Goal: Task Accomplishment & Management: Manage account settings

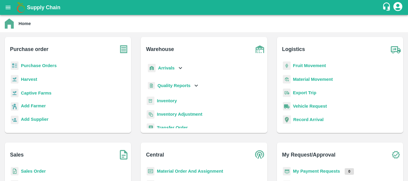
click at [166, 68] on b "Arrivals" at bounding box center [166, 68] width 16 height 5
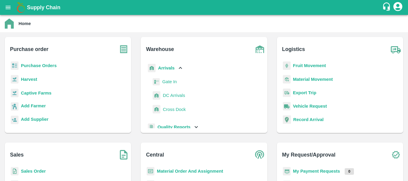
click at [169, 93] on span "DC Arrivals" at bounding box center [174, 95] width 22 height 7
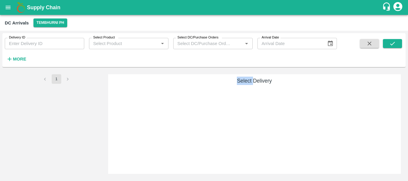
click at [169, 93] on div "Select Delivery" at bounding box center [254, 124] width 293 height 100
click at [51, 93] on div "1" at bounding box center [56, 124] width 99 height 100
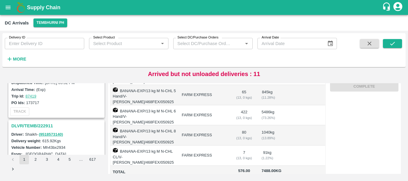
scroll to position [1864, 0]
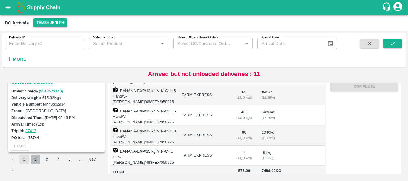
click at [34, 160] on button "2" at bounding box center [36, 160] width 10 height 10
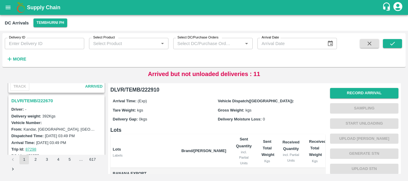
scroll to position [1397, 0]
click at [42, 100] on h3 "DLVR/TEMB/222670" at bounding box center [57, 101] width 92 height 8
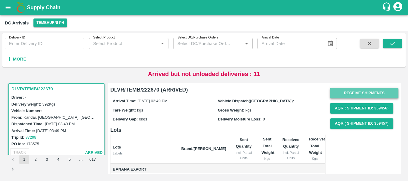
click at [348, 92] on button "Receive Shipments" at bounding box center [364, 93] width 68 height 10
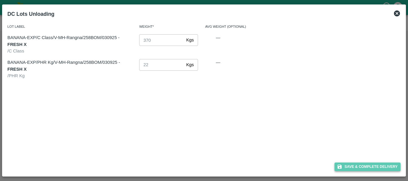
click at [354, 167] on button "Save & Complete Delivery" at bounding box center [368, 167] width 66 height 9
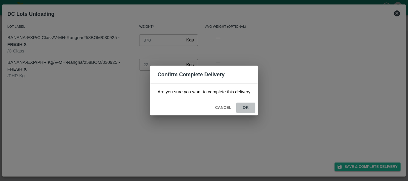
click at [248, 104] on button "ok" at bounding box center [245, 108] width 19 height 10
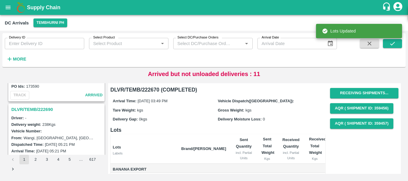
click at [50, 110] on h3 "DLVR/TEMB/222690" at bounding box center [57, 110] width 92 height 8
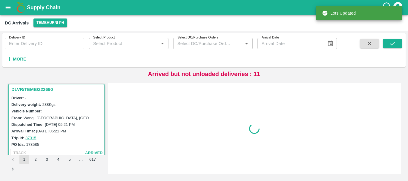
scroll to position [1331, 0]
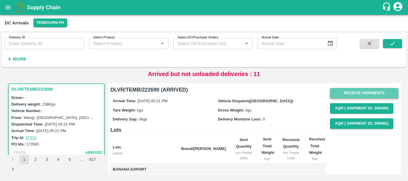
click at [362, 94] on button "Receive Shipments" at bounding box center [364, 93] width 68 height 10
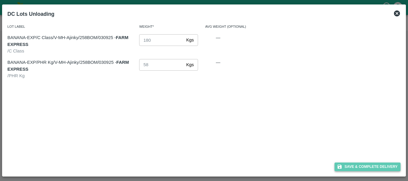
click at [359, 169] on button "Save & Complete Delivery" at bounding box center [368, 167] width 66 height 9
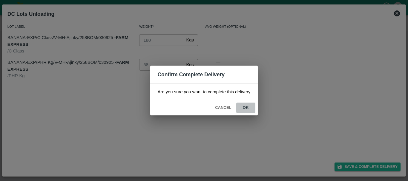
click at [248, 109] on button "ok" at bounding box center [245, 108] width 19 height 10
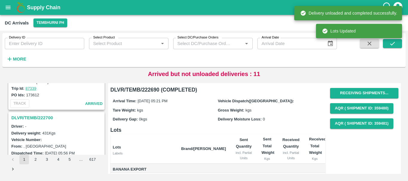
scroll to position [1223, 0]
click at [35, 116] on h3 "DLVR/TEMB/222700" at bounding box center [57, 119] width 92 height 8
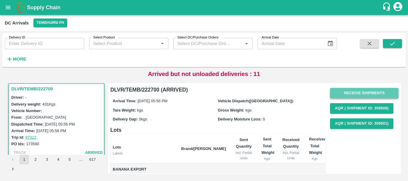
click at [349, 95] on button "Receive Shipments" at bounding box center [364, 93] width 68 height 10
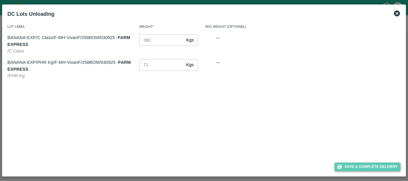
click at [352, 168] on button "Save & Complete Delivery" at bounding box center [368, 167] width 66 height 9
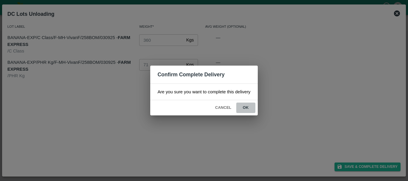
click at [244, 107] on button "ok" at bounding box center [245, 108] width 19 height 10
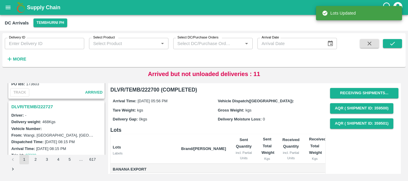
scroll to position [1156, 0]
click at [42, 105] on h3 "DLVR/TEMB/222727" at bounding box center [57, 107] width 92 height 8
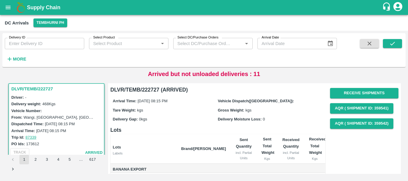
scroll to position [0, 0]
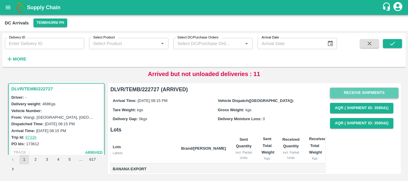
click at [346, 93] on button "Receive Shipments" at bounding box center [364, 93] width 68 height 10
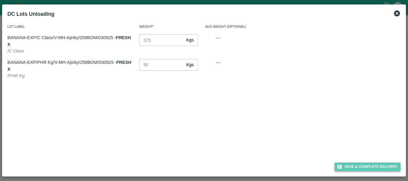
click at [348, 164] on button "Save & Complete Delivery" at bounding box center [368, 167] width 66 height 9
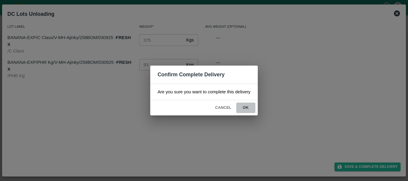
click at [244, 106] on button "ok" at bounding box center [245, 108] width 19 height 10
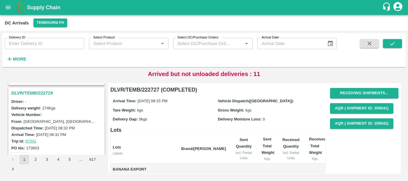
scroll to position [1092, 0]
click at [43, 91] on h3 "DLVR/TEMB/222729" at bounding box center [57, 94] width 92 height 8
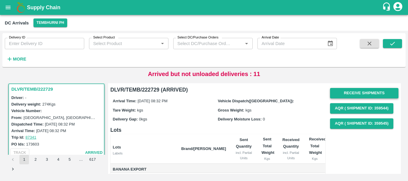
scroll to position [0, 0]
click at [349, 92] on button "Receive Shipments" at bounding box center [364, 93] width 68 height 10
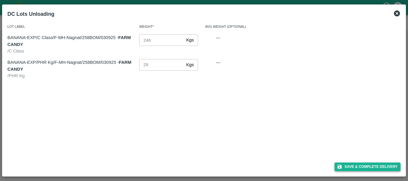
click at [351, 164] on button "Save & Complete Delivery" at bounding box center [368, 167] width 66 height 9
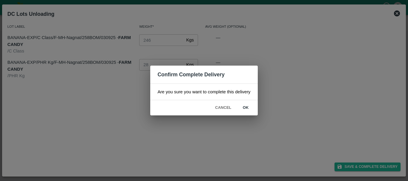
click at [248, 107] on button "ok" at bounding box center [245, 108] width 19 height 10
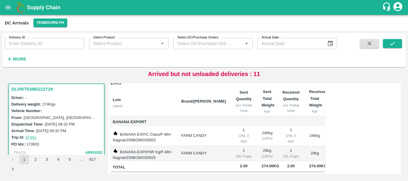
scroll to position [0, 0]
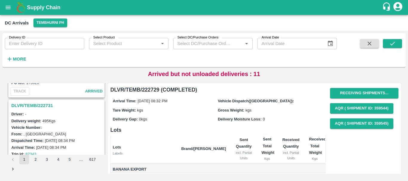
click at [49, 106] on h3 "DLVR/TEMB/222731" at bounding box center [57, 106] width 92 height 8
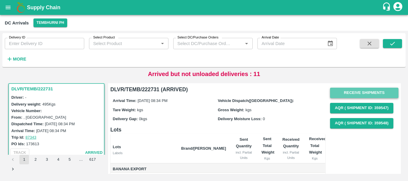
click at [341, 92] on button "Receive Shipments" at bounding box center [364, 93] width 68 height 10
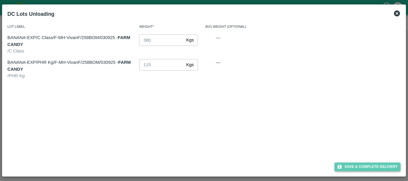
click at [350, 164] on button "Save & Complete Delivery" at bounding box center [368, 167] width 66 height 9
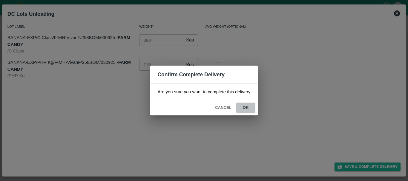
click at [250, 109] on button "ok" at bounding box center [245, 108] width 19 height 10
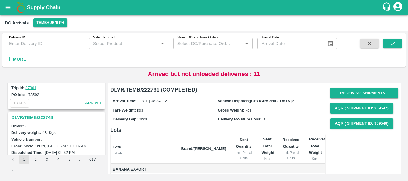
click at [36, 117] on h3 "DLVR/TEMB/222748" at bounding box center [57, 118] width 92 height 8
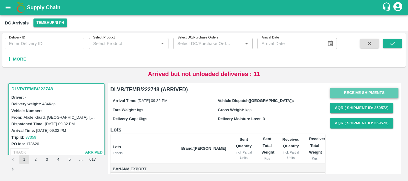
click at [347, 95] on button "Receive Shipments" at bounding box center [364, 93] width 68 height 10
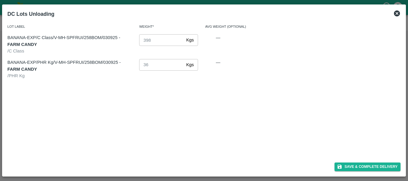
click at [355, 162] on div "Save & Complete Delivery" at bounding box center [204, 166] width 398 height 16
click at [355, 165] on button "Save & Complete Delivery" at bounding box center [368, 167] width 66 height 9
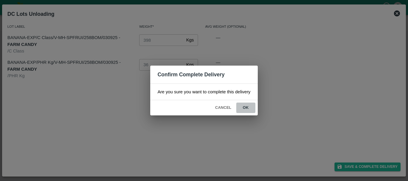
click at [246, 107] on button "ok" at bounding box center [245, 108] width 19 height 10
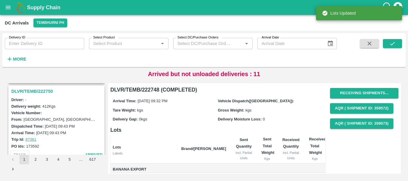
click at [37, 91] on h3 "DLVR/TEMB/222750" at bounding box center [57, 92] width 92 height 8
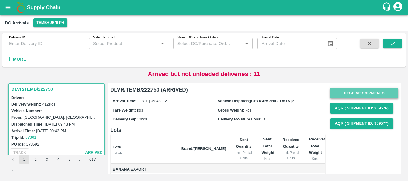
click at [357, 91] on button "Receive Shipments" at bounding box center [364, 93] width 68 height 10
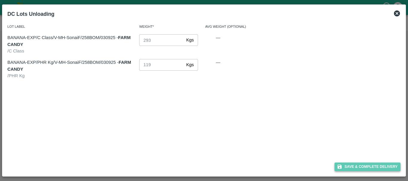
click at [344, 167] on button "Save & Complete Delivery" at bounding box center [368, 167] width 66 height 9
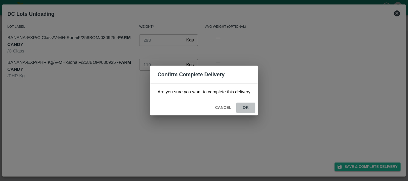
click at [250, 109] on button "ok" at bounding box center [245, 108] width 19 height 10
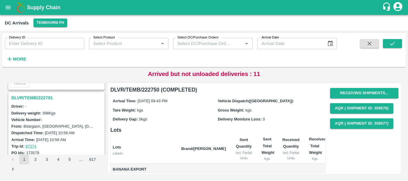
click at [40, 97] on h3 "DLVR/TEMB/222791" at bounding box center [57, 98] width 92 height 8
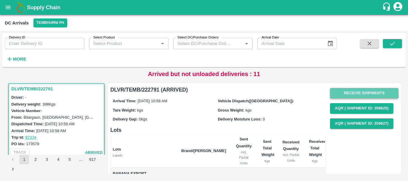
click at [349, 89] on button "Receive Shipments" at bounding box center [364, 93] width 68 height 10
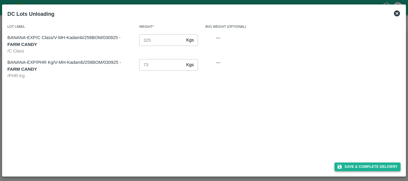
click at [346, 165] on button "Save & Complete Delivery" at bounding box center [368, 167] width 66 height 9
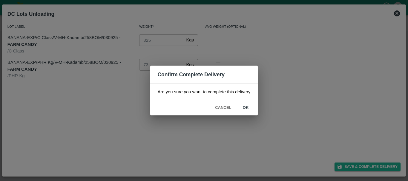
click at [247, 108] on button "ok" at bounding box center [245, 108] width 19 height 10
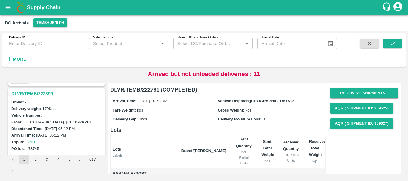
click at [39, 91] on h3 "DLVR/TEMB/222899" at bounding box center [57, 94] width 92 height 8
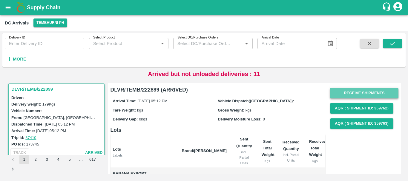
click at [349, 94] on button "Receive Shipments" at bounding box center [364, 93] width 68 height 10
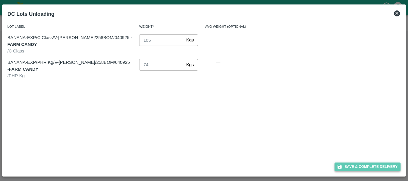
click at [357, 166] on button "Save & Complete Delivery" at bounding box center [368, 167] width 66 height 9
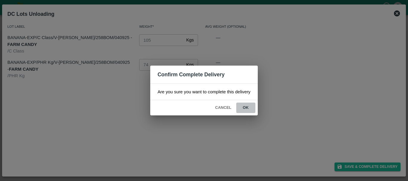
click at [246, 108] on button "ok" at bounding box center [245, 108] width 19 height 10
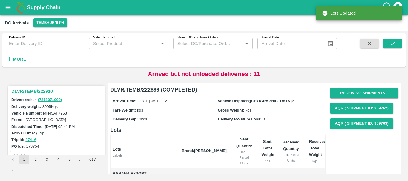
click at [38, 90] on h3 "DLVR/TEMB/222910" at bounding box center [57, 92] width 92 height 8
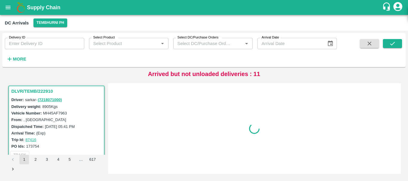
scroll to position [2, 0]
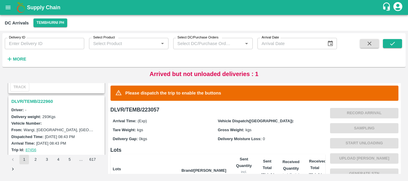
scroll to position [615, 0]
click at [35, 103] on h3 "DLVR/TEMB/222960" at bounding box center [57, 102] width 92 height 8
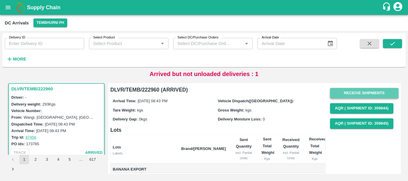
click at [346, 96] on button "Receive Shipments" at bounding box center [364, 93] width 68 height 10
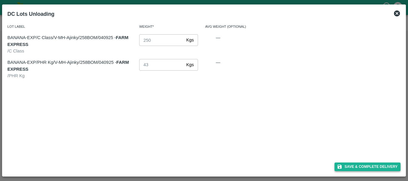
click at [347, 164] on button "Save & Complete Delivery" at bounding box center [368, 167] width 66 height 9
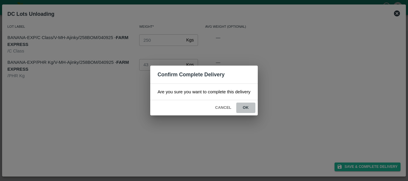
click at [245, 107] on button "ok" at bounding box center [245, 108] width 19 height 10
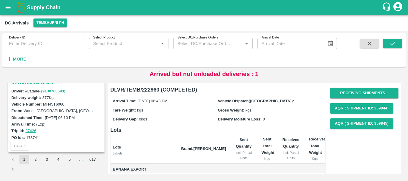
scroll to position [1820, 0]
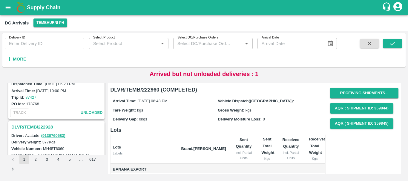
click at [37, 126] on h3 "DLVR/TEMB/222928" at bounding box center [57, 127] width 92 height 8
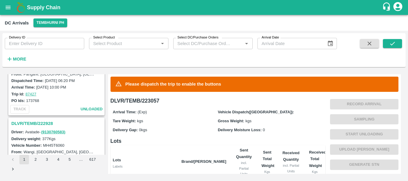
scroll to position [1855, 0]
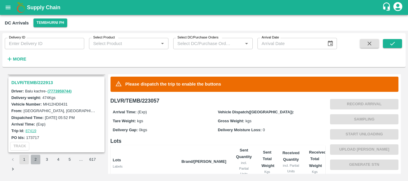
click at [34, 159] on button "2" at bounding box center [36, 160] width 10 height 10
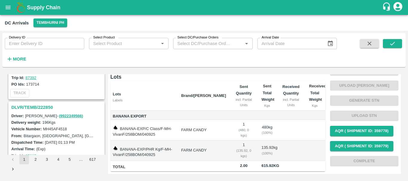
scroll to position [678, 0]
click at [38, 108] on h3 "DLVR/TEMB/222850" at bounding box center [57, 108] width 92 height 8
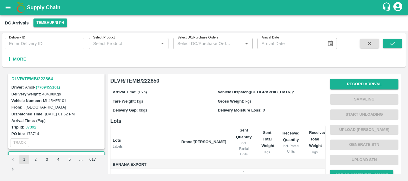
scroll to position [628, 0]
click at [38, 78] on h3 "DLVR/TEMB/222864" at bounding box center [57, 79] width 92 height 8
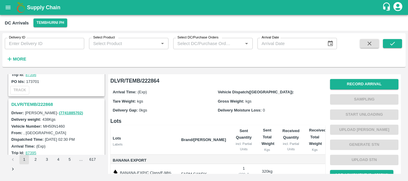
scroll to position [524, 0]
click at [49, 105] on h3 "DLVR/TEMB/222868" at bounding box center [57, 106] width 92 height 8
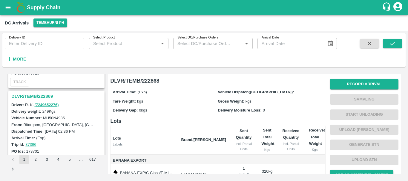
scroll to position [455, 0]
click at [37, 94] on h3 "DLVR/TEMB/222869" at bounding box center [57, 97] width 92 height 8
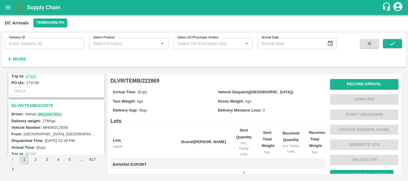
scroll to position [367, 0]
click at [42, 105] on h3 "DLVR/TEMB/222870" at bounding box center [57, 107] width 92 height 8
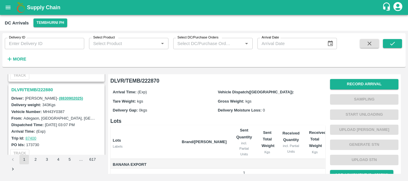
scroll to position [304, 0]
click at [48, 92] on h3 "DLVR/TEMB/222880" at bounding box center [57, 91] width 92 height 8
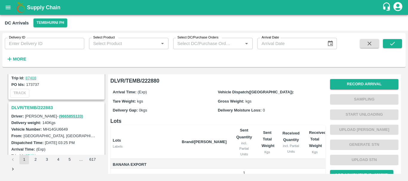
click at [46, 109] on h3 "DLVR/TEMB/222883" at bounding box center [57, 108] width 92 height 8
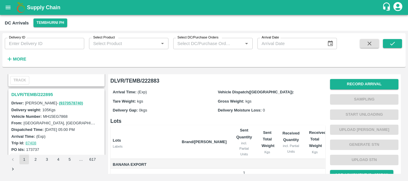
click at [47, 91] on h3 "DLVR/TEMB/222895" at bounding box center [57, 95] width 92 height 8
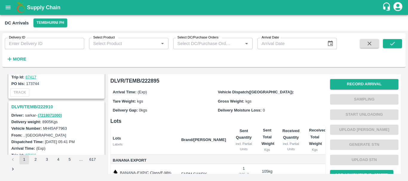
click at [40, 105] on h3 "DLVR/TEMB/222910" at bounding box center [57, 107] width 92 height 8
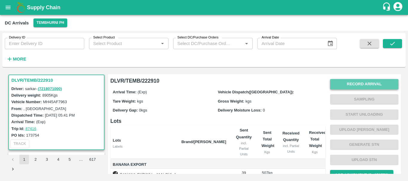
click at [348, 84] on button "Record Arrival" at bounding box center [364, 84] width 68 height 10
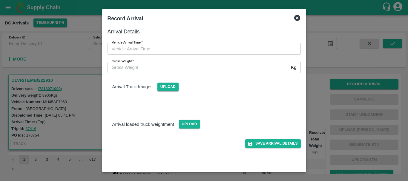
type input "DD/MM/YYYY hh:mm aa"
click at [223, 47] on input "DD/MM/YYYY hh:mm aa" at bounding box center [202, 48] width 189 height 11
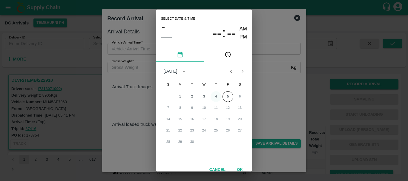
click at [212, 95] on button "4" at bounding box center [216, 96] width 11 height 11
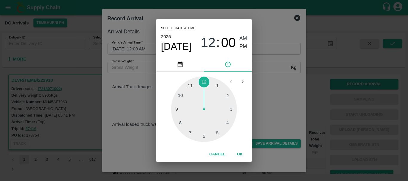
click at [190, 128] on div at bounding box center [204, 110] width 66 height 66
click at [244, 43] on span "PM" at bounding box center [244, 47] width 8 height 8
type input "04/09/2025 07:00 PM"
click at [263, 84] on div "Select date & time 2025 Sep 4 07 : 00 AM PM 05 10 15 20 25 30 35 40 45 50 55 00…" at bounding box center [204, 90] width 408 height 181
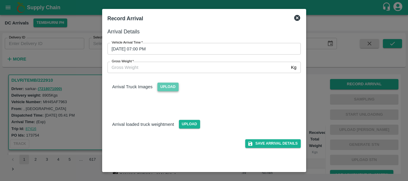
click at [167, 88] on span "Upload" at bounding box center [168, 87] width 21 height 9
click at [0, 0] on input "Upload" at bounding box center [0, 0] width 0 height 0
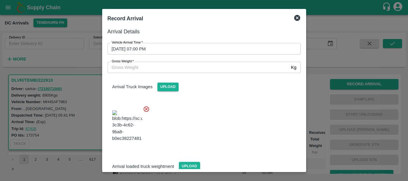
scroll to position [14, 0]
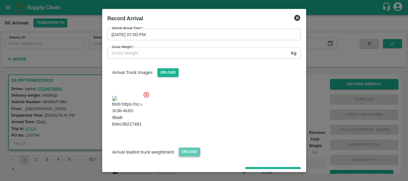
click at [187, 148] on span "Upload" at bounding box center [189, 152] width 21 height 9
click at [0, 0] on input "Upload" at bounding box center [0, 0] width 0 height 0
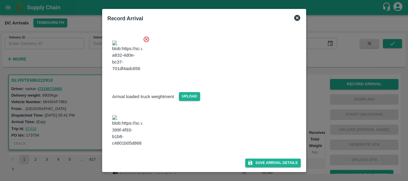
click at [127, 131] on img at bounding box center [127, 130] width 30 height 31
click at [191, 92] on span "Upload" at bounding box center [189, 96] width 21 height 9
click at [0, 0] on input "Upload" at bounding box center [0, 0] width 0 height 0
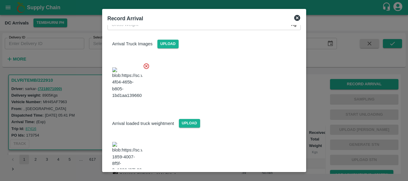
click at [127, 142] on img at bounding box center [127, 157] width 30 height 31
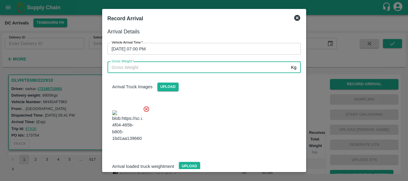
click at [142, 72] on input "Gross Weight   *" at bounding box center [198, 67] width 181 height 11
type input "15460"
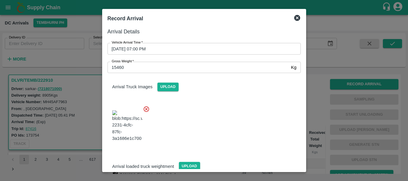
click at [194, 130] on div at bounding box center [202, 124] width 198 height 47
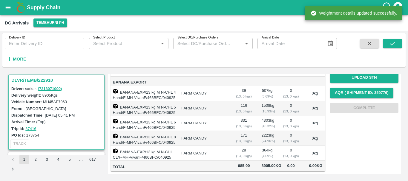
scroll to position [0, 0]
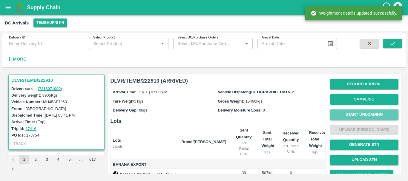
click at [340, 117] on button "Start Unloading" at bounding box center [364, 115] width 68 height 10
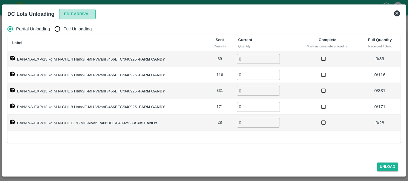
click at [65, 16] on button "Edit Arrival" at bounding box center [77, 14] width 36 height 10
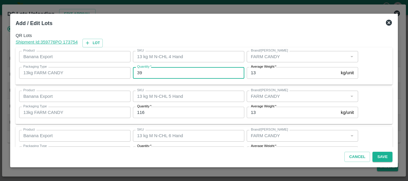
click at [162, 77] on input "39" at bounding box center [189, 72] width 112 height 11
type input "3"
type input "35"
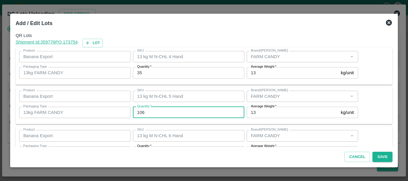
type input "106"
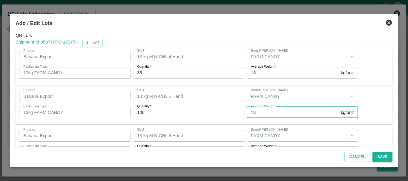
scroll to position [11, 0]
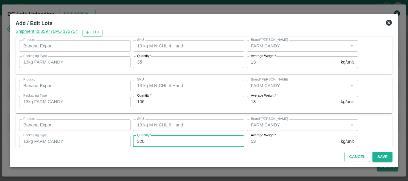
type input "320"
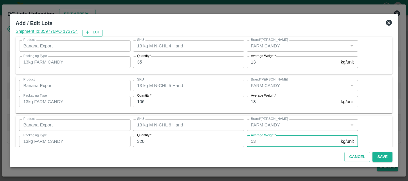
scroll to position [101, 0]
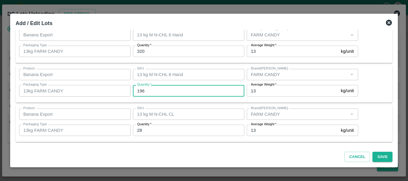
type input "196"
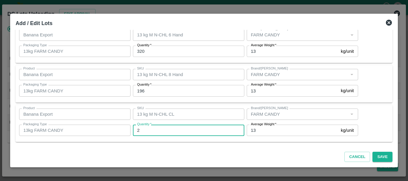
type input "28"
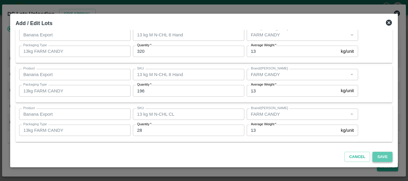
click at [380, 156] on button "Save" at bounding box center [383, 157] width 20 height 10
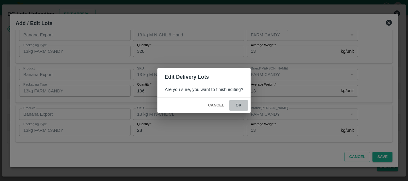
click at [241, 106] on button "ok" at bounding box center [238, 105] width 19 height 10
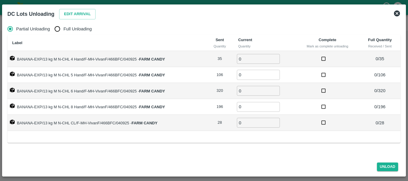
click at [65, 27] on span "Full Unloading" at bounding box center [77, 29] width 28 height 7
click at [63, 27] on input "Full Unloading" at bounding box center [57, 29] width 12 height 12
radio input "true"
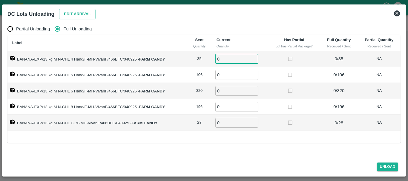
click at [221, 59] on input "0" at bounding box center [237, 59] width 43 height 10
type input "035"
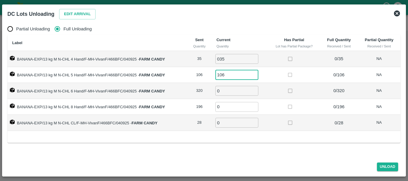
type input "106"
type input "320"
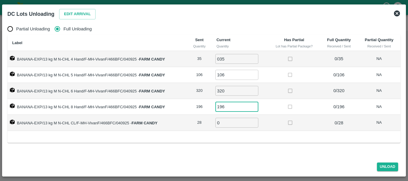
type input "196"
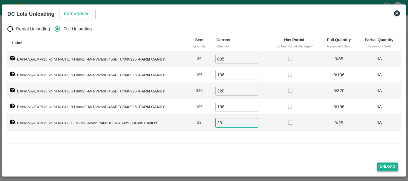
type input "28"
click at [380, 167] on button "Unload" at bounding box center [388, 167] width 22 height 9
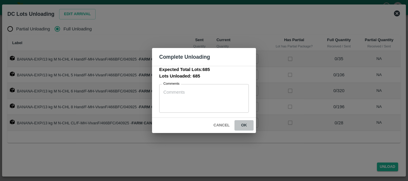
click at [250, 125] on button "ok" at bounding box center [244, 125] width 19 height 10
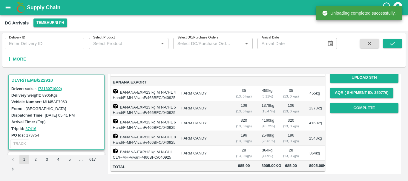
scroll to position [0, 0]
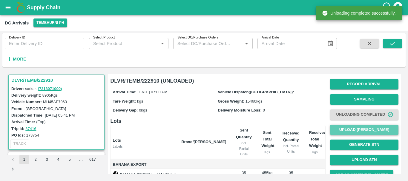
click at [343, 128] on button "Upload [PERSON_NAME]" at bounding box center [364, 130] width 68 height 10
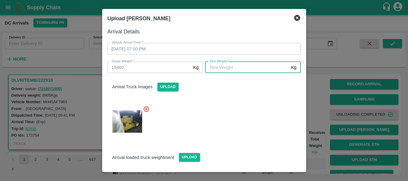
click at [229, 68] on input "[PERSON_NAME]   *" at bounding box center [246, 67] width 83 height 11
type input "5665"
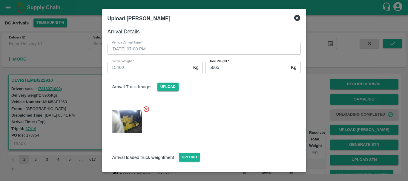
click at [232, 132] on div at bounding box center [202, 120] width 198 height 38
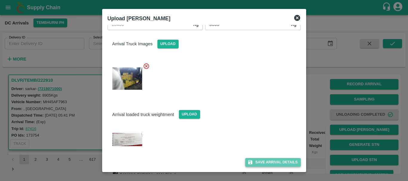
click at [266, 162] on button "Save Arrival Details" at bounding box center [272, 162] width 55 height 9
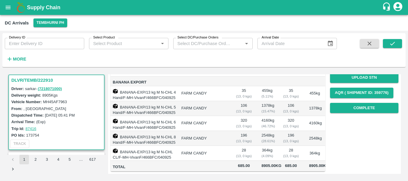
scroll to position [113, 0]
click at [342, 103] on button "Complete" at bounding box center [364, 108] width 68 height 10
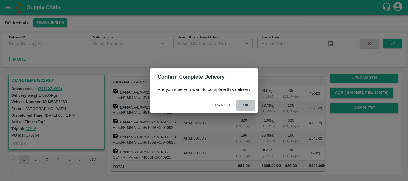
click at [248, 103] on button "ok" at bounding box center [245, 105] width 19 height 10
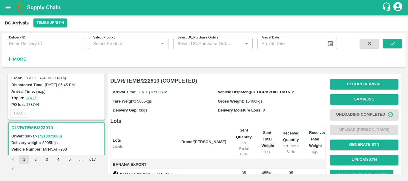
scroll to position [0, 0]
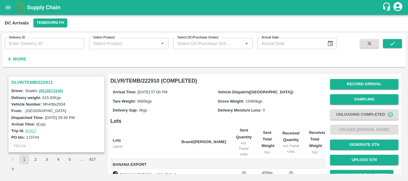
click at [36, 81] on h3 "DLVR/TEMB/222911" at bounding box center [57, 83] width 92 height 8
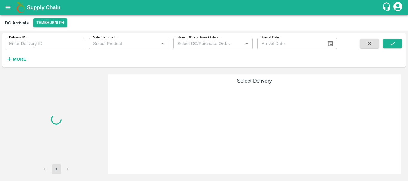
click at [33, 101] on div at bounding box center [56, 119] width 96 height 90
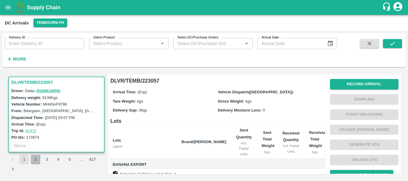
click at [36, 158] on button "2" at bounding box center [36, 160] width 10 height 10
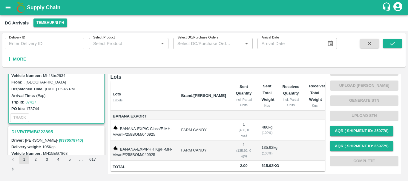
scroll to position [29, 0]
click at [44, 132] on h3 "DLVR/TEMB/222895" at bounding box center [57, 132] width 92 height 8
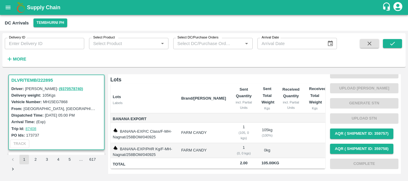
scroll to position [126, 0]
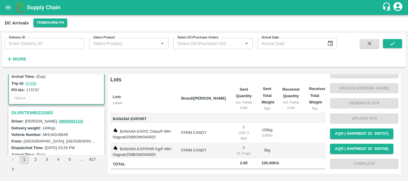
click at [47, 114] on h3 "DLVR/TEMB/222883" at bounding box center [57, 113] width 92 height 8
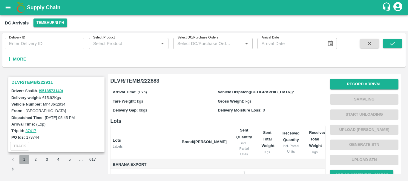
click at [26, 158] on button "1" at bounding box center [24, 160] width 10 height 10
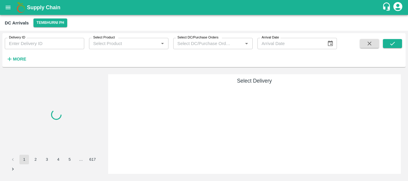
click at [69, 122] on div at bounding box center [56, 114] width 96 height 81
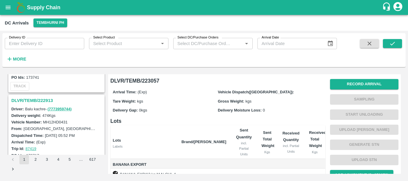
scroll to position [1837, 0]
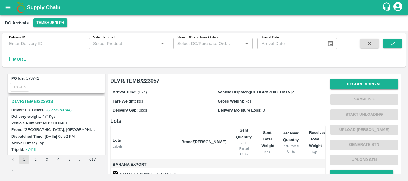
click at [45, 99] on h3 "DLVR/TEMB/222913" at bounding box center [57, 102] width 92 height 8
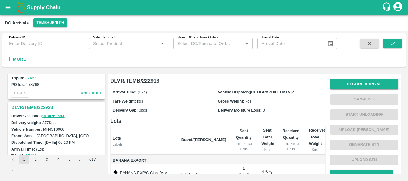
click at [41, 108] on h3 "DLVR/TEMB/222928" at bounding box center [57, 108] width 92 height 8
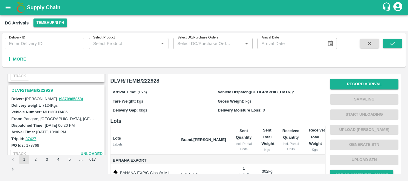
click at [42, 92] on h3 "DLVR/TEMB/222929" at bounding box center [57, 91] width 92 height 8
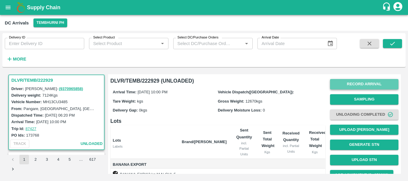
click at [351, 85] on button "Record Arrival" at bounding box center [364, 84] width 68 height 10
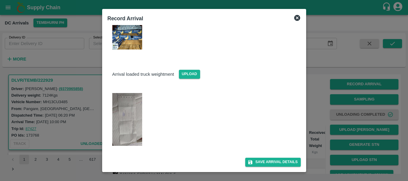
click at [126, 120] on img at bounding box center [127, 119] width 30 height 53
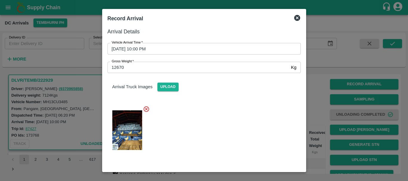
click at [338, 120] on div at bounding box center [204, 90] width 408 height 181
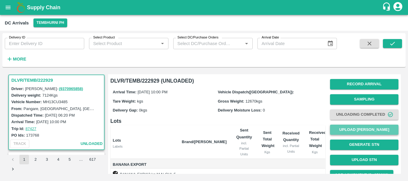
click at [354, 127] on button "Upload [PERSON_NAME]" at bounding box center [364, 130] width 68 height 10
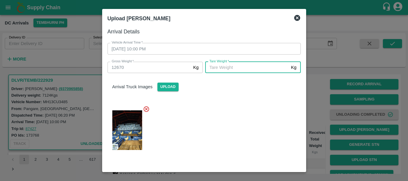
click at [233, 68] on input "Tare Weight   *" at bounding box center [246, 67] width 83 height 11
type input "4930"
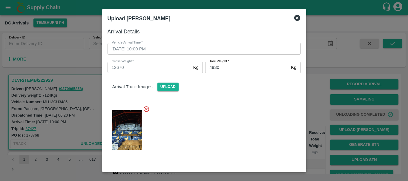
click at [236, 97] on div "Arrival Truck Images Upload" at bounding box center [202, 114] width 198 height 93
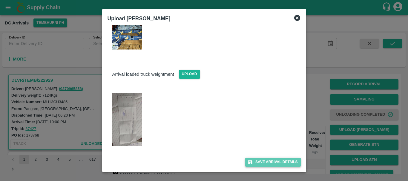
click at [266, 160] on button "Save Arrival Details" at bounding box center [272, 162] width 55 height 9
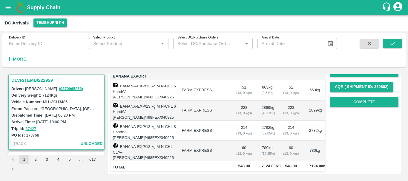
scroll to position [79, 0]
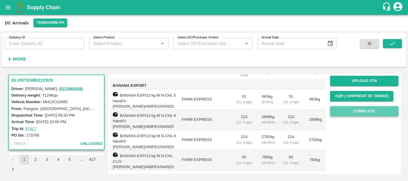
click at [358, 111] on button "Complete" at bounding box center [364, 111] width 68 height 10
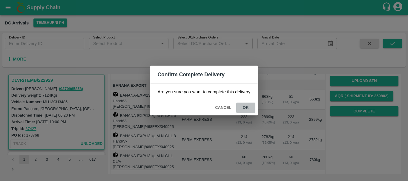
click at [242, 106] on button "ok" at bounding box center [245, 108] width 19 height 10
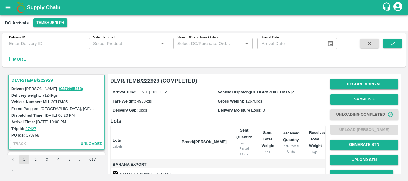
scroll to position [94, 0]
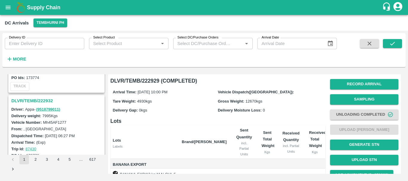
click at [41, 100] on h3 "DLVR/TEMB/222932" at bounding box center [57, 101] width 92 height 8
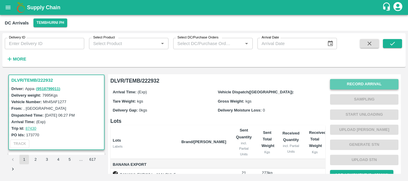
click at [348, 83] on button "Record Arrival" at bounding box center [364, 84] width 68 height 10
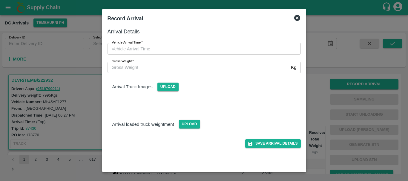
type input "DD/MM/YYYY hh:mm aa"
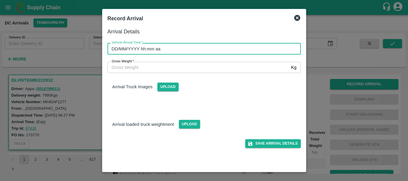
click at [238, 46] on input "DD/MM/YYYY hh:mm aa" at bounding box center [202, 48] width 189 height 11
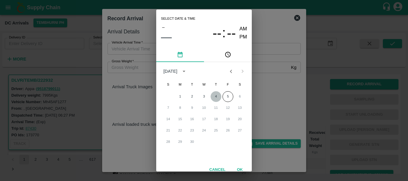
click at [213, 96] on button "4" at bounding box center [216, 96] width 11 height 11
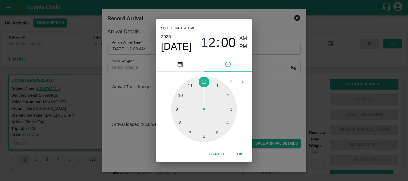
click at [182, 94] on div at bounding box center [204, 110] width 66 height 66
click at [228, 92] on div at bounding box center [204, 110] width 66 height 66
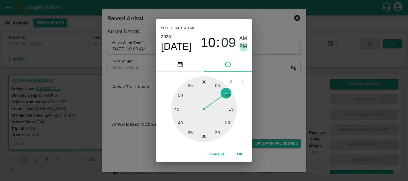
click at [243, 49] on span "PM" at bounding box center [244, 47] width 8 height 8
type input "04/09/2025 10:09 PM"
click at [276, 89] on div "Select date & time 2025 Sep 4 10 : 09 AM PM 05 10 15 20 25 30 35 40 45 50 55 00…" at bounding box center [204, 90] width 408 height 181
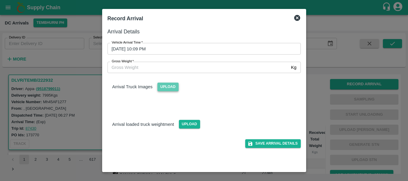
click at [173, 86] on span "Upload" at bounding box center [168, 87] width 21 height 9
click at [0, 0] on input "Upload" at bounding box center [0, 0] width 0 height 0
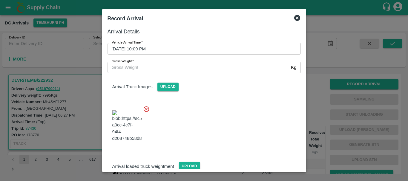
scroll to position [45, 0]
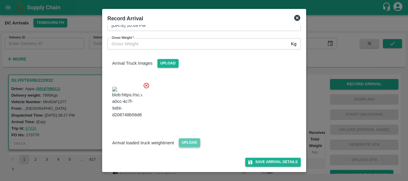
click at [194, 143] on span "Upload" at bounding box center [189, 143] width 21 height 9
click at [0, 0] on input "Upload" at bounding box center [0, 0] width 0 height 0
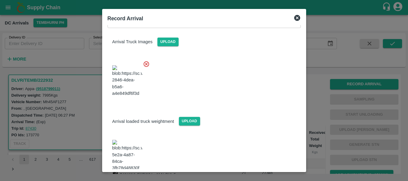
scroll to position [74, 0]
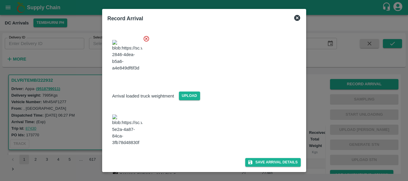
click at [132, 135] on img at bounding box center [127, 130] width 30 height 31
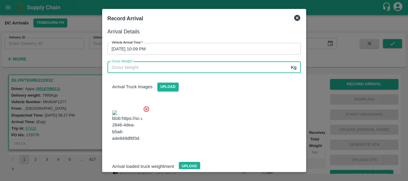
click at [156, 68] on input "Gross Weight   *" at bounding box center [198, 67] width 181 height 11
type input "14350"
click at [212, 118] on div at bounding box center [202, 124] width 198 height 47
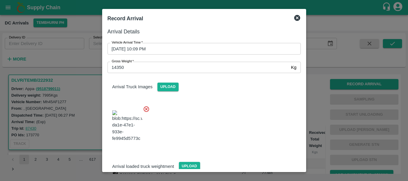
scroll to position [74, 0]
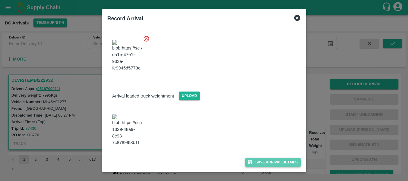
click at [254, 161] on button "Save Arrival Details" at bounding box center [272, 162] width 55 height 9
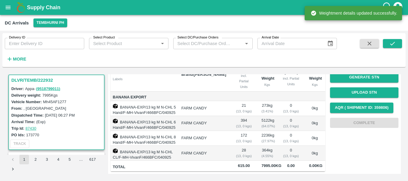
scroll to position [0, 0]
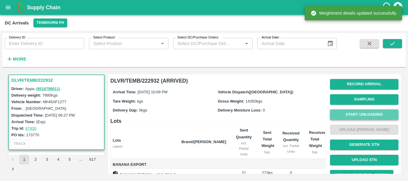
click at [355, 114] on button "Start Unloading" at bounding box center [364, 115] width 68 height 10
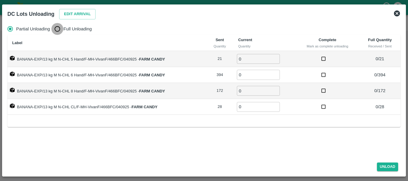
click at [60, 27] on input "Full Unloading" at bounding box center [57, 29] width 12 height 12
radio input "true"
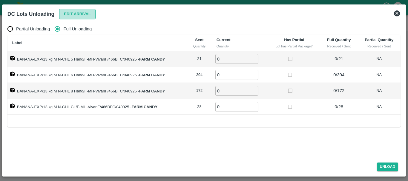
click at [76, 13] on button "Edit Arrival" at bounding box center [77, 14] width 36 height 10
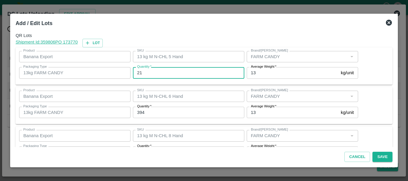
click at [146, 73] on input "21" at bounding box center [189, 72] width 112 height 11
type input "2"
type input "06"
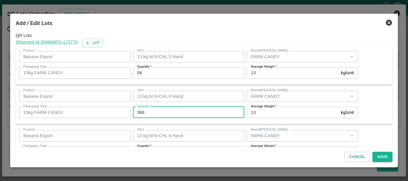
type input "368"
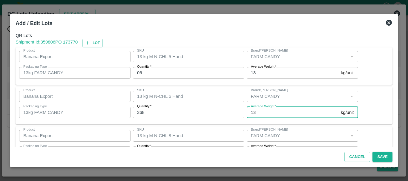
scroll to position [11, 0]
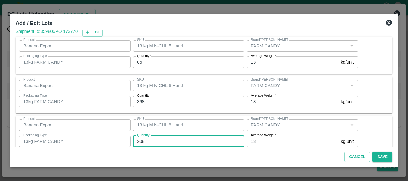
type input "208"
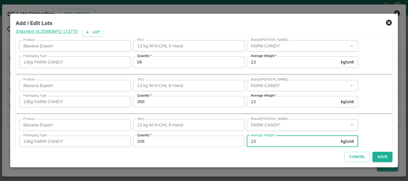
scroll to position [61, 0]
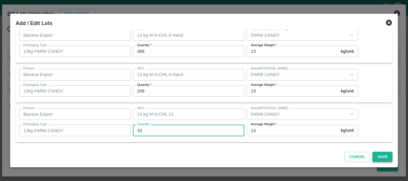
type input "33"
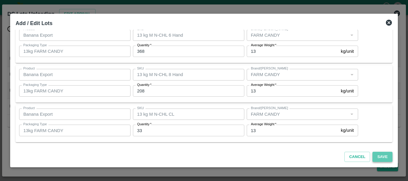
click at [376, 159] on button "Save" at bounding box center [383, 157] width 20 height 10
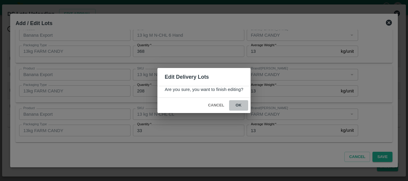
click at [242, 105] on button "ok" at bounding box center [238, 105] width 19 height 10
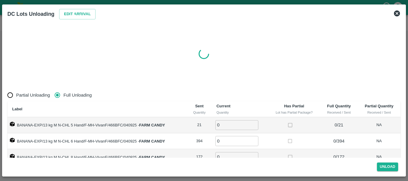
radio input "true"
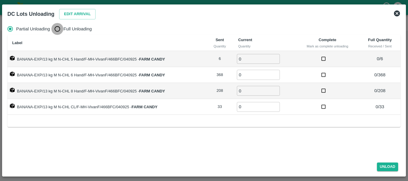
click at [53, 27] on input "Full Unloading" at bounding box center [57, 29] width 12 height 12
radio input "true"
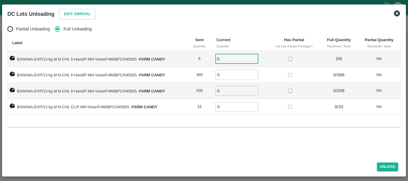
click at [224, 55] on input "0" at bounding box center [237, 59] width 43 height 10
type input "06"
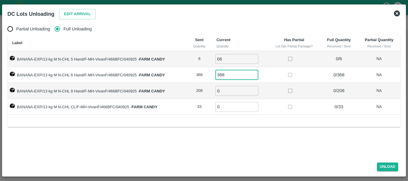
type input "368"
type input "208"
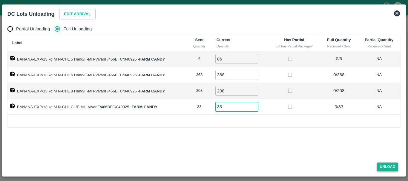
type input "33"
click at [387, 167] on button "Unload" at bounding box center [388, 167] width 22 height 9
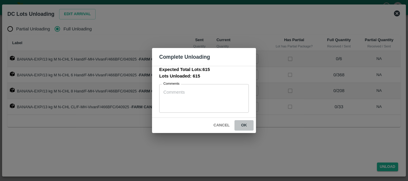
click at [245, 126] on button "ok" at bounding box center [244, 125] width 19 height 10
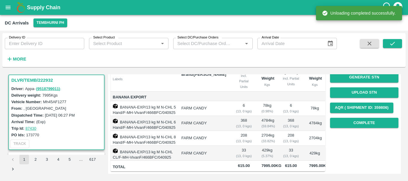
scroll to position [0, 0]
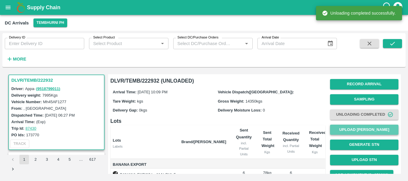
click at [351, 127] on button "Upload [PERSON_NAME]" at bounding box center [364, 130] width 68 height 10
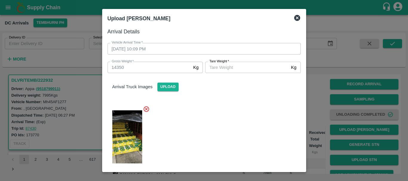
click at [231, 66] on input "Tare Weight   *" at bounding box center [246, 67] width 83 height 11
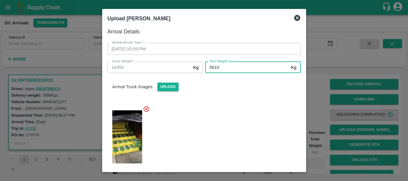
type input "5610"
click at [228, 113] on div at bounding box center [202, 135] width 198 height 69
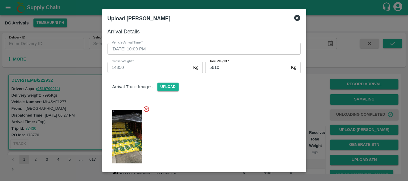
scroll to position [74, 0]
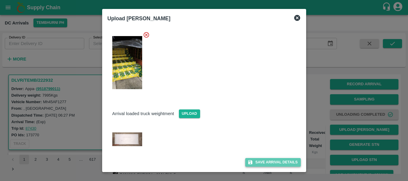
click at [252, 163] on icon "submit" at bounding box center [250, 162] width 5 height 5
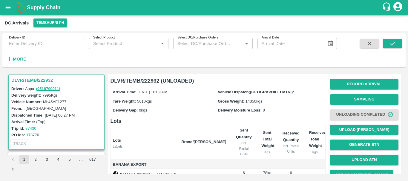
scroll to position [89, 0]
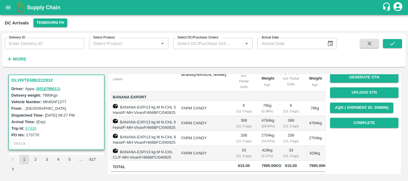
click at [288, 139] on div "( 13, 0 kgs)" at bounding box center [291, 141] width 17 height 5
click at [359, 118] on button "Complete" at bounding box center [364, 123] width 68 height 10
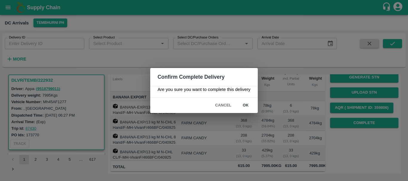
click at [307, 114] on div "Confirm Complete Delivery Are you sure you want to complete this delivery Cance…" at bounding box center [204, 90] width 408 height 181
click at [225, 104] on button "Cancel" at bounding box center [223, 105] width 21 height 10
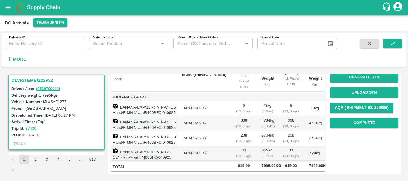
scroll to position [0, 0]
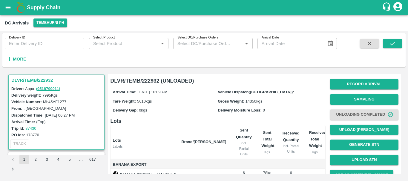
click at [279, 131] on th "Received Quantity incl. Partial Units" at bounding box center [291, 143] width 27 height 34
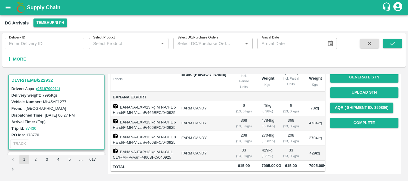
click at [279, 146] on td "33 ( 13, 0 kgs)" at bounding box center [291, 153] width 27 height 15
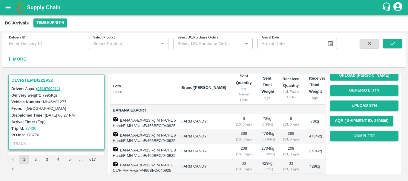
scroll to position [0, 0]
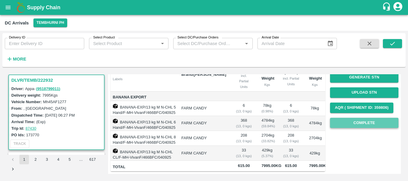
click at [346, 118] on button "Complete" at bounding box center [364, 123] width 68 height 10
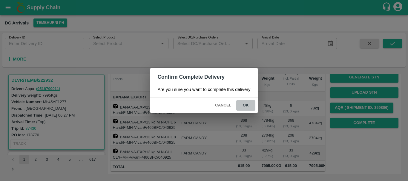
click at [245, 106] on button "ok" at bounding box center [245, 105] width 19 height 10
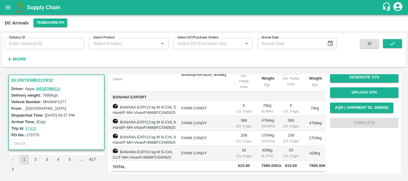
click at [274, 131] on td "2704 kg ( 33.82 %)" at bounding box center [267, 138] width 21 height 15
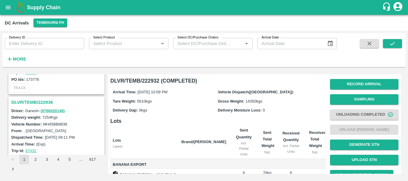
click at [38, 103] on h3 "DLVR/TEMB/222936" at bounding box center [57, 103] width 92 height 8
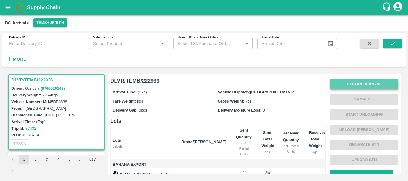
click at [357, 82] on button "Record Arrival" at bounding box center [364, 84] width 68 height 10
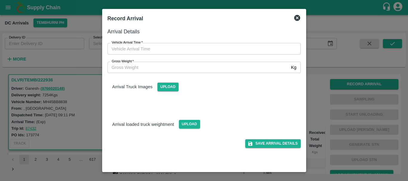
type input "DD/MM/YYYY hh:mm aa"
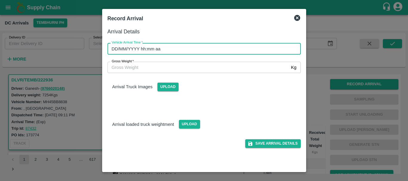
click at [255, 49] on input "DD/MM/YYYY hh:mm aa" at bounding box center [202, 48] width 189 height 11
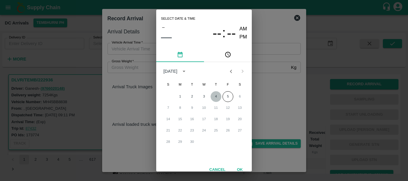
click at [216, 94] on button "4" at bounding box center [216, 96] width 11 height 11
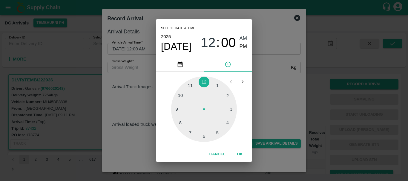
click at [192, 84] on div at bounding box center [204, 110] width 66 height 66
click at [190, 86] on div at bounding box center [204, 110] width 66 height 66
click at [229, 120] on div at bounding box center [204, 110] width 66 height 66
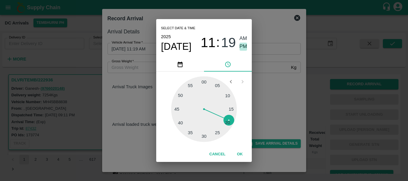
click at [243, 47] on span "PM" at bounding box center [244, 47] width 8 height 8
type input "04/09/2025 11:19 PM"
click at [270, 86] on div "Select date & time 2025 Sep 4 11 : 19 AM PM 05 10 15 20 25 30 35 40 45 50 55 00…" at bounding box center [204, 90] width 408 height 181
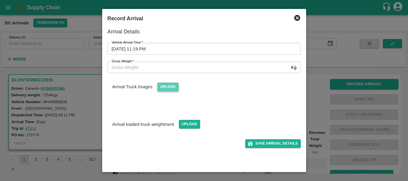
click at [172, 85] on span "Upload" at bounding box center [168, 87] width 21 height 9
click at [0, 0] on input "Upload" at bounding box center [0, 0] width 0 height 0
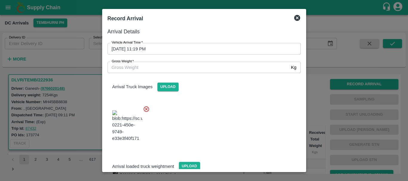
scroll to position [32, 0]
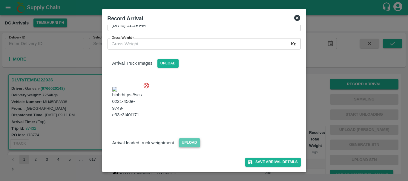
click at [192, 142] on span "Upload" at bounding box center [189, 143] width 21 height 9
click at [0, 0] on input "Upload" at bounding box center [0, 0] width 0 height 0
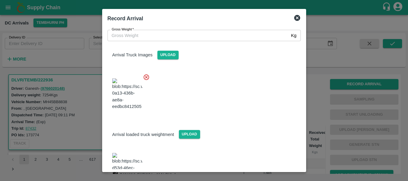
scroll to position [60, 0]
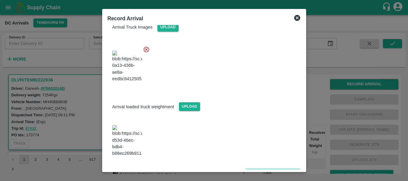
click at [134, 141] on img at bounding box center [127, 141] width 30 height 31
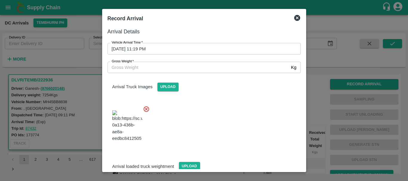
click at [156, 69] on input "Gross Weight   *" at bounding box center [198, 67] width 181 height 11
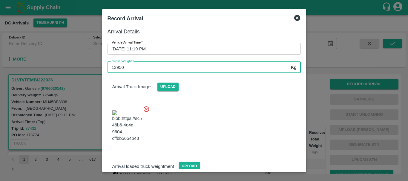
type input "13950"
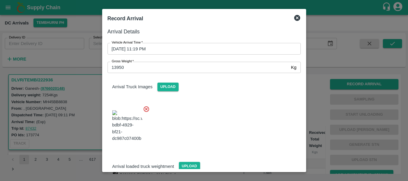
click at [274, 165] on div "Arrival loaded truck weightment Upload" at bounding box center [204, 162] width 203 height 18
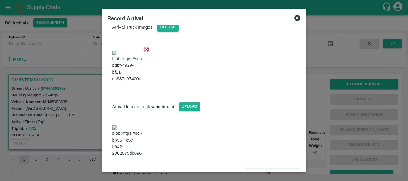
click at [266, 169] on button "Save Arrival Details" at bounding box center [272, 173] width 55 height 9
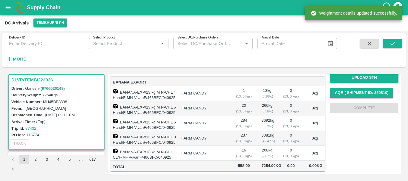
scroll to position [0, 0]
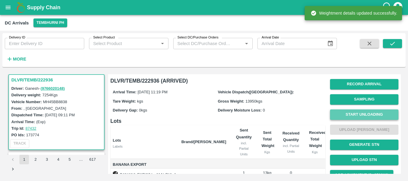
click at [349, 115] on button "Start Unloading" at bounding box center [364, 115] width 68 height 10
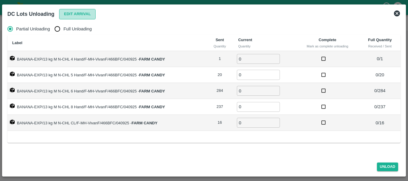
click at [70, 14] on button "Edit Arrival" at bounding box center [77, 14] width 36 height 10
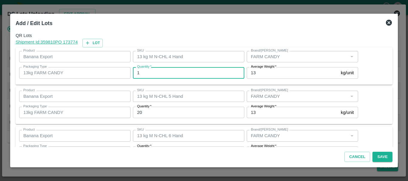
click at [182, 70] on input "1" at bounding box center [189, 72] width 112 height 11
type input "0"
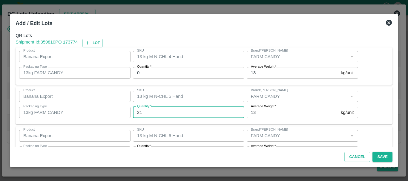
type input "21"
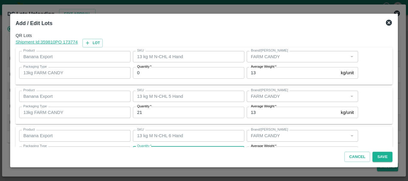
scroll to position [11, 0]
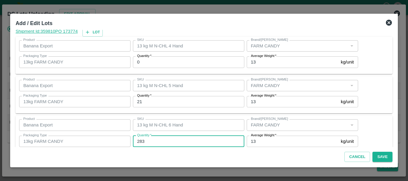
type input "283"
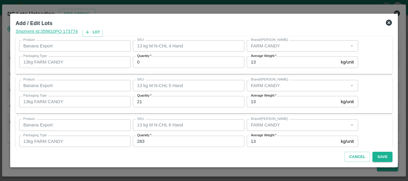
scroll to position [101, 0]
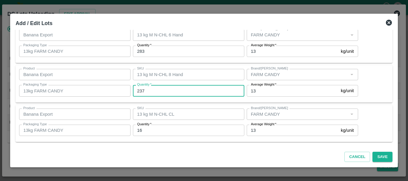
click at [182, 86] on input "237" at bounding box center [189, 90] width 112 height 11
type input "238"
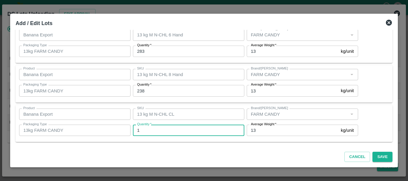
type input "16"
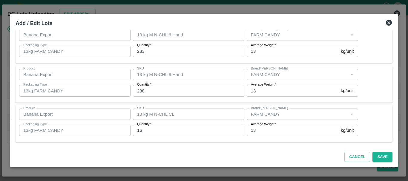
click at [222, 106] on div "SKU 13 kg M N-CHL CL SKU" at bounding box center [188, 114] width 114 height 16
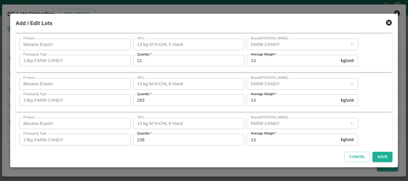
scroll to position [101, 0]
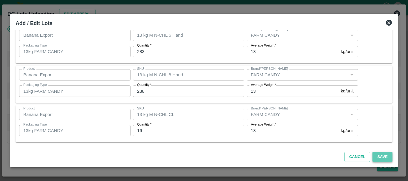
click at [383, 158] on button "Save" at bounding box center [383, 157] width 20 height 10
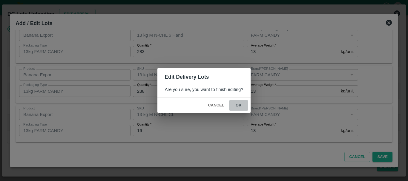
click at [240, 107] on button "ok" at bounding box center [238, 105] width 19 height 10
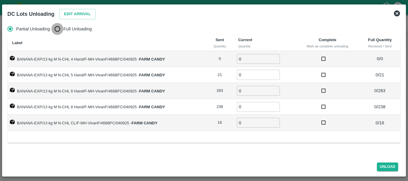
click at [59, 29] on input "Full Unloading" at bounding box center [57, 29] width 12 height 12
radio input "true"
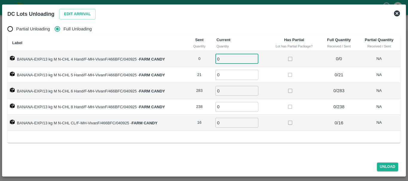
click at [237, 61] on input "0" at bounding box center [237, 59] width 43 height 10
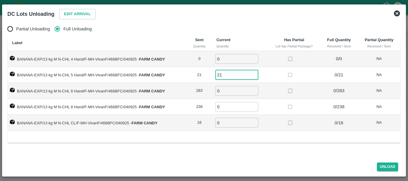
type input "21"
type input "283"
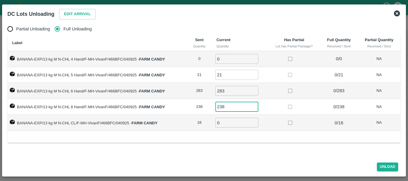
type input "238"
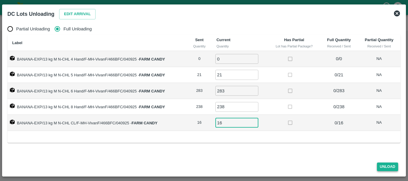
type input "16"
click at [384, 166] on button "Unload" at bounding box center [388, 167] width 22 height 9
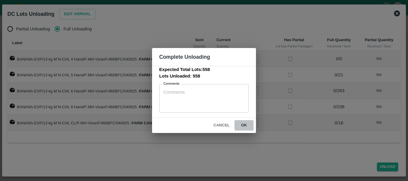
click at [241, 127] on button "ok" at bounding box center [244, 125] width 19 height 10
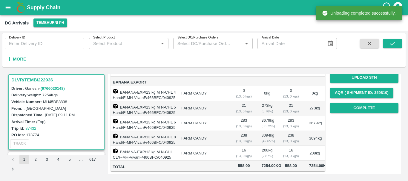
scroll to position [0, 0]
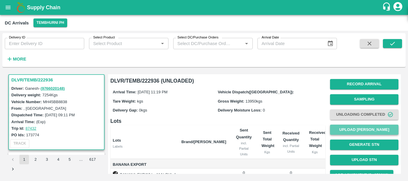
click at [344, 132] on button "Upload [PERSON_NAME]" at bounding box center [364, 130] width 68 height 10
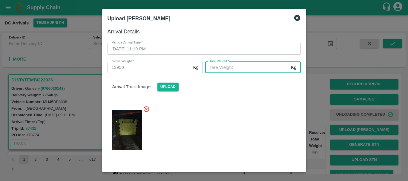
click at [243, 68] on input "Tare Weight   *" at bounding box center [246, 67] width 83 height 11
type input "5990"
click at [234, 114] on div at bounding box center [202, 128] width 198 height 55
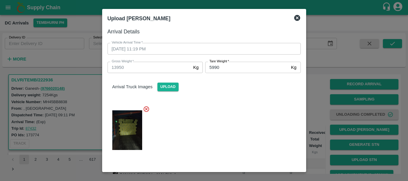
scroll to position [60, 0]
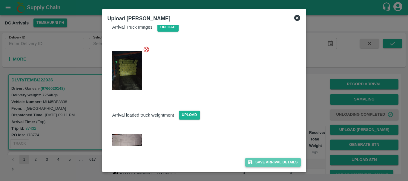
click at [249, 161] on icon "submit" at bounding box center [250, 163] width 4 height 4
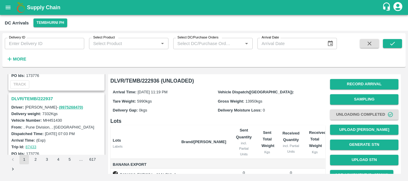
scroll to position [1447, 0]
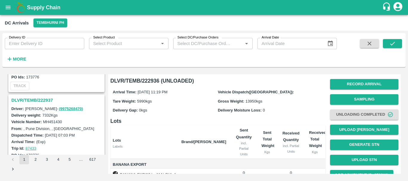
click at [44, 100] on h3 "DLVR/TEMB/222937" at bounding box center [57, 101] width 92 height 8
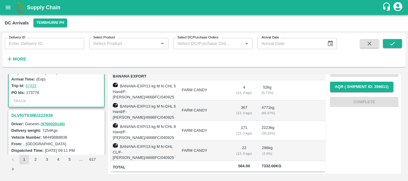
scroll to position [1510, 0]
click at [43, 116] on h3 "DLVR/TEMB/222936" at bounding box center [57, 116] width 92 height 8
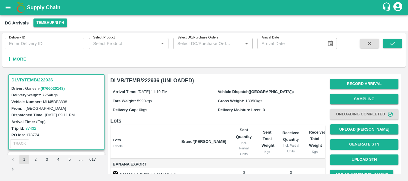
scroll to position [35, 0]
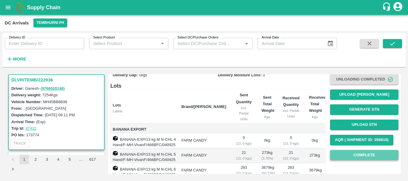
click at [344, 155] on button "Complete" at bounding box center [364, 155] width 68 height 10
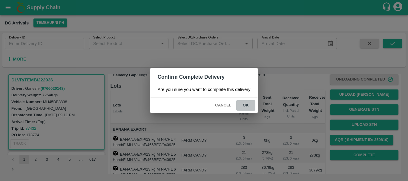
click at [244, 109] on button "ok" at bounding box center [245, 105] width 19 height 10
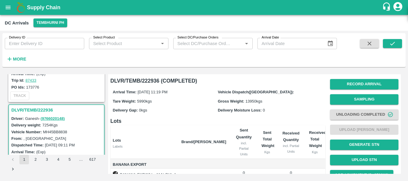
scroll to position [1457, 0]
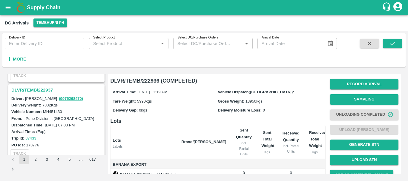
click at [41, 92] on h3 "DLVR/TEMB/222937" at bounding box center [57, 90] width 92 height 8
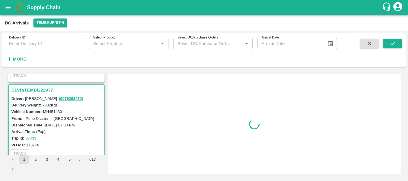
scroll to position [1467, 0]
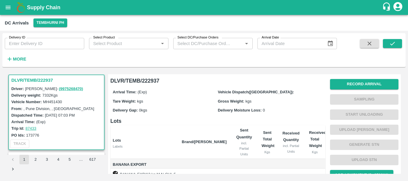
click at [225, 115] on div "Arrival Time: (Exp) Vehicle Dispatch(DC): Tare Weight: kgs Gross Weight: kgs De…" at bounding box center [218, 101] width 215 height 32
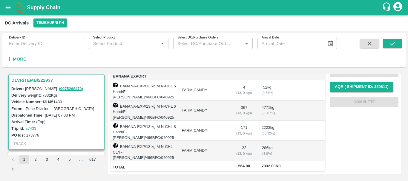
scroll to position [0, 0]
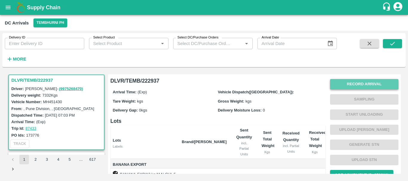
click at [336, 86] on button "Record Arrival" at bounding box center [364, 84] width 68 height 10
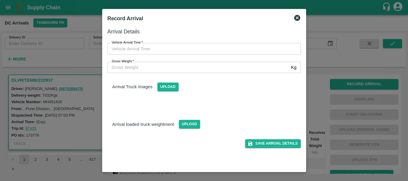
type input "DD/MM/YYYY hh:mm aa"
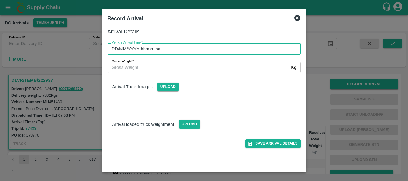
click at [185, 48] on input "DD/MM/YYYY hh:mm aa" at bounding box center [202, 48] width 189 height 11
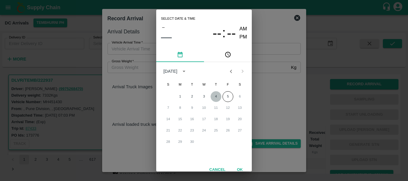
click at [217, 98] on button "4" at bounding box center [216, 96] width 11 height 11
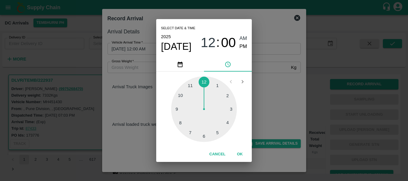
click at [217, 131] on div at bounding box center [204, 110] width 66 height 66
click at [224, 98] on div at bounding box center [204, 110] width 66 height 66
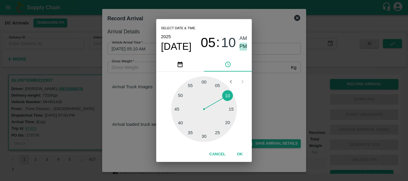
click at [240, 46] on span "PM" at bounding box center [244, 47] width 8 height 8
type input "04/09/2025 05:10 PM"
click at [261, 75] on div "Select date & time 2025 Sep 4 05 : 10 AM PM 05 10 15 20 25 30 35 40 45 50 55 00…" at bounding box center [204, 90] width 408 height 181
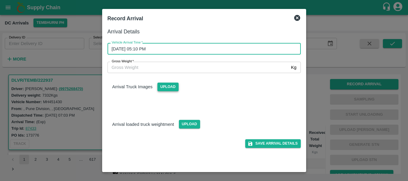
click at [163, 86] on span "Upload" at bounding box center [168, 87] width 21 height 9
click at [0, 0] on input "Upload" at bounding box center [0, 0] width 0 height 0
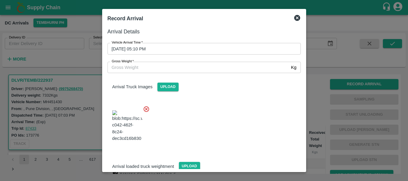
scroll to position [14, 0]
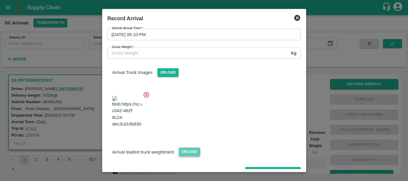
click at [193, 148] on span "Upload" at bounding box center [189, 152] width 21 height 9
click at [0, 0] on input "Upload" at bounding box center [0, 0] width 0 height 0
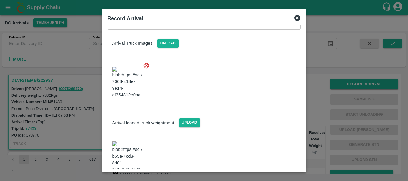
click at [132, 142] on img at bounding box center [127, 157] width 30 height 31
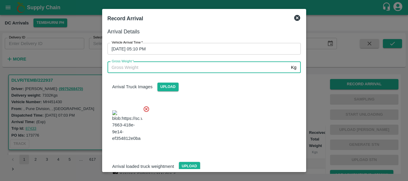
click at [131, 70] on input "Gross Weight   *" at bounding box center [198, 67] width 181 height 11
type input "12610"
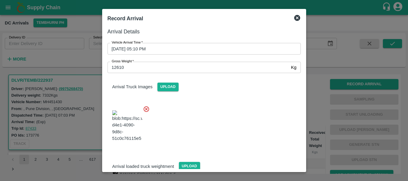
click at [189, 118] on div at bounding box center [202, 124] width 198 height 47
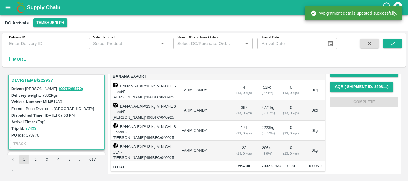
scroll to position [0, 0]
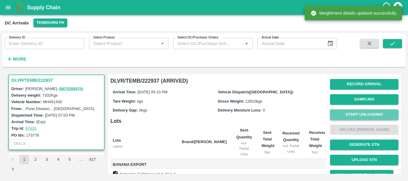
click at [355, 111] on button "Start Unloading" at bounding box center [364, 115] width 68 height 10
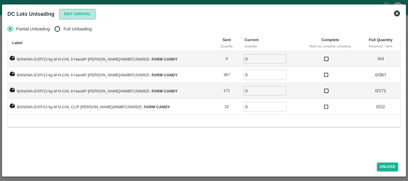
click at [65, 16] on button "Edit Arrival" at bounding box center [77, 14] width 36 height 10
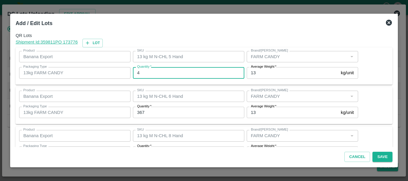
click at [173, 74] on input "4" at bounding box center [189, 72] width 112 height 11
type input "3"
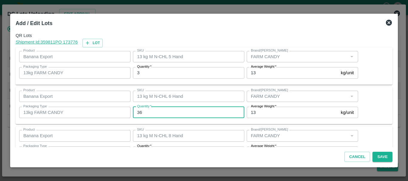
type input "367"
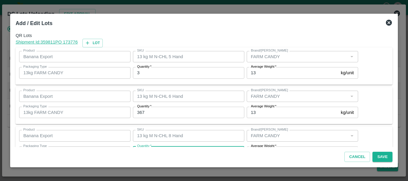
scroll to position [11, 0]
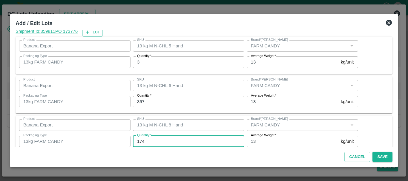
type input "174"
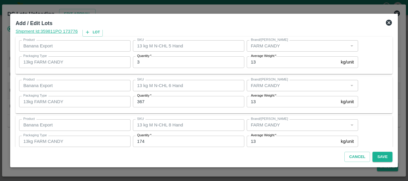
scroll to position [61, 0]
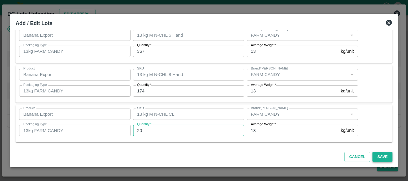
type input "20"
click at [376, 158] on button "Save" at bounding box center [383, 157] width 20 height 10
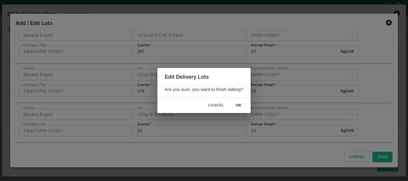
click at [237, 109] on button "ok" at bounding box center [238, 105] width 19 height 10
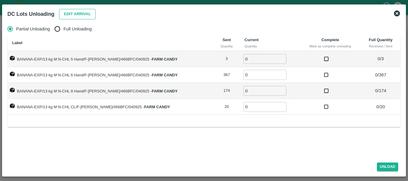
click at [79, 13] on button "Edit Arrival" at bounding box center [77, 14] width 36 height 10
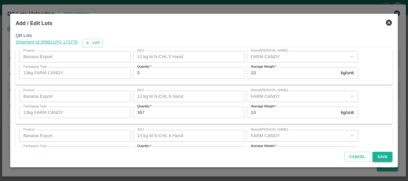
click at [388, 19] on icon at bounding box center [389, 22] width 7 height 7
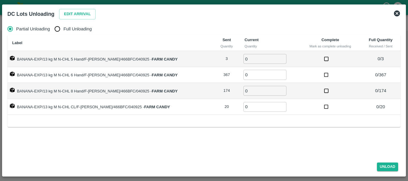
click at [72, 30] on span "Full Unloading" at bounding box center [77, 29] width 28 height 7
click at [63, 30] on input "Full Unloading" at bounding box center [57, 29] width 12 height 12
radio input "true"
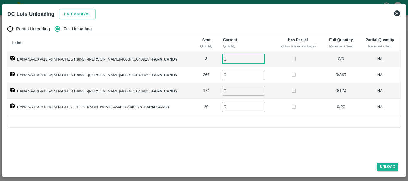
click at [224, 59] on input "0" at bounding box center [243, 59] width 43 height 10
type input "03"
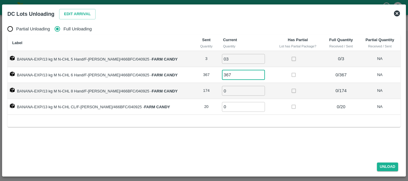
type input "367"
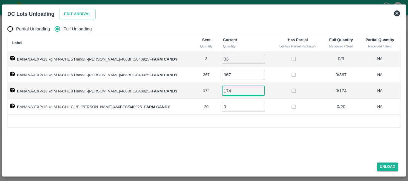
type input "174"
type input "20"
click at [389, 167] on button "Unload" at bounding box center [388, 167] width 22 height 9
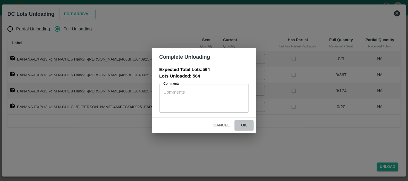
click at [252, 127] on button "ok" at bounding box center [244, 125] width 19 height 10
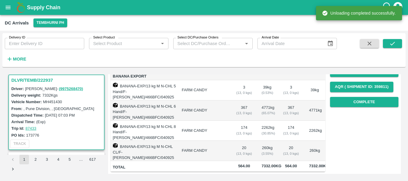
scroll to position [0, 0]
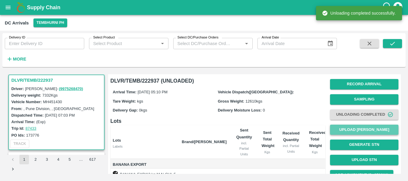
click at [358, 129] on button "Upload [PERSON_NAME]" at bounding box center [364, 130] width 68 height 10
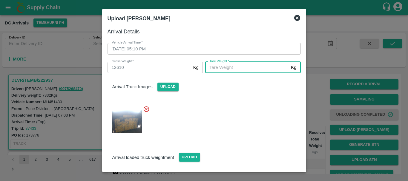
click at [218, 67] on input "Tare Weight   *" at bounding box center [246, 67] width 83 height 11
type input "4650"
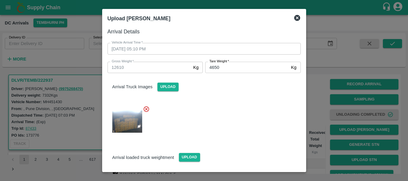
click at [228, 106] on div at bounding box center [202, 120] width 198 height 38
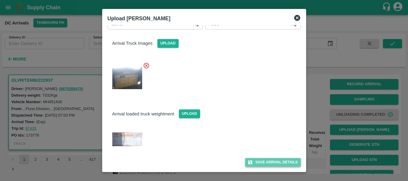
click at [259, 159] on button "Save Arrival Details" at bounding box center [272, 162] width 55 height 9
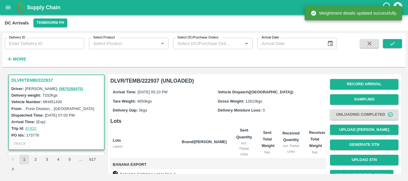
scroll to position [89, 0]
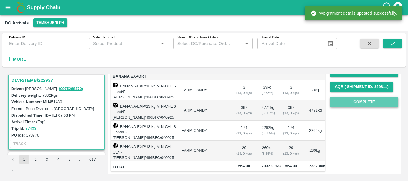
click at [366, 100] on button "Complete" at bounding box center [364, 102] width 68 height 10
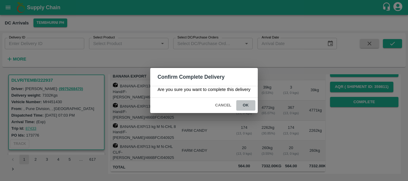
click at [243, 105] on button "ok" at bounding box center [245, 105] width 19 height 10
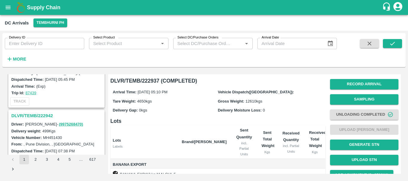
scroll to position [1353, 0]
click at [45, 113] on h3 "DLVR/TEMB/222942" at bounding box center [57, 116] width 92 height 8
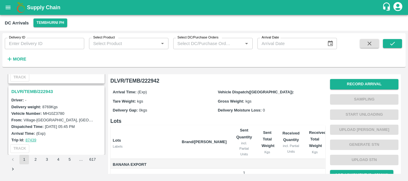
scroll to position [1305, 0]
click at [37, 94] on h3 "DLVR/TEMB/222943" at bounding box center [57, 93] width 92 height 8
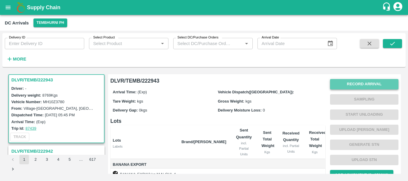
click at [341, 85] on button "Record Arrival" at bounding box center [364, 84] width 68 height 10
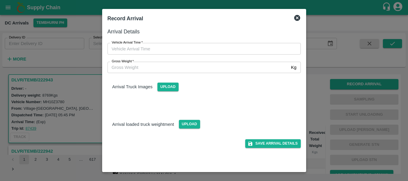
type input "DD/MM/YYYY hh:mm aa"
click at [190, 46] on input "DD/MM/YYYY hh:mm aa" at bounding box center [202, 48] width 189 height 11
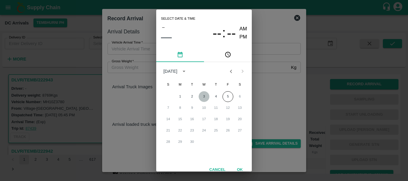
click at [202, 94] on button "3" at bounding box center [204, 96] width 11 height 11
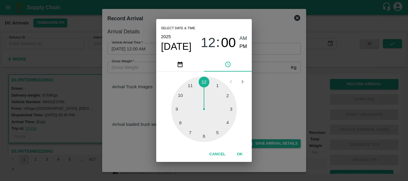
click at [180, 124] on div at bounding box center [204, 110] width 66 height 66
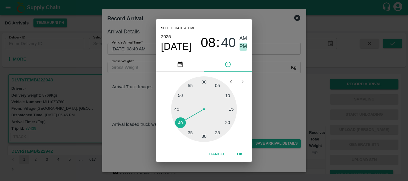
click at [241, 46] on span "PM" at bounding box center [244, 47] width 8 height 8
type input "03/09/2025 08:40 PM"
click at [280, 84] on div "Select date & time 2025 Sep 3 08 : 40 AM PM 05 10 15 20 25 30 35 40 45 50 55 00…" at bounding box center [204, 90] width 408 height 181
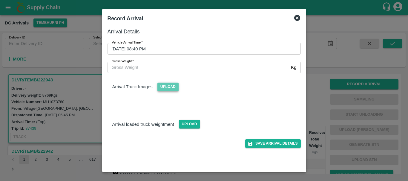
click at [168, 86] on span "Upload" at bounding box center [168, 87] width 21 height 9
click at [0, 0] on input "Upload" at bounding box center [0, 0] width 0 height 0
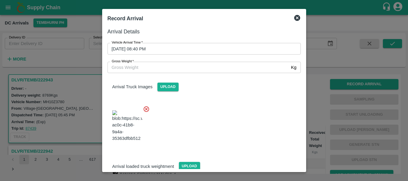
scroll to position [14, 0]
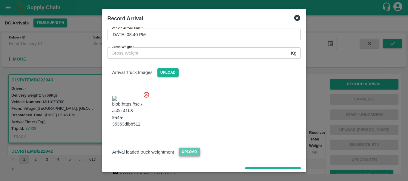
click at [184, 148] on span "Upload" at bounding box center [189, 152] width 21 height 9
click at [0, 0] on input "Upload" at bounding box center [0, 0] width 0 height 0
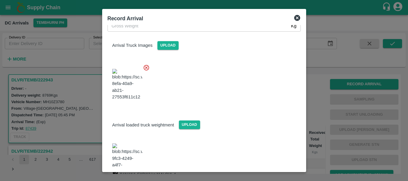
click at [128, 144] on img at bounding box center [127, 159] width 30 height 31
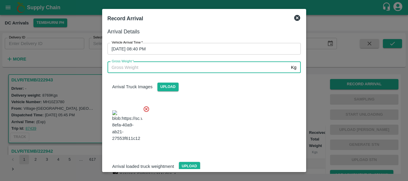
click at [158, 68] on input "Gross Weight   *" at bounding box center [198, 67] width 181 height 11
type input "14690"
click at [202, 109] on div at bounding box center [202, 124] width 198 height 47
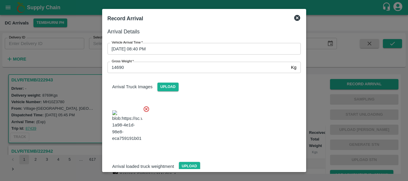
scroll to position [42, 0]
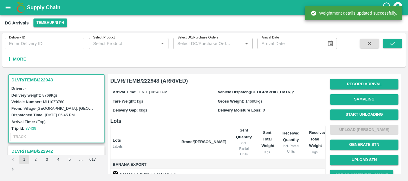
scroll to position [128, 0]
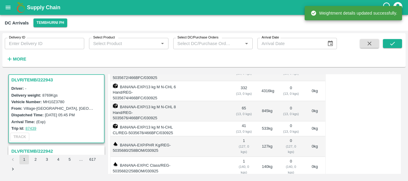
click at [276, 137] on td "127 kg" at bounding box center [267, 147] width 21 height 21
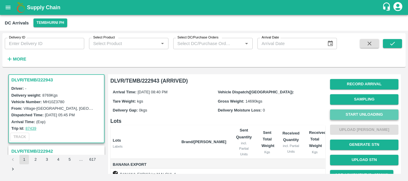
click at [352, 115] on button "Start Unloading" at bounding box center [364, 115] width 68 height 10
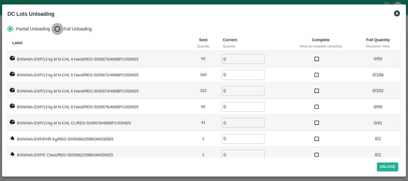
click at [57, 29] on input "Full Unloading" at bounding box center [57, 29] width 12 height 12
radio input "true"
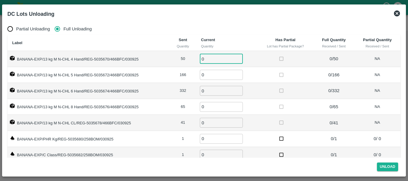
click at [214, 57] on input "0" at bounding box center [221, 59] width 43 height 10
type input "050"
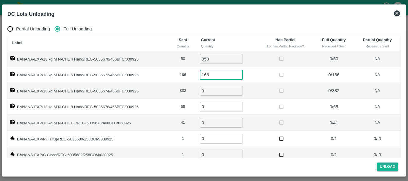
type input "166"
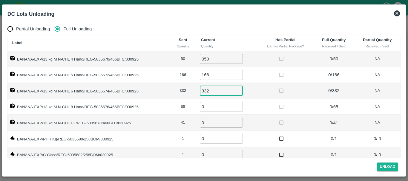
type input "332"
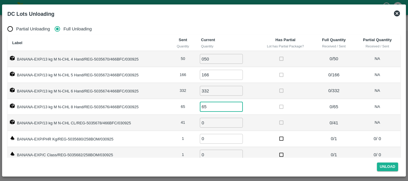
type input "65"
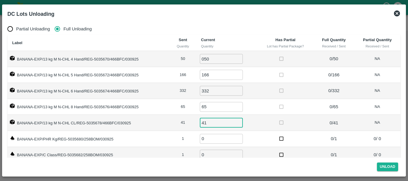
type input "41"
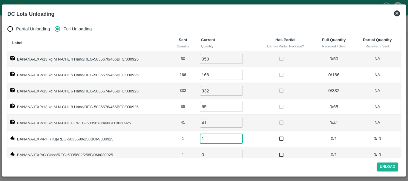
type input "1"
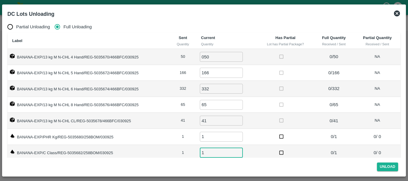
type input "1"
click at [251, 124] on td "41 ​" at bounding box center [226, 121] width 61 height 16
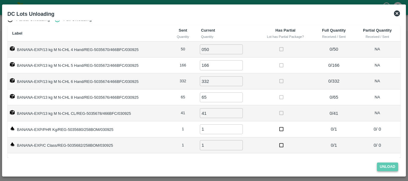
click at [388, 165] on button "Unload" at bounding box center [388, 167] width 22 height 9
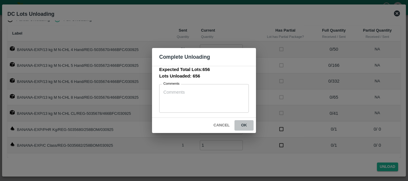
click at [252, 124] on button "ok" at bounding box center [244, 125] width 19 height 10
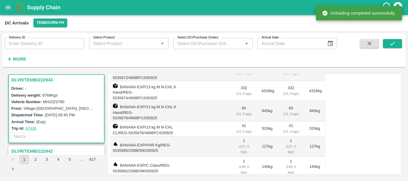
scroll to position [0, 0]
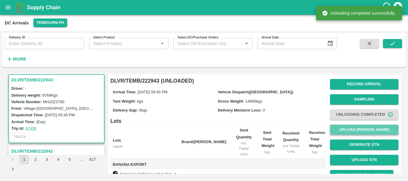
click at [364, 126] on button "Upload [PERSON_NAME]" at bounding box center [364, 130] width 68 height 10
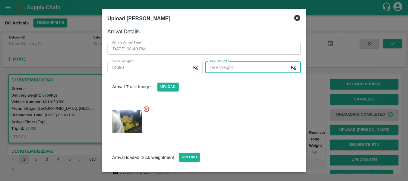
click at [207, 65] on input "Tare Weight   *" at bounding box center [246, 67] width 83 height 11
type input "5400"
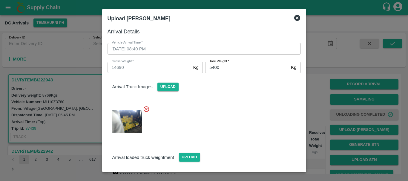
click at [225, 104] on div at bounding box center [202, 120] width 198 height 38
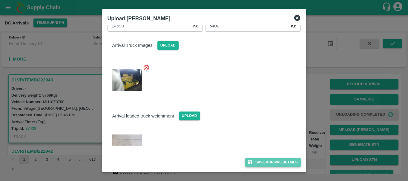
click at [253, 160] on button "Save Arrival Details" at bounding box center [272, 162] width 55 height 9
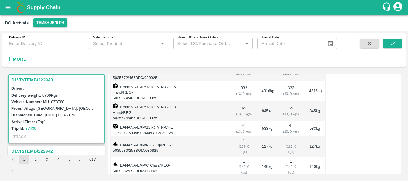
scroll to position [85, 0]
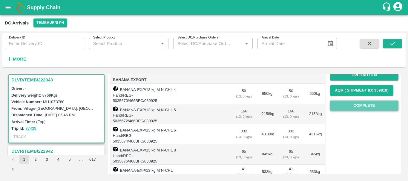
click at [353, 102] on button "Complete" at bounding box center [364, 106] width 68 height 10
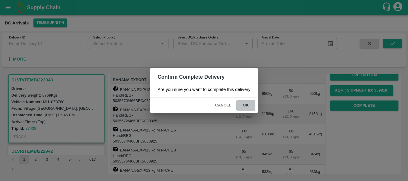
click at [246, 108] on button "ok" at bounding box center [245, 105] width 19 height 10
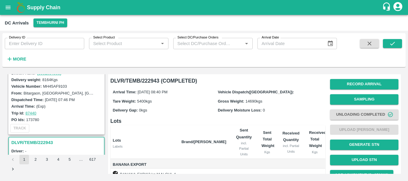
scroll to position [1225, 0]
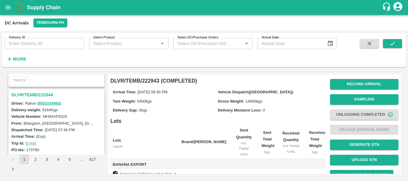
click at [42, 94] on h3 "DLVR/TEMB/222944" at bounding box center [57, 95] width 92 height 8
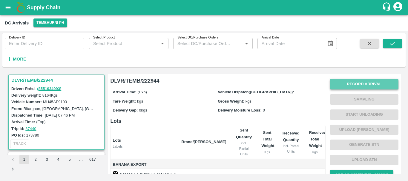
click at [358, 81] on button "Record Arrival" at bounding box center [364, 84] width 68 height 10
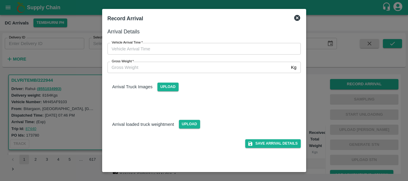
type input "DD/MM/YYYY hh:mm aa"
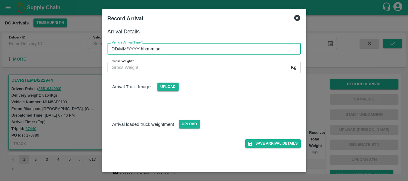
click at [236, 51] on input "DD/MM/YYYY hh:mm aa" at bounding box center [202, 48] width 189 height 11
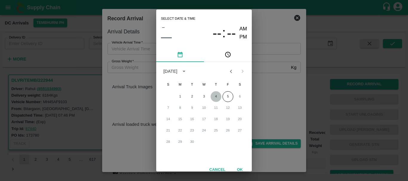
click at [212, 96] on button "4" at bounding box center [216, 96] width 11 height 11
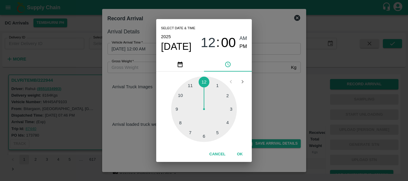
click at [190, 132] on div at bounding box center [204, 110] width 66 height 66
click at [178, 100] on div at bounding box center [204, 110] width 66 height 66
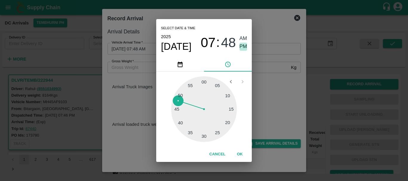
click at [246, 47] on span "PM" at bounding box center [244, 47] width 8 height 8
type input "04/09/2025 07:48 PM"
click at [263, 64] on div "Select date & time 2025 Sep 4 07 : 48 AM PM 05 10 15 20 25 30 35 40 45 50 55 00…" at bounding box center [204, 90] width 408 height 181
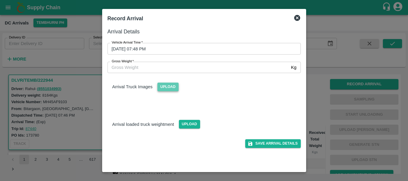
click at [173, 87] on span "Upload" at bounding box center [168, 87] width 21 height 9
click at [0, 0] on input "Upload" at bounding box center [0, 0] width 0 height 0
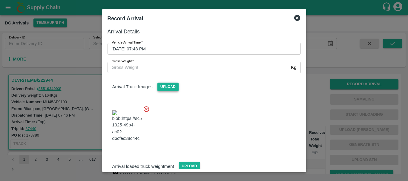
scroll to position [9, 0]
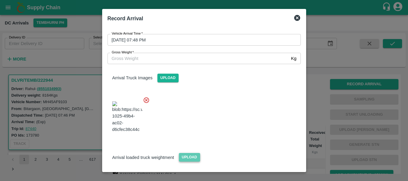
click at [189, 153] on span "Upload" at bounding box center [189, 157] width 21 height 9
click at [0, 0] on input "Upload" at bounding box center [0, 0] width 0 height 0
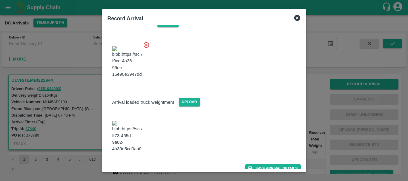
click at [124, 129] on img at bounding box center [127, 136] width 30 height 31
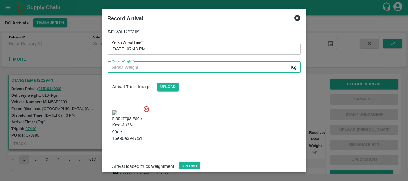
click at [173, 65] on input "Gross Weight   *" at bounding box center [198, 67] width 181 height 11
type input "14520"
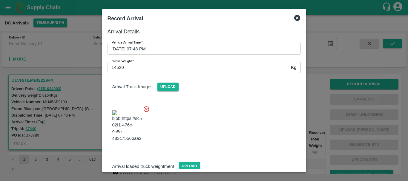
click at [218, 117] on div at bounding box center [202, 124] width 198 height 47
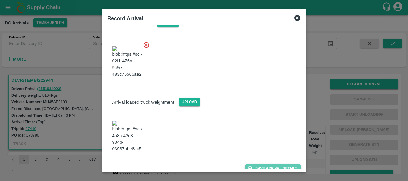
click at [257, 165] on button "Save Arrival Details" at bounding box center [272, 169] width 55 height 9
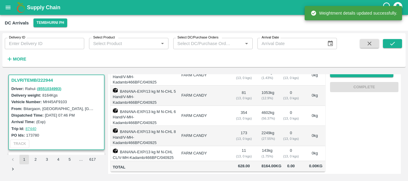
scroll to position [0, 0]
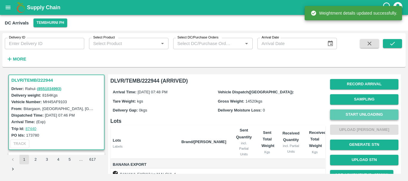
click at [361, 112] on button "Start Unloading" at bounding box center [364, 115] width 68 height 10
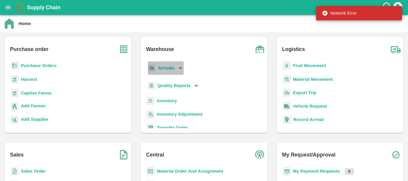
click at [165, 65] on p "Arrivals" at bounding box center [166, 68] width 16 height 7
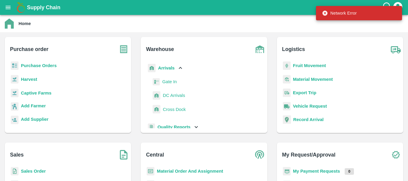
click at [175, 97] on span "DC Arrivals" at bounding box center [174, 95] width 22 height 7
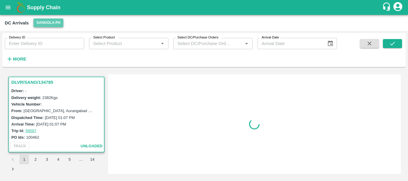
click at [40, 22] on button "Sangola PH" at bounding box center [48, 23] width 30 height 9
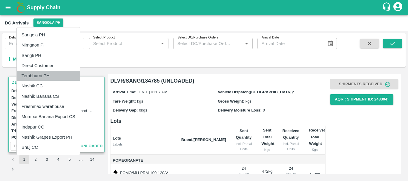
click at [40, 78] on li "Tembhurni PH" at bounding box center [48, 76] width 63 height 10
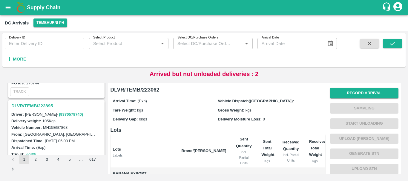
scroll to position [1848, 0]
click at [39, 107] on h3 "DLVR/TEMB/222895" at bounding box center [57, 106] width 92 height 8
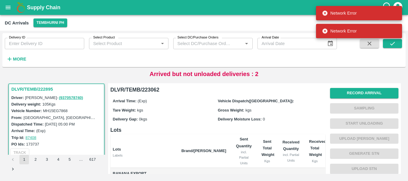
scroll to position [103, 0]
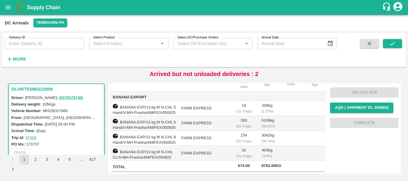
click at [278, 116] on td at bounding box center [291, 123] width 27 height 15
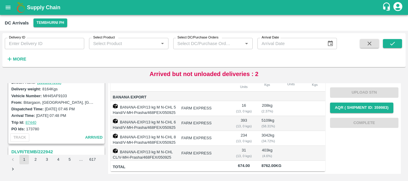
scroll to position [1471, 0]
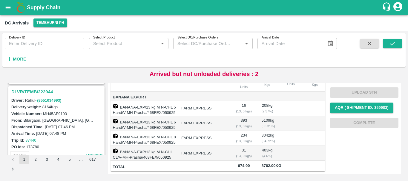
click at [41, 92] on h3 "DLVR/TEMB/222944" at bounding box center [57, 92] width 92 height 8
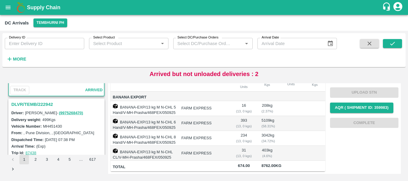
scroll to position [1537, 0]
click at [48, 101] on h3 "DLVR/TEMB/222942" at bounding box center [57, 104] width 92 height 8
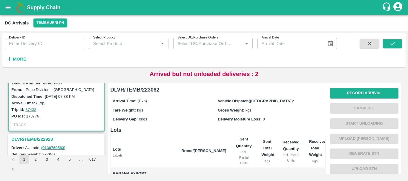
click at [42, 138] on h3 "DLVR/TEMB/222928" at bounding box center [57, 140] width 92 height 8
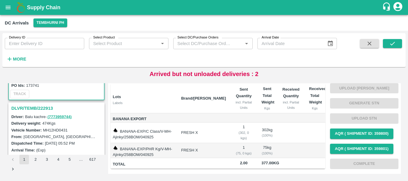
click at [37, 108] on h3 "DLVR/TEMB/222913" at bounding box center [57, 109] width 92 height 8
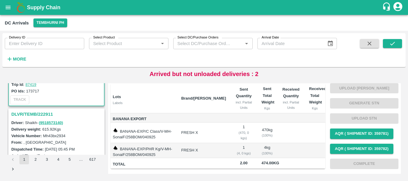
click at [45, 114] on h3 "DLVR/TEMB/222911" at bounding box center [57, 115] width 92 height 8
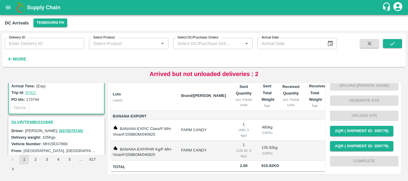
click at [47, 121] on h3 "DLVR/TEMB/222895" at bounding box center [57, 123] width 92 height 8
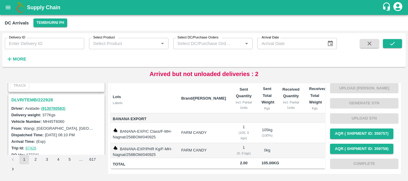
click at [46, 102] on h3 "DLVR/TEMB/222928" at bounding box center [57, 100] width 92 height 8
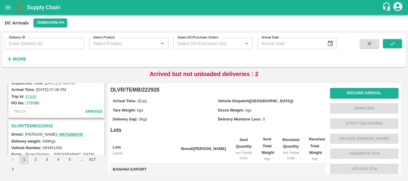
click at [44, 124] on h3 "DLVR/TEMB/222942" at bounding box center [57, 126] width 92 height 8
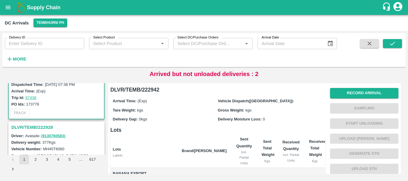
click at [39, 128] on h3 "DLVR/TEMB/222928" at bounding box center [57, 128] width 92 height 8
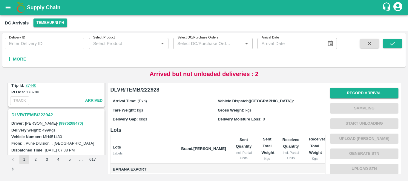
click at [41, 115] on h3 "DLVR/TEMB/222942" at bounding box center [57, 115] width 92 height 8
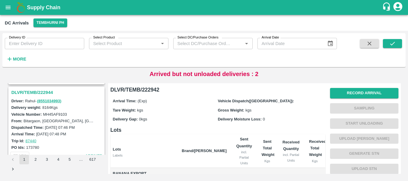
click at [39, 93] on h3 "DLVR/TEMB/222944" at bounding box center [57, 93] width 92 height 8
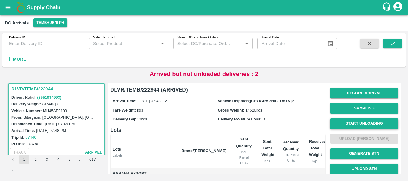
click at [356, 122] on button "Start Unloading" at bounding box center [364, 124] width 68 height 10
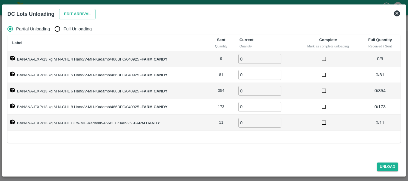
click at [398, 14] on icon at bounding box center [397, 13] width 6 height 6
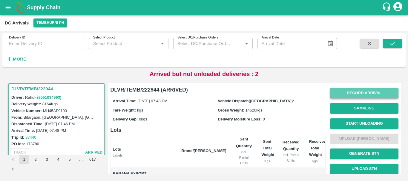
click at [345, 91] on button "Record Arrival" at bounding box center [364, 93] width 68 height 10
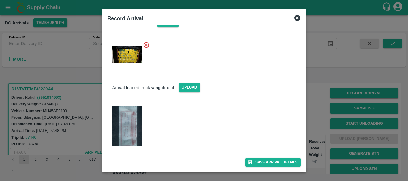
click at [313, 111] on div at bounding box center [204, 90] width 408 height 181
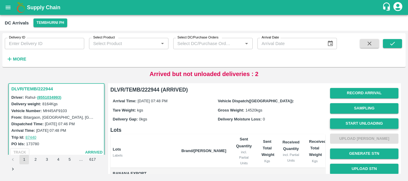
click at [350, 123] on button "Start Unloading" at bounding box center [364, 124] width 68 height 10
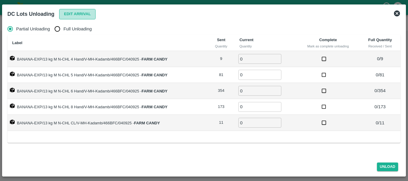
click at [66, 15] on button "Edit Arrival" at bounding box center [77, 14] width 36 height 10
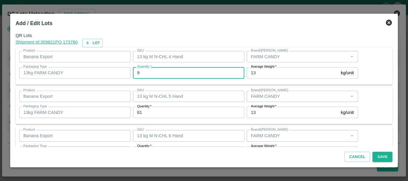
click at [152, 71] on input "9" at bounding box center [189, 72] width 112 height 11
type input "9"
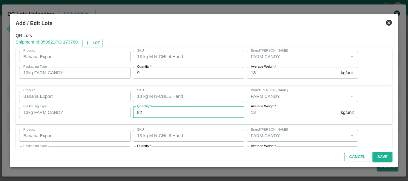
type input "82"
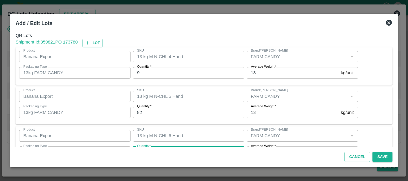
scroll to position [11, 0]
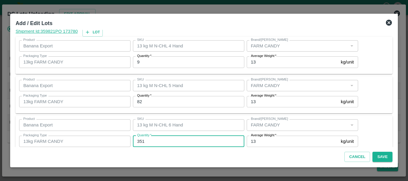
type input "351"
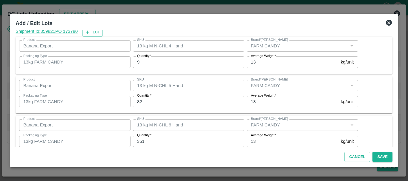
scroll to position [101, 0]
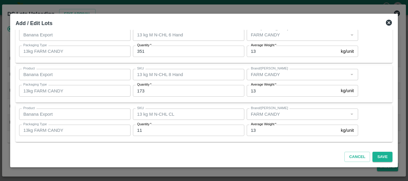
click at [157, 86] on input "173" at bounding box center [189, 90] width 112 height 11
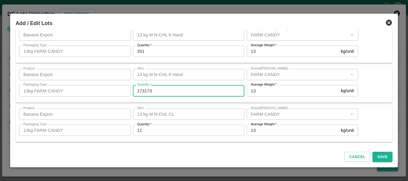
click at [159, 93] on input "173173" at bounding box center [189, 90] width 112 height 11
type input "173"
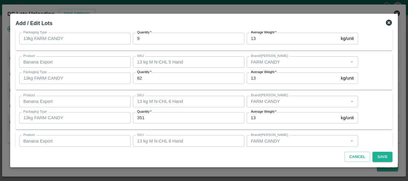
scroll to position [101, 0]
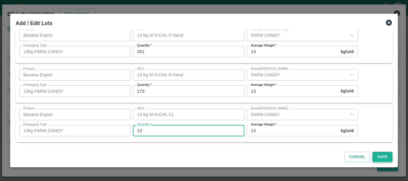
type input "13"
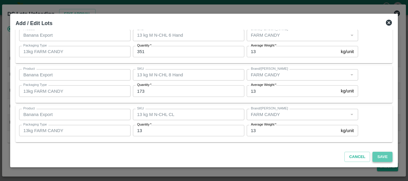
click at [378, 155] on button "Save" at bounding box center [383, 157] width 20 height 10
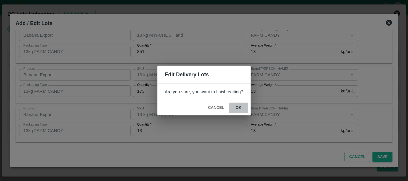
click at [239, 106] on button "ok" at bounding box center [238, 108] width 19 height 10
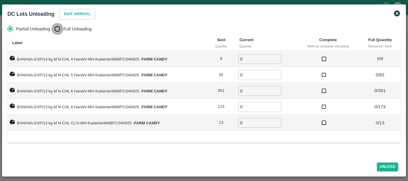
click at [54, 28] on input "Full Unloading" at bounding box center [57, 29] width 12 height 12
radio input "true"
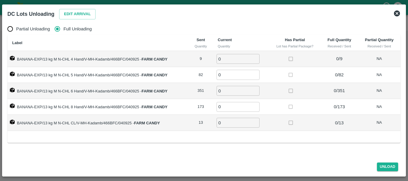
click at [243, 59] on input "0" at bounding box center [238, 59] width 43 height 10
type input "09"
type input "82"
type input "351"
type input "173"
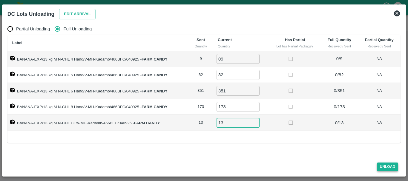
type input "13"
click at [382, 169] on button "Unload" at bounding box center [388, 167] width 22 height 9
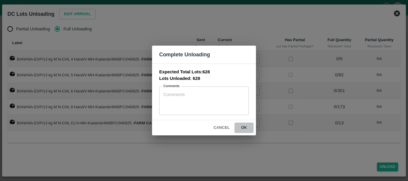
click at [244, 130] on button "ok" at bounding box center [244, 128] width 19 height 10
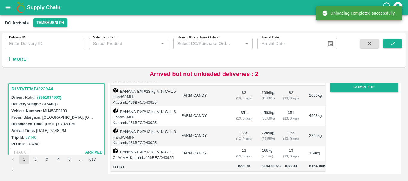
scroll to position [0, 0]
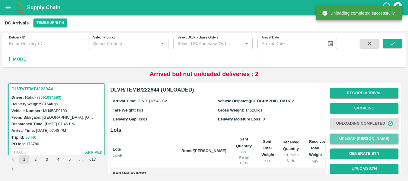
click at [355, 140] on button "Upload [PERSON_NAME]" at bounding box center [364, 139] width 68 height 10
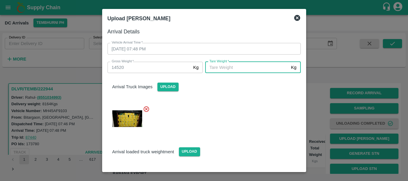
click at [214, 68] on input "Tare Weight   *" at bounding box center [246, 67] width 83 height 11
type input "5010"
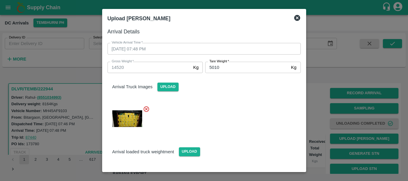
click at [215, 107] on div at bounding box center [202, 117] width 198 height 32
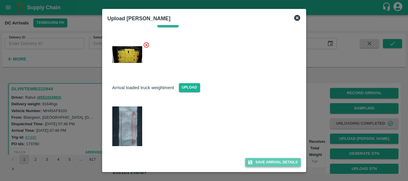
click at [249, 159] on button "Save Arrival Details" at bounding box center [272, 162] width 55 height 9
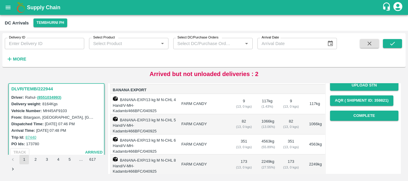
scroll to position [84, 0]
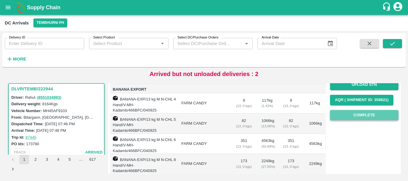
click at [357, 115] on button "Complete" at bounding box center [364, 115] width 68 height 10
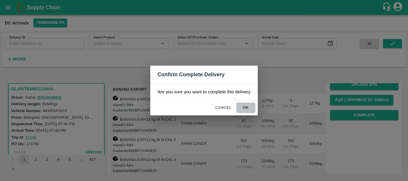
click at [247, 110] on button "ok" at bounding box center [245, 108] width 19 height 10
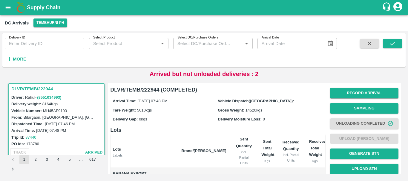
scroll to position [124, 0]
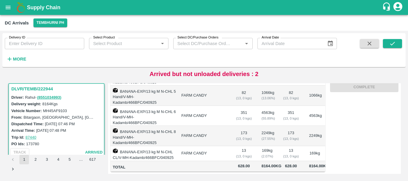
click at [219, 146] on td "FARM CANDY" at bounding box center [204, 153] width 54 height 15
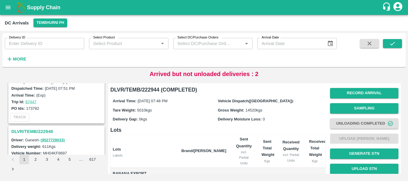
click at [35, 130] on h3 "DLVR/TEMB/222948" at bounding box center [57, 132] width 92 height 8
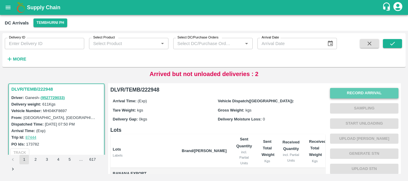
click at [355, 88] on button "Record Arrival" at bounding box center [364, 93] width 68 height 10
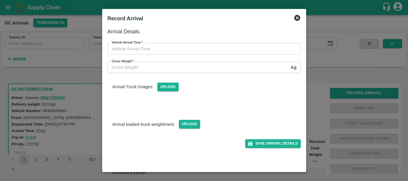
type input "DD/MM/YYYY hh:mm aa"
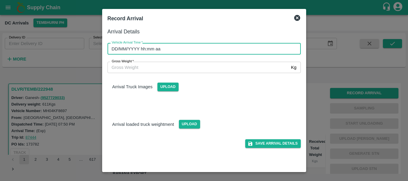
click at [233, 52] on input "DD/MM/YYYY hh:mm aa" at bounding box center [202, 48] width 189 height 11
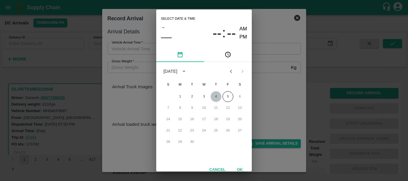
click at [218, 94] on button "4" at bounding box center [216, 96] width 11 height 11
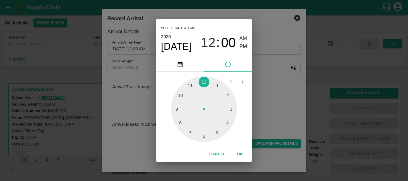
click at [227, 98] on div at bounding box center [204, 110] width 66 height 66
click at [205, 138] on div at bounding box center [204, 110] width 66 height 66
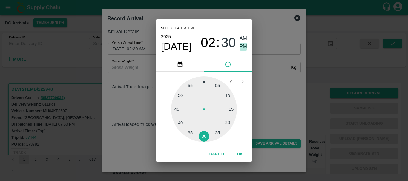
click at [245, 46] on span "PM" at bounding box center [244, 47] width 8 height 8
type input "04/09/2025 02:30 PM"
click at [256, 61] on div "Select date & time 2025 Sep 4 02 : 30 AM PM 05 10 15 20 25 30 35 40 45 50 55 00…" at bounding box center [204, 90] width 408 height 181
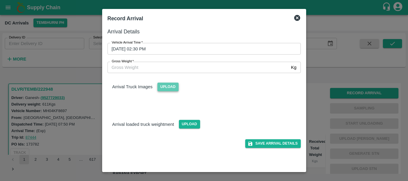
click at [171, 87] on span "Upload" at bounding box center [168, 87] width 21 height 9
click at [0, 0] on input "Upload" at bounding box center [0, 0] width 0 height 0
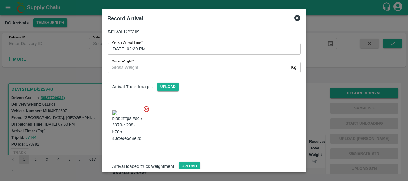
scroll to position [32, 0]
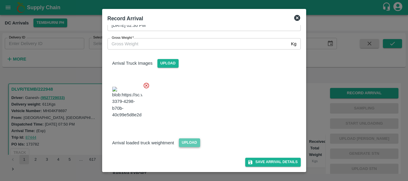
click at [187, 145] on span "Upload" at bounding box center [189, 143] width 21 height 9
click at [0, 0] on input "Upload" at bounding box center [0, 0] width 0 height 0
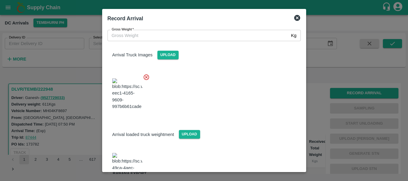
scroll to position [58, 0]
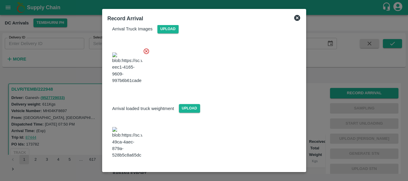
click at [134, 148] on span at bounding box center [127, 143] width 35 height 36
click at [131, 143] on img at bounding box center [127, 142] width 30 height 31
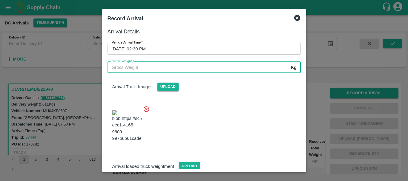
click at [132, 65] on input "Gross Weight   *" at bounding box center [198, 67] width 181 height 11
type input "6480"
click at [201, 113] on div at bounding box center [202, 124] width 198 height 47
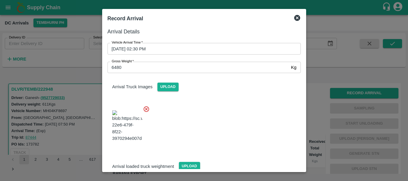
scroll to position [58, 0]
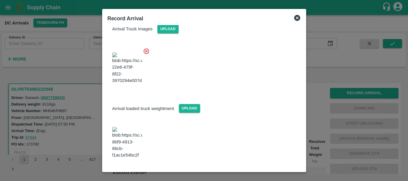
click at [255, 171] on button "Save Arrival Details" at bounding box center [272, 175] width 55 height 9
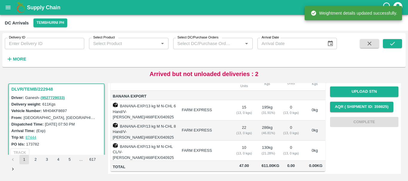
scroll to position [0, 0]
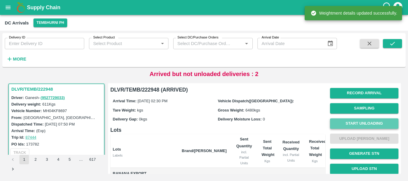
click at [353, 123] on button "Start Unloading" at bounding box center [364, 124] width 68 height 10
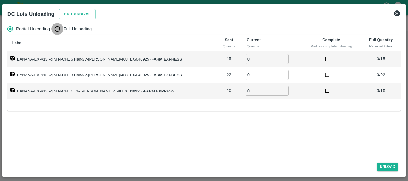
click at [59, 29] on input "Full Unloading" at bounding box center [57, 29] width 12 height 12
radio input "true"
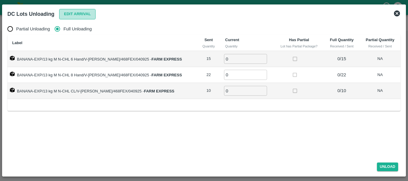
click at [72, 13] on button "Edit Arrival" at bounding box center [77, 14] width 36 height 10
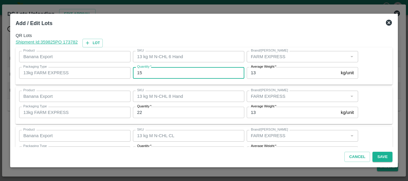
click at [178, 72] on input "15" at bounding box center [189, 72] width 112 height 11
type input "1"
type input "16"
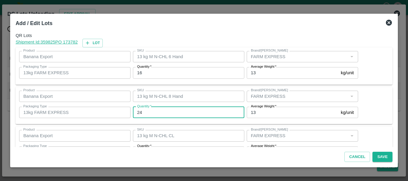
type input "24"
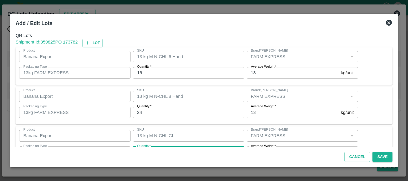
scroll to position [11, 0]
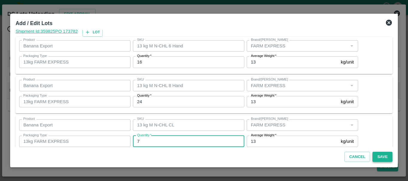
type input "7"
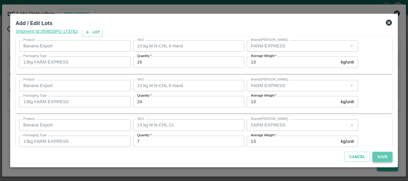
click at [382, 161] on button "Save" at bounding box center [383, 157] width 20 height 10
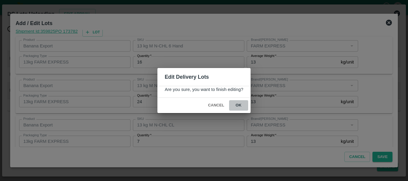
click at [242, 105] on button "ok" at bounding box center [238, 105] width 19 height 10
radio input "true"
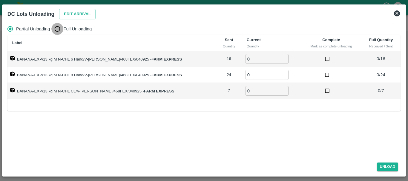
click at [57, 29] on input "Full Unloading" at bounding box center [57, 29] width 12 height 12
radio input "true"
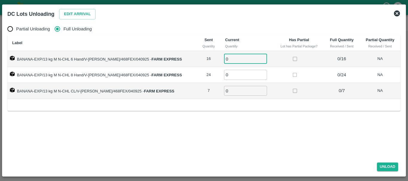
click at [234, 60] on input "0" at bounding box center [245, 59] width 43 height 10
type input "016"
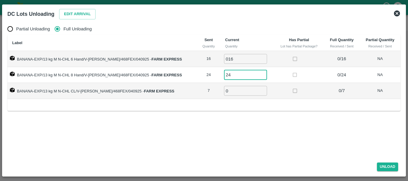
type input "24"
type input "7"
click at [389, 168] on button "Unload" at bounding box center [388, 167] width 22 height 9
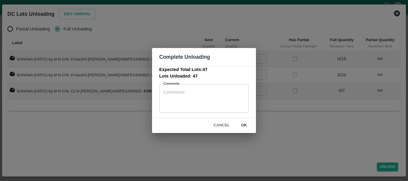
click at [245, 124] on button "ok" at bounding box center [244, 125] width 19 height 10
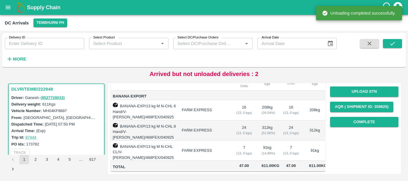
scroll to position [0, 0]
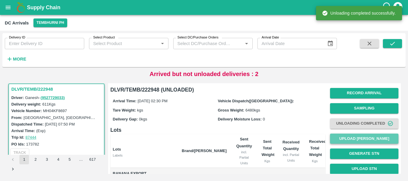
click at [353, 139] on button "Upload [PERSON_NAME]" at bounding box center [364, 139] width 68 height 10
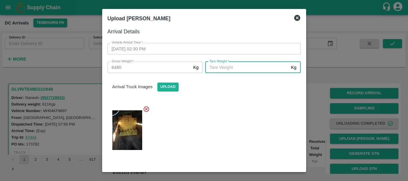
click at [260, 66] on input "Tare Weight   *" at bounding box center [246, 67] width 83 height 11
type input "5760"
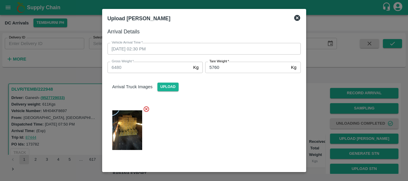
click at [256, 111] on div at bounding box center [202, 128] width 198 height 55
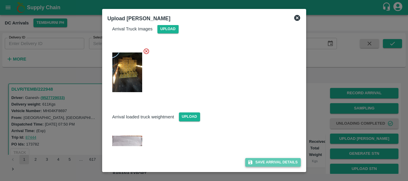
click at [272, 164] on button "Save Arrival Details" at bounding box center [272, 162] width 55 height 9
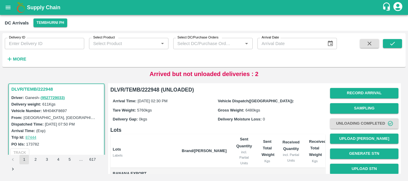
scroll to position [77, 0]
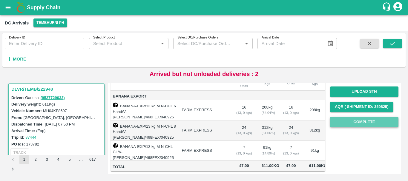
click at [363, 120] on button "Complete" at bounding box center [364, 122] width 68 height 10
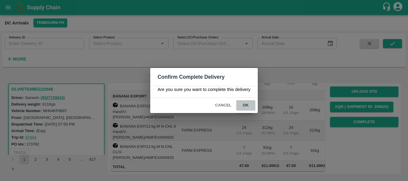
click at [246, 105] on button "ok" at bounding box center [245, 105] width 19 height 10
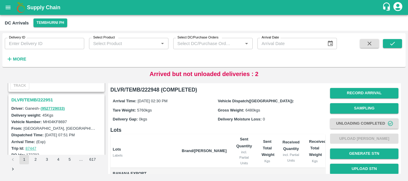
scroll to position [1306, 0]
click at [41, 100] on h3 "DLVR/TEMB/222951" at bounding box center [57, 101] width 92 height 8
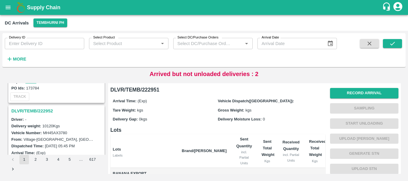
scroll to position [1223, 0]
click at [45, 111] on h3 "DLVR/TEMB/222952" at bounding box center [57, 112] width 92 height 8
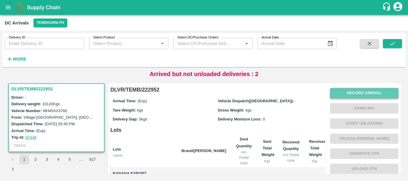
click at [344, 96] on button "Record Arrival" at bounding box center [364, 93] width 68 height 10
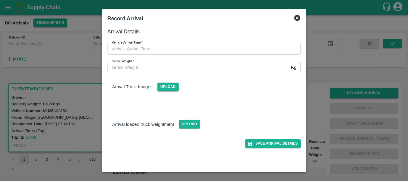
type input "DD/MM/YYYY hh:mm aa"
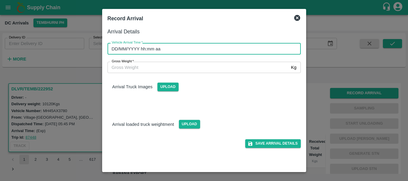
click at [244, 54] on input "DD/MM/YYYY hh:mm aa" at bounding box center [202, 48] width 189 height 11
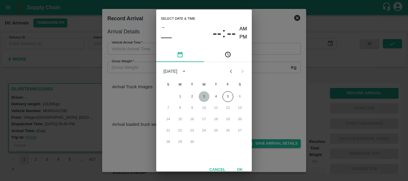
click at [206, 94] on button "3" at bounding box center [204, 96] width 11 height 11
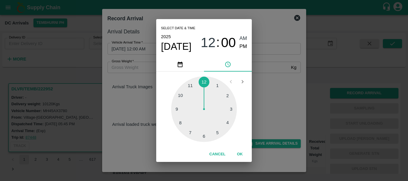
click at [181, 123] on div at bounding box center [204, 110] width 66 height 66
click at [181, 97] on div at bounding box center [204, 110] width 66 height 66
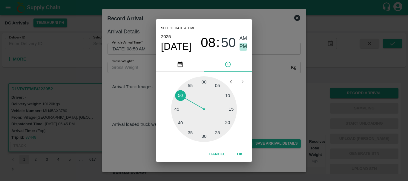
click at [242, 45] on span "PM" at bounding box center [244, 47] width 8 height 8
type input "03/09/2025 08:50 PM"
click at [274, 89] on div "Select date & time 2025 Sep 3 08 : 50 AM PM 05 10 15 20 25 30 35 40 45 50 55 00…" at bounding box center [204, 90] width 408 height 181
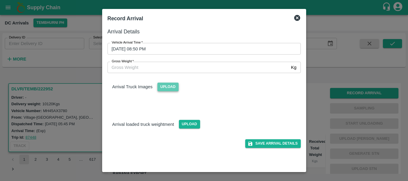
click at [167, 85] on span "Upload" at bounding box center [168, 87] width 21 height 9
click at [0, 0] on input "Upload" at bounding box center [0, 0] width 0 height 0
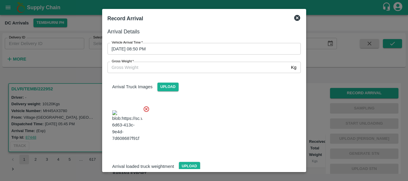
scroll to position [45, 0]
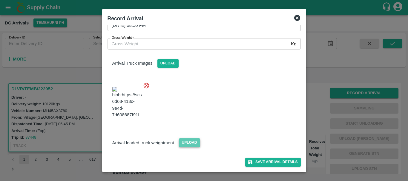
click at [190, 142] on span "Upload" at bounding box center [189, 143] width 21 height 9
click at [0, 0] on input "Upload" at bounding box center [0, 0] width 0 height 0
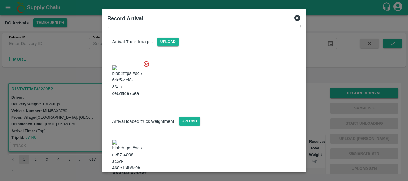
scroll to position [70, 0]
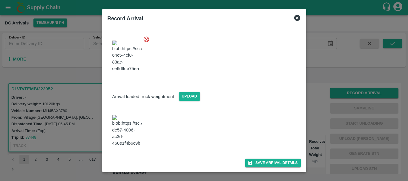
click at [130, 138] on img at bounding box center [127, 130] width 30 height 31
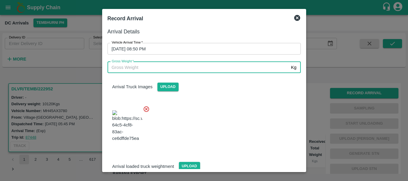
click at [144, 70] on input "Gross Weight   *" at bounding box center [198, 67] width 181 height 11
type input "15910"
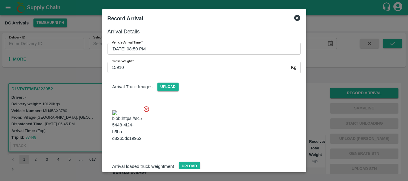
click at [209, 127] on div at bounding box center [202, 124] width 198 height 47
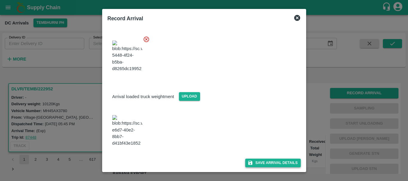
click at [249, 159] on button "Save Arrival Details" at bounding box center [272, 163] width 55 height 9
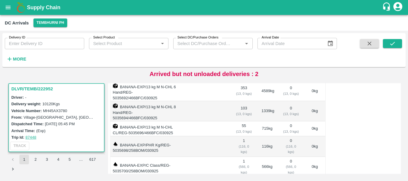
scroll to position [0, 0]
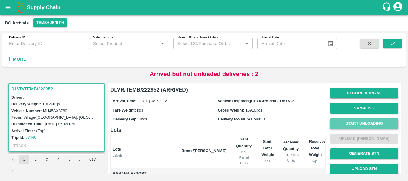
click at [339, 125] on button "Start Unloading" at bounding box center [364, 124] width 68 height 10
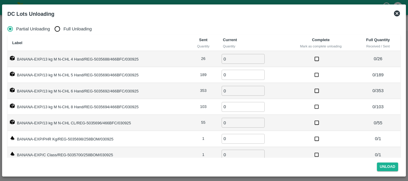
click at [57, 28] on input "Full Unloading" at bounding box center [57, 29] width 12 height 12
radio input "true"
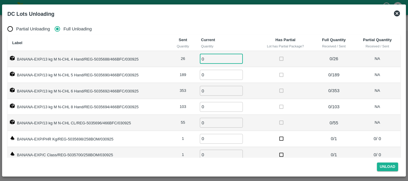
click at [207, 58] on input "0" at bounding box center [221, 59] width 43 height 10
type input "026"
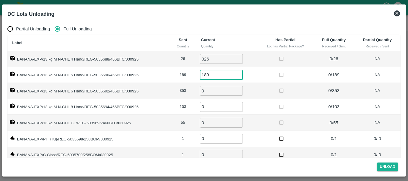
type input "189"
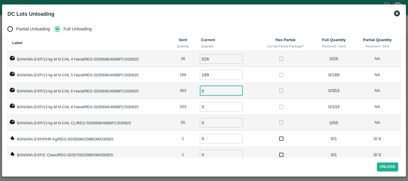
type input "2"
type input "353"
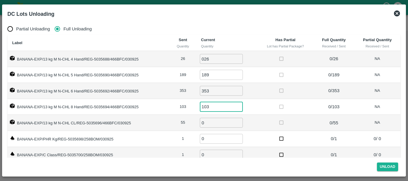
type input "103"
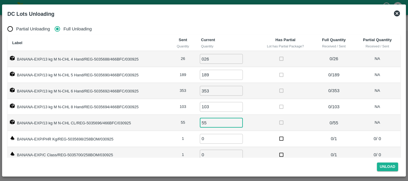
type input "55"
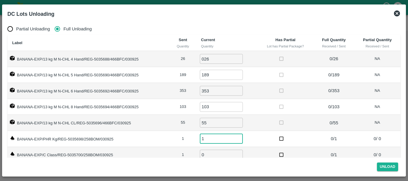
type input "1"
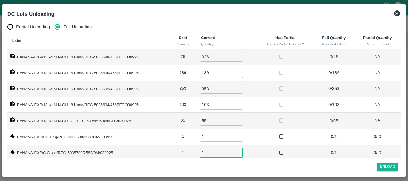
type input "1"
click at [266, 108] on td at bounding box center [285, 105] width 57 height 16
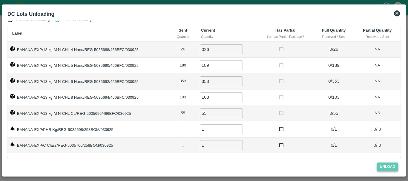
click at [378, 169] on button "Unload" at bounding box center [388, 167] width 22 height 9
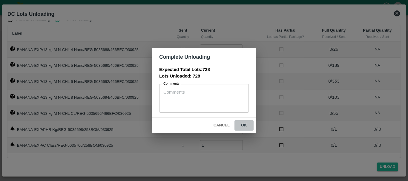
click at [248, 126] on button "ok" at bounding box center [244, 125] width 19 height 10
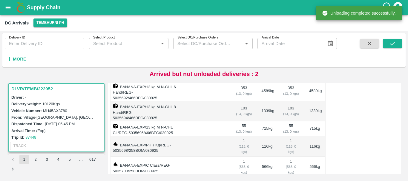
scroll to position [0, 0]
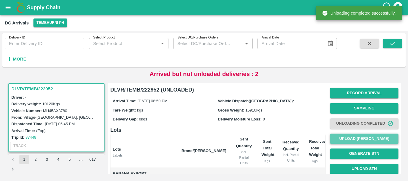
click at [339, 138] on button "Upload [PERSON_NAME]" at bounding box center [364, 139] width 68 height 10
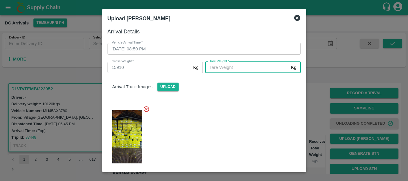
click at [217, 69] on input "Tare Weight   *" at bounding box center [246, 67] width 83 height 11
type input "5630"
click at [208, 112] on div at bounding box center [202, 135] width 198 height 69
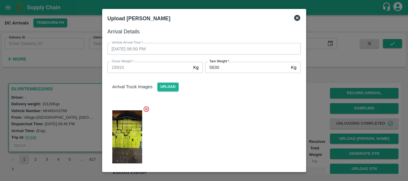
scroll to position [70, 0]
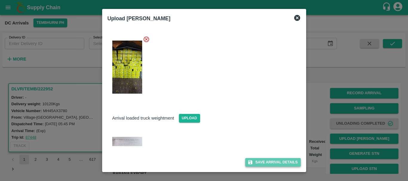
click at [262, 166] on button "Save Arrival Details" at bounding box center [272, 162] width 55 height 9
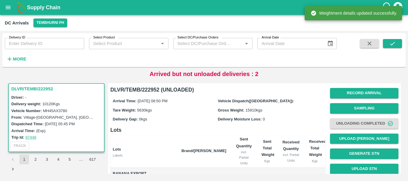
scroll to position [137, 0]
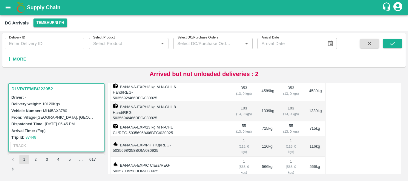
click at [285, 144] on div "( 116, 0 kgs)" at bounding box center [291, 149] width 17 height 11
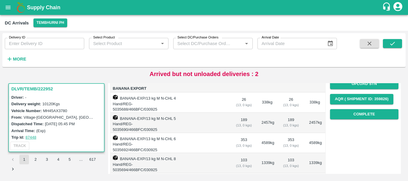
scroll to position [89, 0]
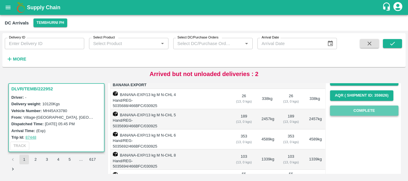
click at [341, 113] on button "Complete" at bounding box center [364, 111] width 68 height 10
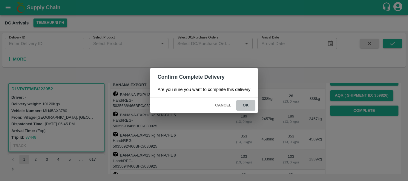
click at [245, 103] on button "ok" at bounding box center [245, 105] width 19 height 10
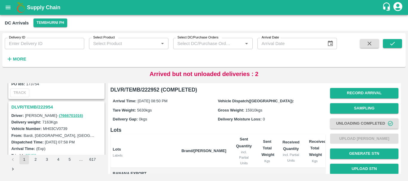
scroll to position [1150, 0]
click at [33, 106] on h3 "DLVR/TEMB/222954" at bounding box center [57, 108] width 92 height 8
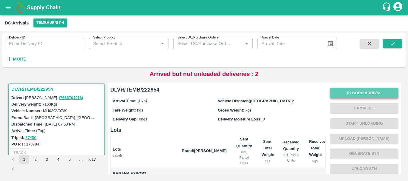
click at [347, 91] on button "Record Arrival" at bounding box center [364, 93] width 68 height 10
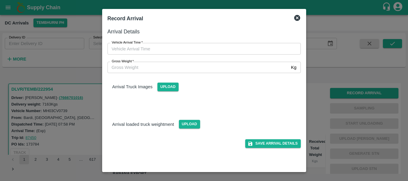
type input "DD/MM/YYYY hh:mm aa"
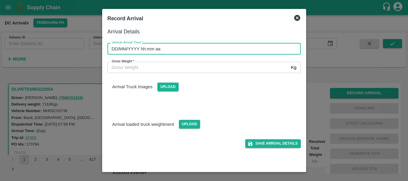
click at [214, 51] on input "DD/MM/YYYY hh:mm aa" at bounding box center [202, 48] width 189 height 11
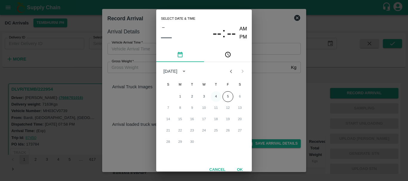
click at [215, 96] on button "4" at bounding box center [216, 96] width 11 height 11
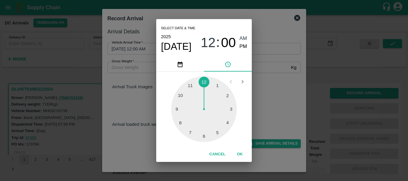
click at [228, 120] on div at bounding box center [204, 110] width 66 height 66
click at [225, 97] on div at bounding box center [204, 110] width 66 height 66
type input "04/09/2025 04:10 AM"
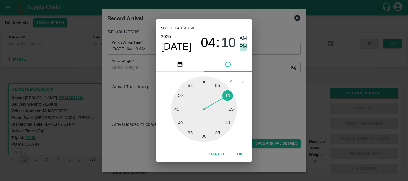
drag, startPoint x: 242, startPoint y: 45, endPoint x: 266, endPoint y: 79, distance: 42.1
click at [266, 79] on div "Select date & time 2025 Sep 4 04 : 10 AM PM 05 10 15 20 25 30 35 40 45 50 55 00…" at bounding box center [204, 90] width 408 height 181
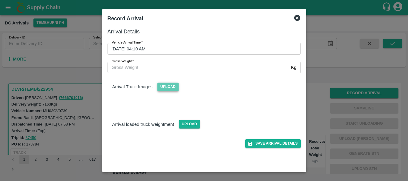
click at [172, 87] on span "Upload" at bounding box center [168, 87] width 21 height 9
click at [0, 0] on input "Upload" at bounding box center [0, 0] width 0 height 0
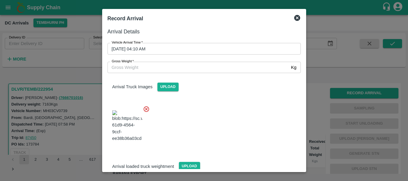
scroll to position [45, 0]
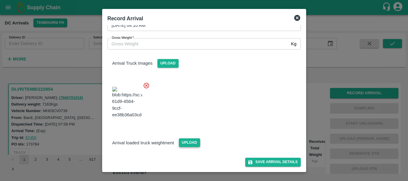
click at [192, 145] on span "Upload" at bounding box center [189, 143] width 21 height 9
click at [0, 0] on input "Upload" at bounding box center [0, 0] width 0 height 0
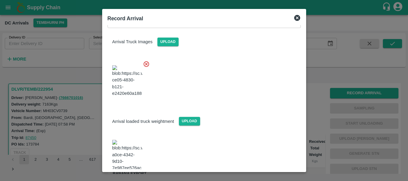
scroll to position [74, 0]
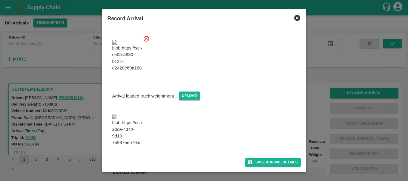
click at [116, 134] on img at bounding box center [127, 130] width 30 height 31
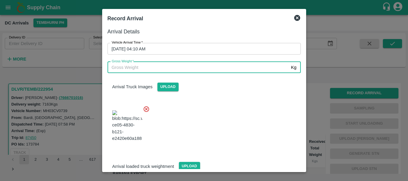
click at [160, 68] on input "Gross Weight   *" at bounding box center [198, 67] width 181 height 11
type input "13190"
click at [209, 110] on div at bounding box center [202, 124] width 198 height 47
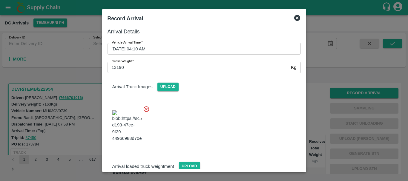
scroll to position [74, 0]
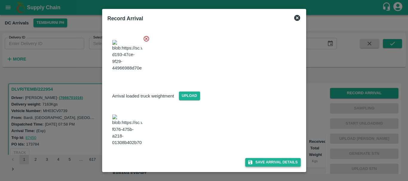
click at [249, 160] on icon "submit" at bounding box center [250, 162] width 5 height 5
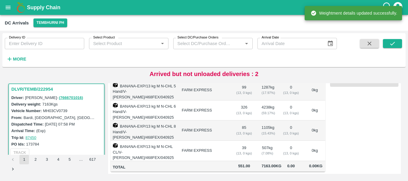
scroll to position [0, 0]
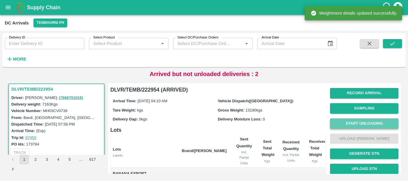
click at [357, 125] on button "Start Unloading" at bounding box center [364, 124] width 68 height 10
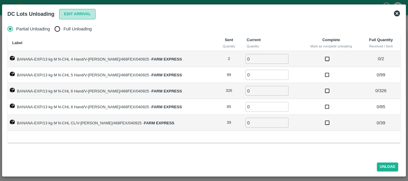
click at [74, 13] on button "Edit Arrival" at bounding box center [77, 14] width 36 height 10
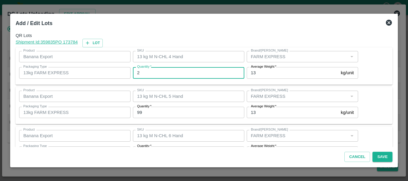
click at [182, 76] on input "2" at bounding box center [189, 72] width 112 height 11
type input "2"
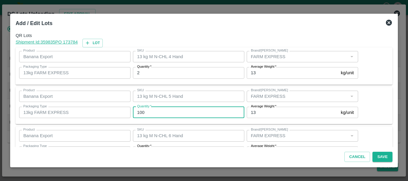
type input "100"
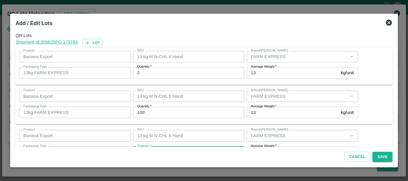
scroll to position [11, 0]
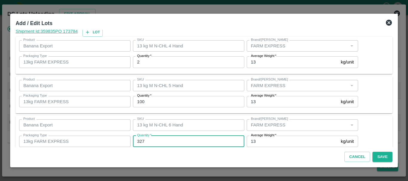
type input "327"
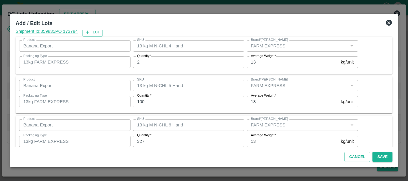
scroll to position [101, 0]
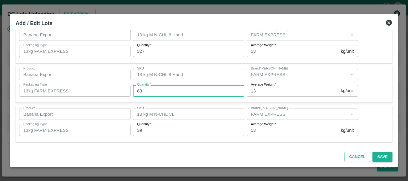
type input "83"
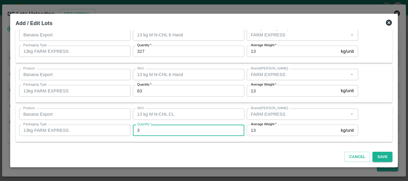
type input "39"
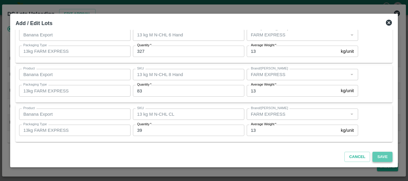
click at [378, 156] on button "Save" at bounding box center [383, 157] width 20 height 10
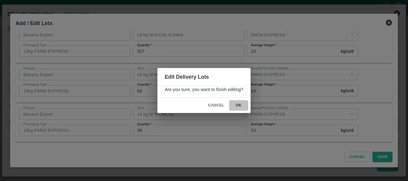
click at [239, 106] on button "ok" at bounding box center [238, 105] width 19 height 10
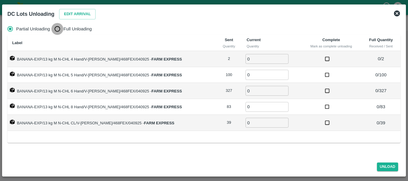
click at [56, 26] on input "Full Unloading" at bounding box center [57, 29] width 12 height 12
radio input "true"
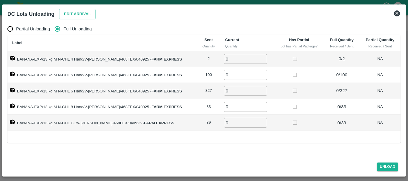
click at [237, 61] on input "0" at bounding box center [245, 59] width 43 height 10
type input "02"
type input "100"
type input "327"
type input "83"
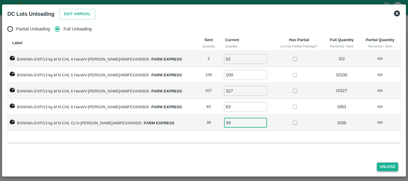
type input "39"
click at [387, 167] on button "Unload" at bounding box center [388, 167] width 22 height 9
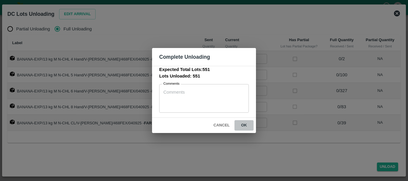
click at [246, 124] on button "ok" at bounding box center [244, 125] width 19 height 10
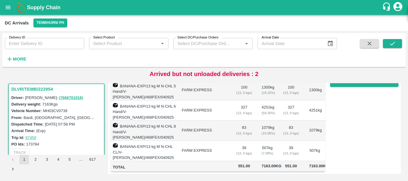
scroll to position [0, 0]
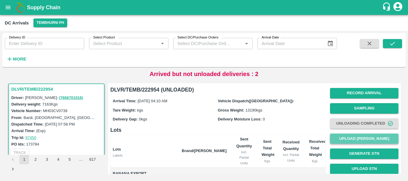
click at [336, 135] on button "Upload [PERSON_NAME]" at bounding box center [364, 139] width 68 height 10
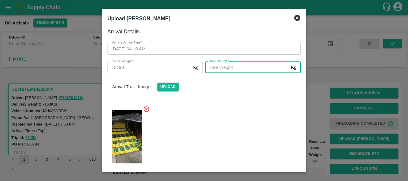
click at [225, 66] on input "Tare Weight   *" at bounding box center [246, 67] width 83 height 11
type input "5450"
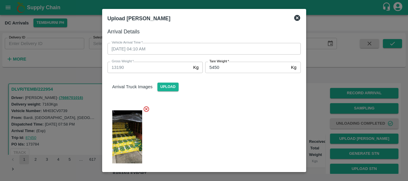
click at [227, 117] on div at bounding box center [202, 135] width 198 height 69
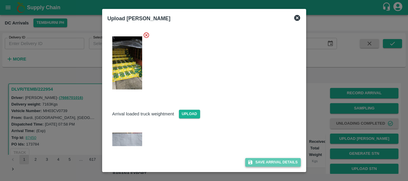
click at [255, 159] on button "Save Arrival Details" at bounding box center [272, 162] width 55 height 9
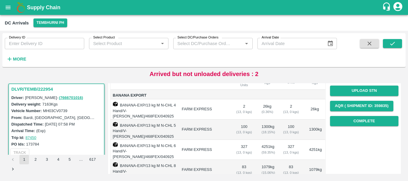
scroll to position [79, 0]
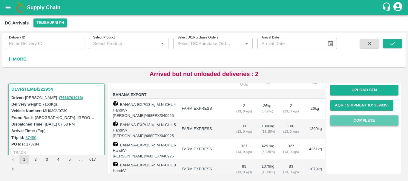
click at [345, 122] on button "Complete" at bounding box center [364, 121] width 68 height 10
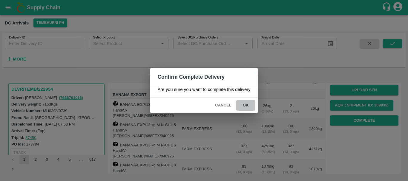
click at [252, 103] on button "ok" at bounding box center [245, 105] width 19 height 10
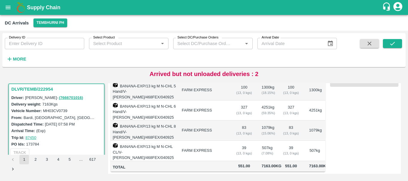
scroll to position [0, 0]
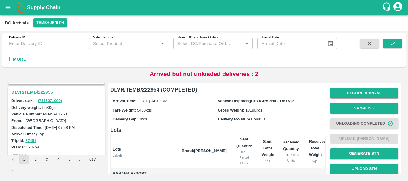
click at [39, 92] on h3 "DLVR/TEMB/222955" at bounding box center [57, 92] width 92 height 8
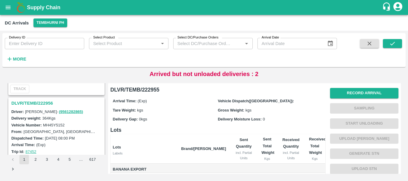
click at [37, 101] on h3 "DLVR/TEMB/222956" at bounding box center [57, 104] width 92 height 8
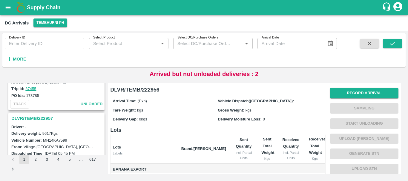
click at [39, 116] on h3 "DLVR/TEMB/222957" at bounding box center [57, 119] width 92 height 8
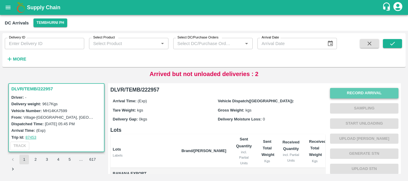
click at [339, 94] on button "Record Arrival" at bounding box center [364, 93] width 68 height 10
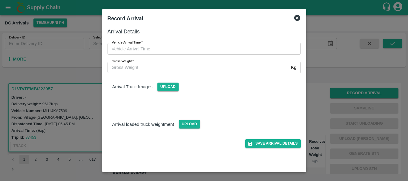
type input "DD/MM/YYYY hh:mm aa"
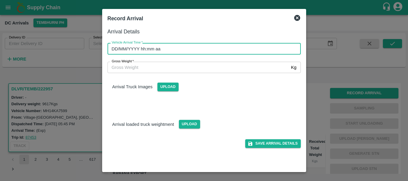
click at [199, 51] on input "DD/MM/YYYY hh:mm aa" at bounding box center [202, 48] width 189 height 11
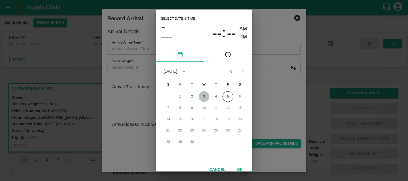
click at [205, 96] on button "3" at bounding box center [204, 96] width 11 height 11
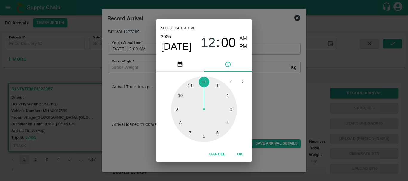
click at [181, 98] on div at bounding box center [204, 110] width 66 height 66
click at [184, 120] on div at bounding box center [204, 110] width 66 height 66
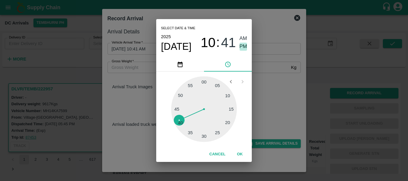
click at [245, 46] on span "PM" at bounding box center [244, 47] width 8 height 8
type input "03/09/2025 10:41 PM"
click at [283, 99] on div "Select date & time 2025 Sep 3 10 : 41 AM PM 05 10 15 20 25 30 35 40 45 50 55 00…" at bounding box center [204, 90] width 408 height 181
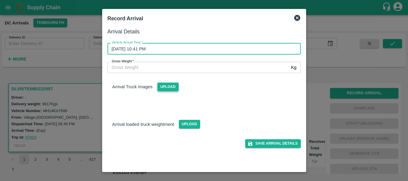
click at [174, 85] on span "Upload" at bounding box center [168, 87] width 21 height 9
click at [0, 0] on input "Upload" at bounding box center [0, 0] width 0 height 0
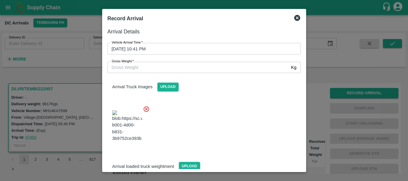
scroll to position [9, 0]
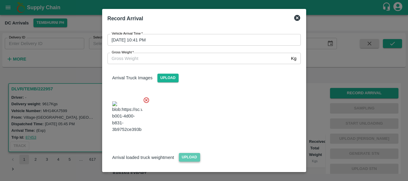
click at [190, 153] on span "Upload" at bounding box center [189, 157] width 21 height 9
click at [0, 0] on input "Upload" at bounding box center [0, 0] width 0 height 0
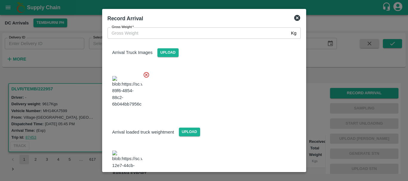
click at [133, 151] on img at bounding box center [127, 166] width 30 height 31
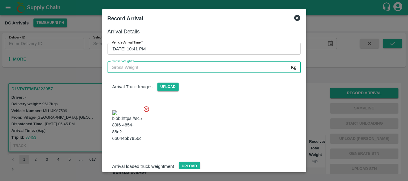
click at [157, 68] on input "Gross Weight   *" at bounding box center [198, 67] width 181 height 11
type input "15980"
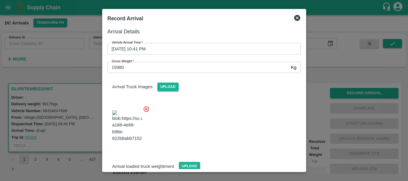
click at [199, 95] on div "Arrival Truck Images Upload" at bounding box center [202, 110] width 198 height 84
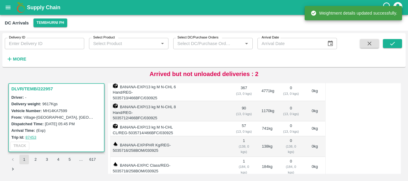
scroll to position [0, 0]
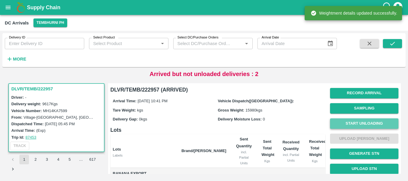
click at [337, 122] on button "Start Unloading" at bounding box center [364, 124] width 68 height 10
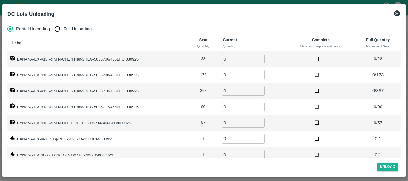
click at [64, 29] on span "Full Unloading" at bounding box center [77, 29] width 28 height 7
click at [63, 29] on input "Full Unloading" at bounding box center [57, 29] width 12 height 12
radio input "true"
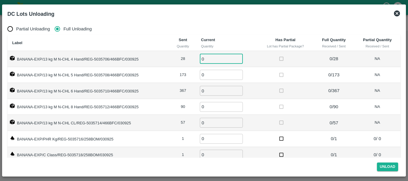
click at [220, 63] on input "0" at bounding box center [221, 59] width 43 height 10
type input "028"
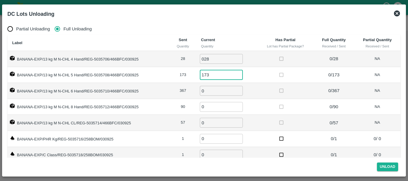
type input "173"
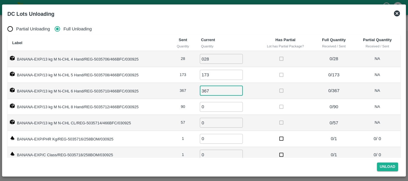
type input "367"
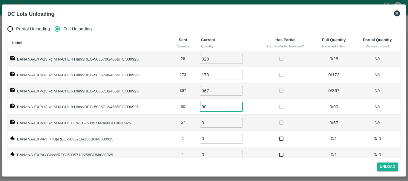
type input "90"
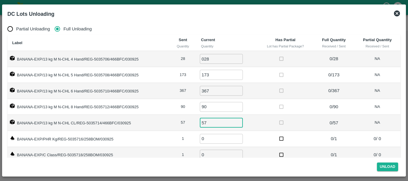
type input "57"
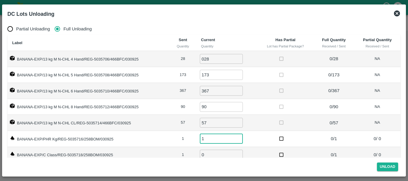
type input "1"
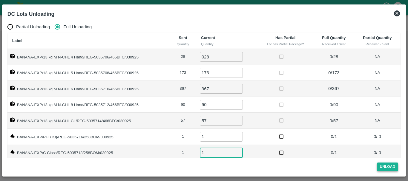
type input "1"
click at [379, 166] on button "Unload" at bounding box center [388, 167] width 22 height 9
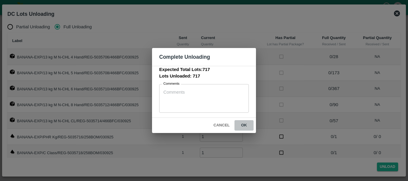
click at [249, 123] on button "ok" at bounding box center [244, 125] width 19 height 10
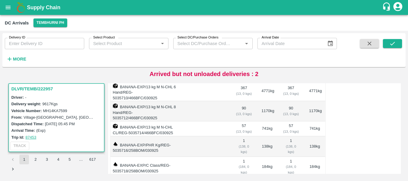
scroll to position [0, 0]
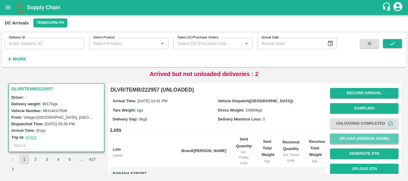
click at [344, 137] on button "Upload [PERSON_NAME]" at bounding box center [364, 139] width 68 height 10
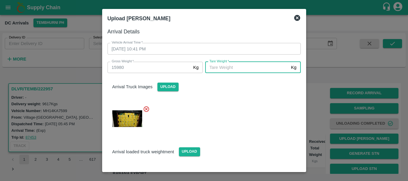
click at [222, 64] on input "Tare Weight   *" at bounding box center [246, 67] width 83 height 11
type input "5810"
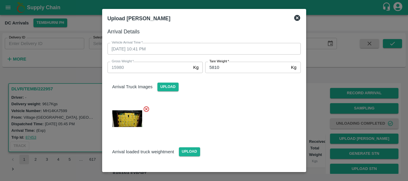
click at [231, 119] on div at bounding box center [202, 117] width 198 height 32
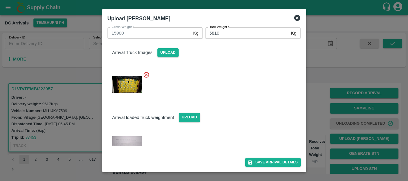
click at [255, 158] on div "Save Arrival Details" at bounding box center [202, 160] width 198 height 13
click at [254, 161] on button "Save Arrival Details" at bounding box center [272, 162] width 55 height 9
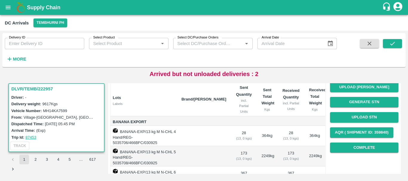
scroll to position [49, 0]
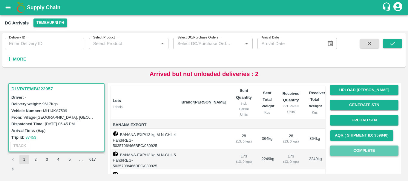
click at [354, 153] on button "Complete" at bounding box center [364, 151] width 68 height 10
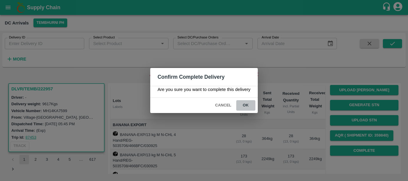
click at [245, 107] on button "ok" at bounding box center [245, 105] width 19 height 10
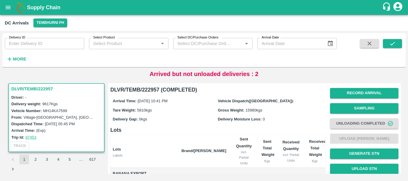
scroll to position [137, 0]
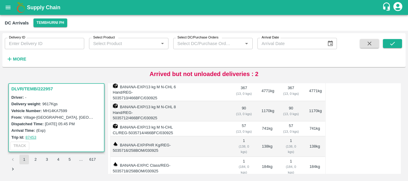
click at [266, 157] on td "184 kg" at bounding box center [267, 167] width 21 height 21
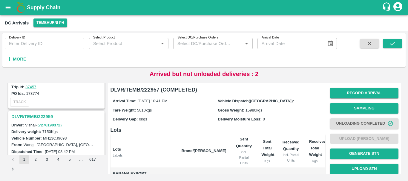
click at [45, 116] on h3 "DLVR/TEMB/222959" at bounding box center [57, 117] width 92 height 8
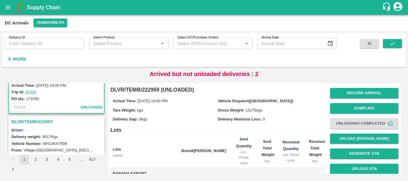
click at [48, 121] on h3 "DLVR/TEMB/222957" at bounding box center [57, 122] width 92 height 8
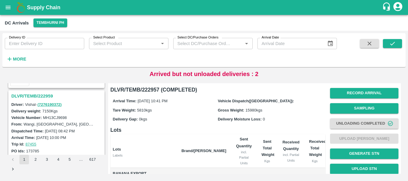
click at [42, 95] on h3 "DLVR/TEMB/222959" at bounding box center [57, 96] width 92 height 8
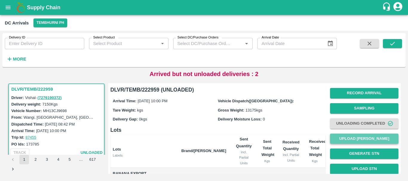
click at [349, 137] on button "Upload [PERSON_NAME]" at bounding box center [364, 139] width 68 height 10
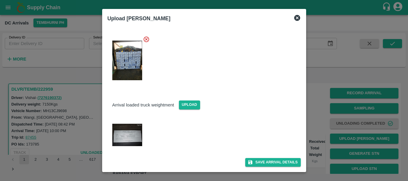
click at [133, 135] on img at bounding box center [127, 135] width 30 height 22
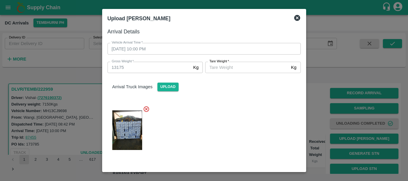
click at [227, 68] on input "Tare Weight   *" at bounding box center [246, 67] width 83 height 11
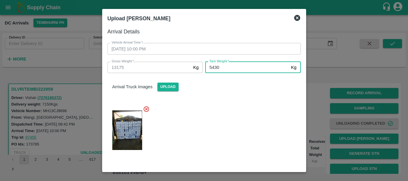
type input "5430"
click at [233, 129] on div at bounding box center [202, 128] width 198 height 55
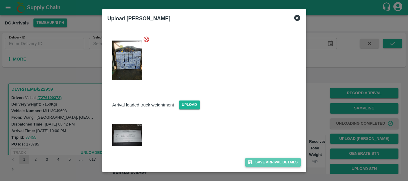
click at [249, 161] on icon "submit" at bounding box center [250, 162] width 5 height 5
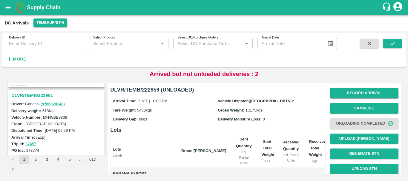
click at [43, 94] on h3 "DLVR/TEMB/222961" at bounding box center [57, 96] width 92 height 8
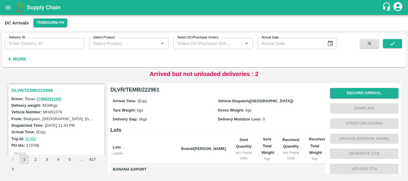
click at [45, 88] on h3 "DLVR/TEMB/222966" at bounding box center [57, 91] width 92 height 8
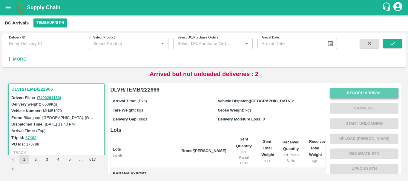
click at [347, 92] on button "Record Arrival" at bounding box center [364, 93] width 68 height 10
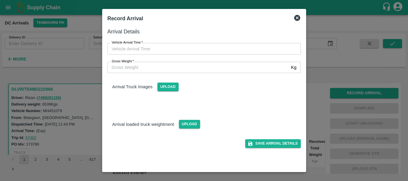
type input "DD/MM/YYYY hh:mm aa"
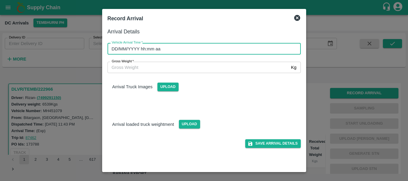
click at [251, 48] on input "DD/MM/YYYY hh:mm aa" at bounding box center [202, 48] width 189 height 11
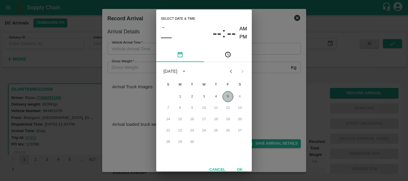
click at [227, 93] on button "5" at bounding box center [228, 96] width 11 height 11
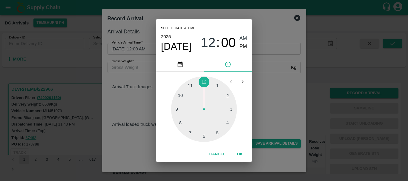
click at [203, 81] on div at bounding box center [204, 110] width 66 height 66
click at [204, 138] on div at bounding box center [204, 110] width 66 height 66
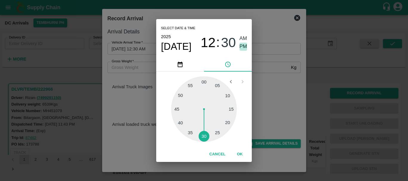
click at [241, 47] on span "PM" at bounding box center [244, 47] width 8 height 8
type input "05/09/2025 12:30 PM"
click at [265, 69] on div "Select date & time 2025 Sep 5 12 : 30 AM PM 05 10 15 20 25 30 35 40 45 50 55 00…" at bounding box center [204, 90] width 408 height 181
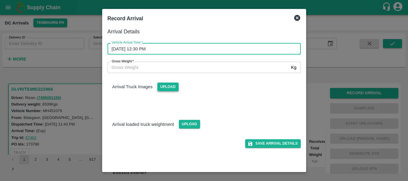
click at [166, 84] on span "Upload" at bounding box center [168, 87] width 21 height 9
click at [0, 0] on input "Upload" at bounding box center [0, 0] width 0 height 0
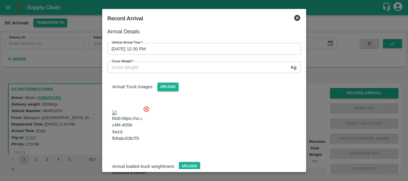
scroll to position [45, 0]
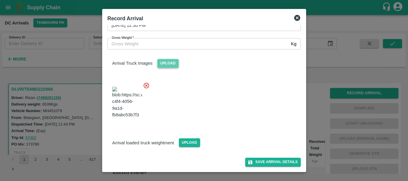
click at [167, 59] on span "Upload" at bounding box center [168, 63] width 21 height 9
click at [0, 0] on input "Upload" at bounding box center [0, 0] width 0 height 0
click at [195, 141] on span "Upload" at bounding box center [189, 143] width 21 height 9
click at [0, 0] on input "Upload" at bounding box center [0, 0] width 0 height 0
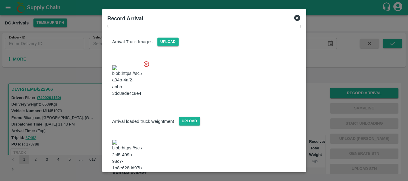
scroll to position [74, 0]
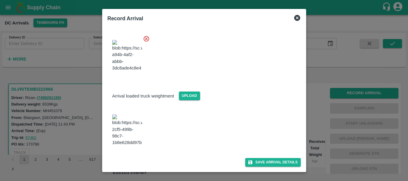
click at [129, 139] on img at bounding box center [127, 130] width 30 height 31
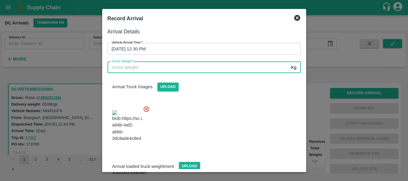
click at [158, 73] on input "Gross Weight   *" at bounding box center [198, 67] width 181 height 11
type input "12190"
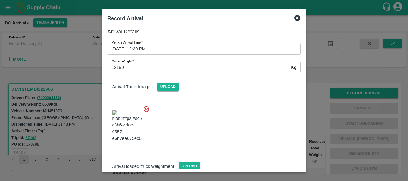
click at [224, 117] on div at bounding box center [202, 124] width 198 height 47
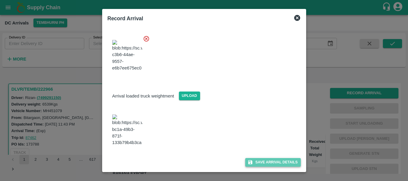
click at [261, 161] on button "Save Arrival Details" at bounding box center [272, 162] width 55 height 9
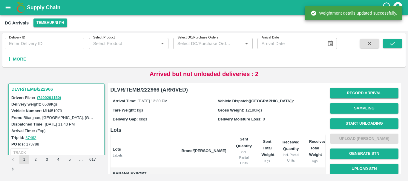
scroll to position [0, 0]
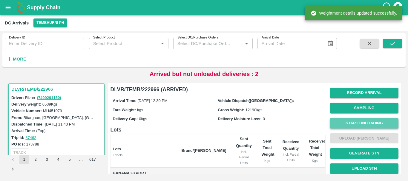
click at [350, 126] on button "Start Unloading" at bounding box center [364, 123] width 68 height 10
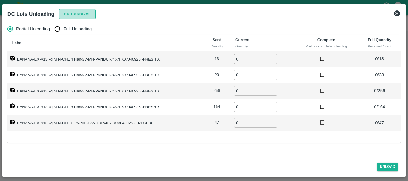
click at [72, 16] on button "Edit Arrival" at bounding box center [77, 14] width 36 height 10
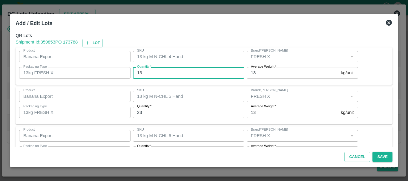
click at [170, 74] on input "13" at bounding box center [189, 72] width 112 height 11
type input "1"
type input "7"
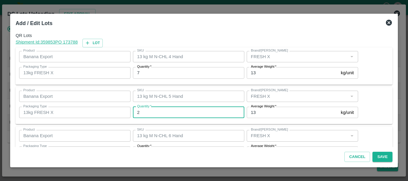
type input "23"
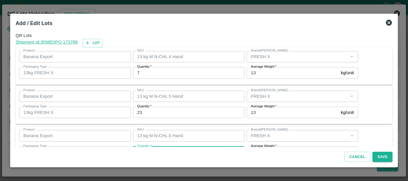
scroll to position [11, 0]
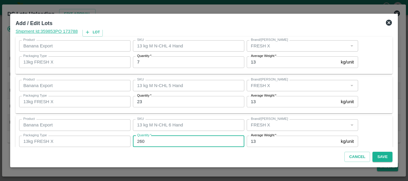
type input "260"
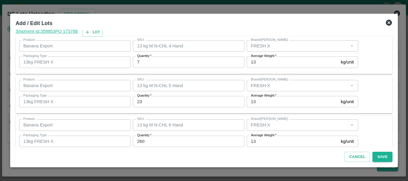
scroll to position [101, 0]
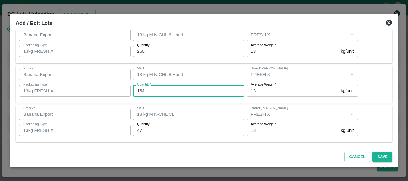
click at [151, 94] on input "164" at bounding box center [189, 90] width 112 height 11
type input "1"
type input "173"
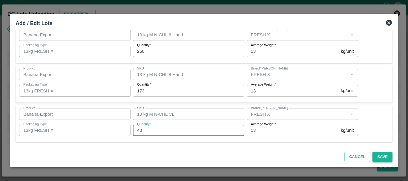
type input "40"
click at [379, 158] on button "Save" at bounding box center [383, 157] width 20 height 10
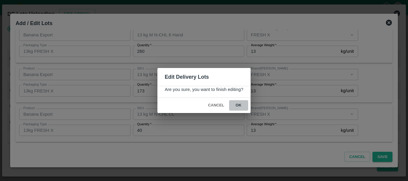
click at [235, 102] on button "ok" at bounding box center [238, 105] width 19 height 10
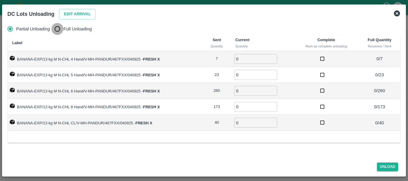
click at [62, 25] on input "Full Unloading" at bounding box center [57, 29] width 12 height 12
radio input "true"
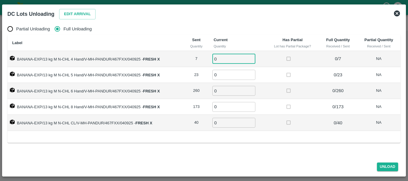
click at [226, 55] on input "0" at bounding box center [234, 59] width 43 height 10
type input "07"
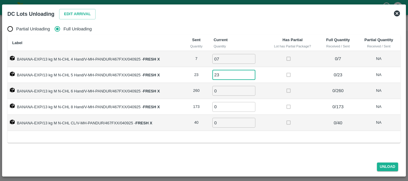
type input "23"
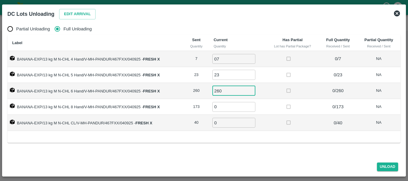
type input "260"
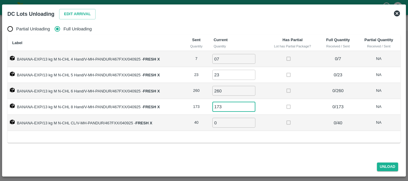
type input "173"
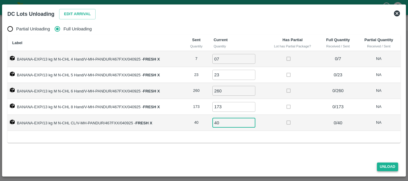
type input "40"
click at [379, 165] on button "Unload" at bounding box center [388, 167] width 22 height 9
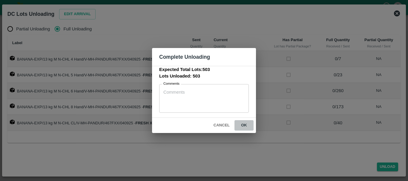
click at [248, 127] on button "ok" at bounding box center [244, 125] width 19 height 10
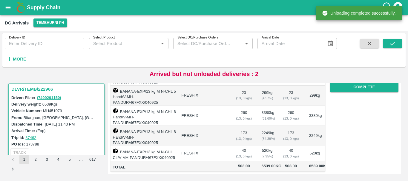
scroll to position [0, 0]
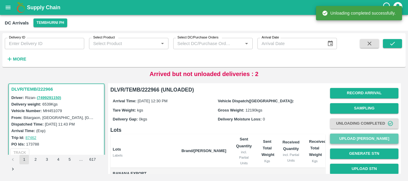
click at [345, 138] on button "Upload [PERSON_NAME]" at bounding box center [364, 139] width 68 height 10
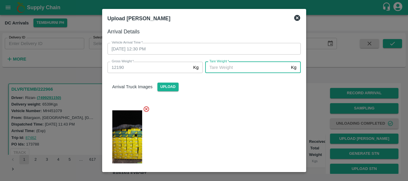
click at [230, 71] on input "Tare Weight   *" at bounding box center [246, 67] width 83 height 11
type input "5070"
click at [222, 124] on div at bounding box center [202, 135] width 198 height 69
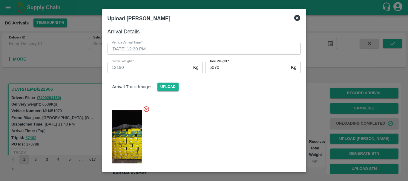
scroll to position [74, 0]
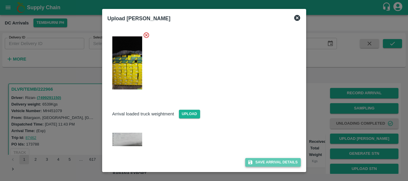
click at [256, 162] on button "Save Arrival Details" at bounding box center [272, 162] width 55 height 9
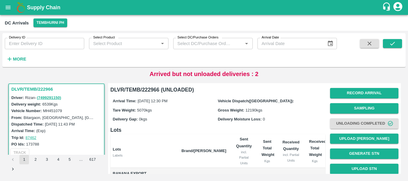
scroll to position [68, 0]
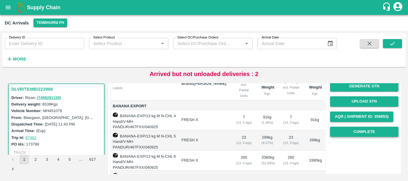
click at [351, 129] on button "Complete" at bounding box center [364, 132] width 68 height 10
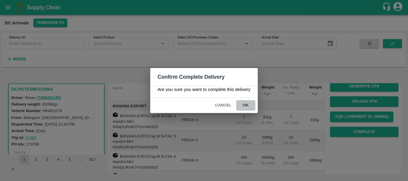
click at [246, 101] on button "ok" at bounding box center [245, 105] width 19 height 10
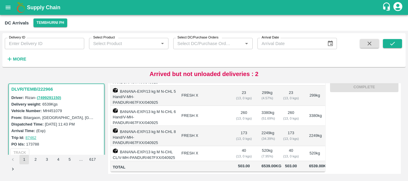
scroll to position [0, 0]
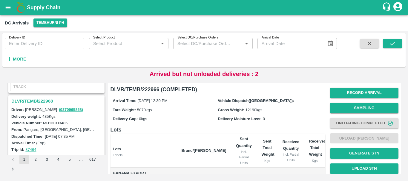
click at [36, 101] on h3 "DLVR/TEMB/222968" at bounding box center [57, 101] width 92 height 8
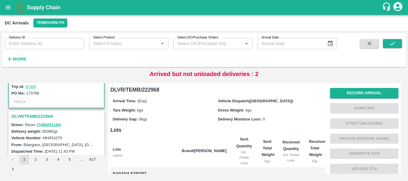
click at [49, 117] on h3 "DLVR/TEMB/222966" at bounding box center [57, 117] width 92 height 8
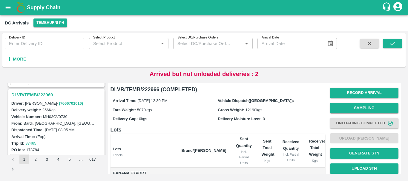
click at [42, 95] on h3 "DLVR/TEMB/222969" at bounding box center [57, 95] width 92 height 8
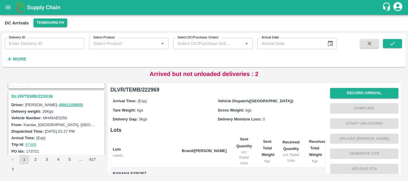
click at [35, 94] on h3 "DLVR/TEMB/223036" at bounding box center [57, 97] width 92 height 8
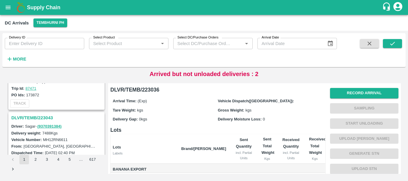
click at [48, 116] on h3 "DLVR/TEMB/223043" at bounding box center [57, 118] width 92 height 8
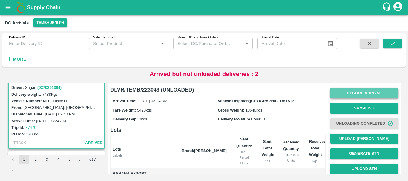
click at [341, 90] on button "Record Arrival" at bounding box center [364, 93] width 68 height 10
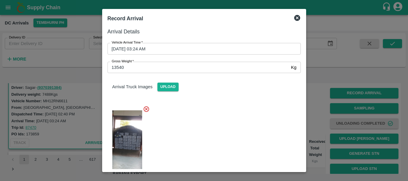
scroll to position [127, 0]
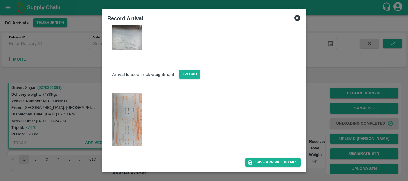
click at [125, 125] on img at bounding box center [127, 119] width 30 height 53
click at [311, 141] on div at bounding box center [204, 90] width 408 height 181
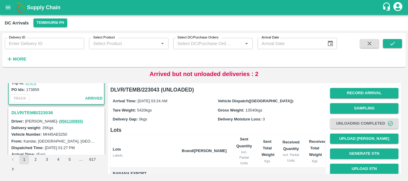
scroll to position [448, 0]
click at [41, 116] on h3 "DLVR/TEMB/223036" at bounding box center [57, 113] width 92 height 8
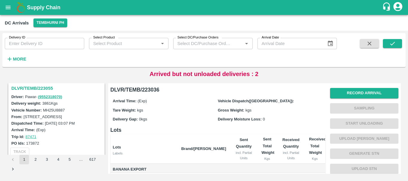
scroll to position [310, 0]
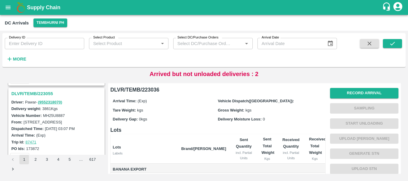
click at [39, 90] on h3 "DLVR/TEMB/223055" at bounding box center [57, 94] width 92 height 8
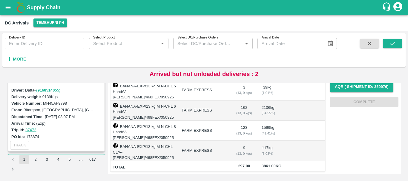
scroll to position [221, 0]
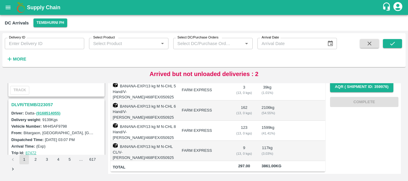
click at [45, 104] on h3 "DLVR/TEMB/223057" at bounding box center [57, 105] width 92 height 8
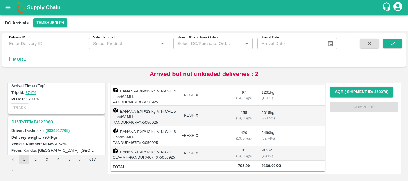
scroll to position [125, 0]
click at [41, 121] on h3 "DLVR/TEMB/223060" at bounding box center [57, 123] width 92 height 8
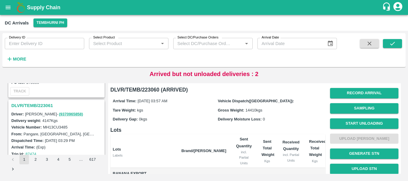
scroll to position [64, 0]
click at [37, 104] on h3 "DLVR/TEMB/223061" at bounding box center [57, 106] width 92 height 8
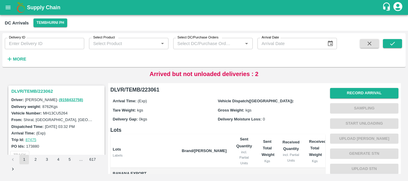
click at [37, 91] on h3 "DLVR/TEMB/223062" at bounding box center [57, 92] width 92 height 8
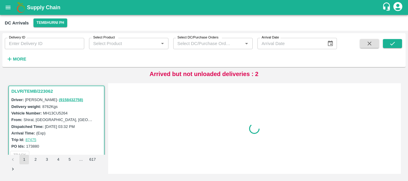
scroll to position [2, 0]
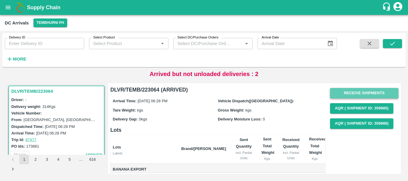
click at [345, 93] on button "Receive Shipments" at bounding box center [364, 93] width 68 height 10
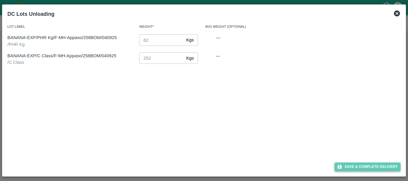
click at [350, 167] on button "Save & Complete Delivery" at bounding box center [368, 167] width 66 height 9
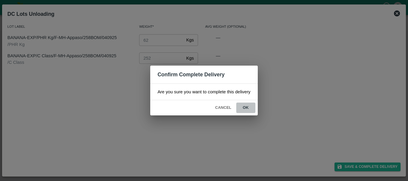
click at [248, 103] on button "ok" at bounding box center [245, 108] width 19 height 10
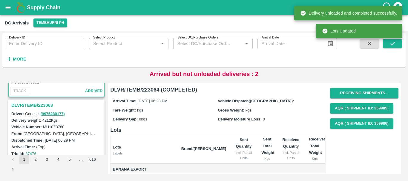
scroll to position [65, 0]
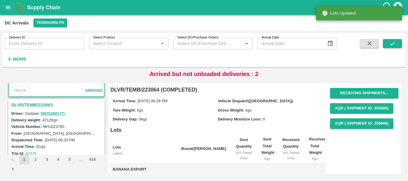
click at [42, 107] on h3 "DLVR/TEMB/223063" at bounding box center [57, 105] width 92 height 8
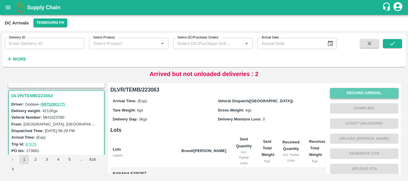
click at [345, 92] on button "Record Arrival" at bounding box center [364, 93] width 68 height 10
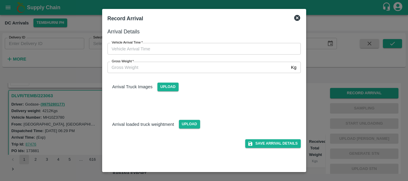
type input "DD/MM/YYYY hh:mm aa"
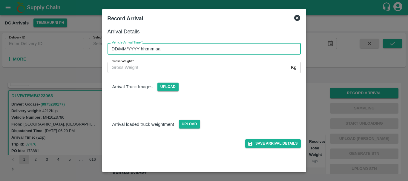
click at [190, 45] on input "DD/MM/YYYY hh:mm aa" at bounding box center [202, 48] width 189 height 11
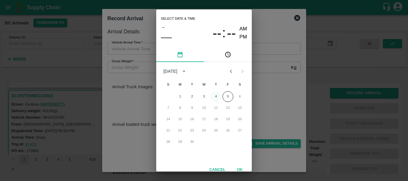
click at [213, 97] on button "4" at bounding box center [216, 96] width 11 height 11
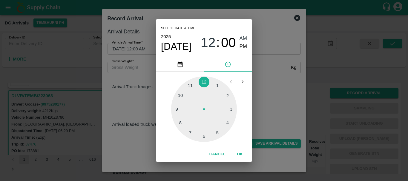
click at [178, 119] on div at bounding box center [204, 110] width 66 height 66
click at [215, 90] on div at bounding box center [204, 110] width 66 height 66
click at [244, 47] on span "PM" at bounding box center [244, 47] width 8 height 8
type input "[DATE] 08:05 PM"
click at [281, 107] on div "Select date & time [DATE] 08 : 05 AM PM 05 10 15 20 25 30 35 40 45 50 55 00 Can…" at bounding box center [204, 90] width 408 height 181
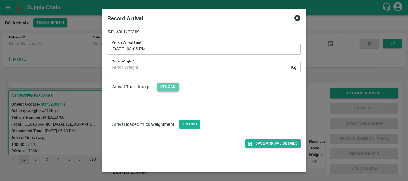
click at [169, 85] on span "Upload" at bounding box center [168, 87] width 21 height 9
click at [0, 0] on input "Upload" at bounding box center [0, 0] width 0 height 0
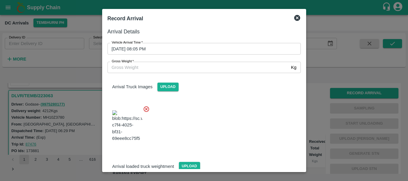
scroll to position [32, 0]
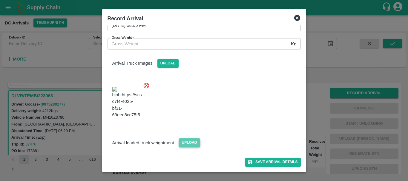
click at [187, 140] on span "Upload" at bounding box center [189, 143] width 21 height 9
click at [0, 0] on input "Upload" at bounding box center [0, 0] width 0 height 0
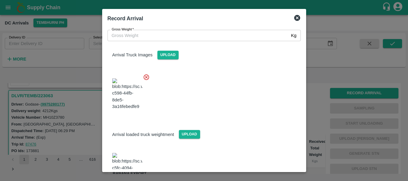
scroll to position [60, 0]
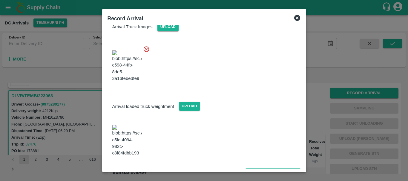
click at [125, 143] on img at bounding box center [127, 140] width 30 height 31
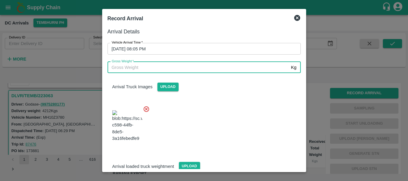
click at [136, 68] on input "Gross Weight   *" at bounding box center [198, 67] width 181 height 11
type input "10160"
click at [196, 120] on div at bounding box center [202, 124] width 198 height 47
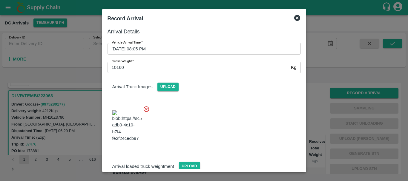
scroll to position [60, 0]
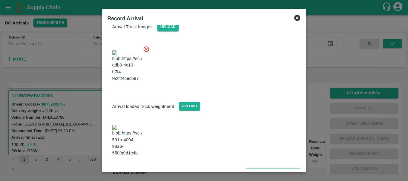
click at [259, 169] on button "Save Arrival Details" at bounding box center [272, 173] width 55 height 9
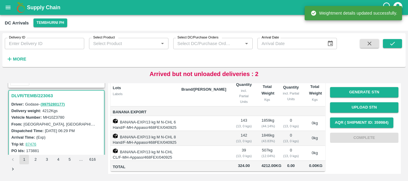
scroll to position [0, 0]
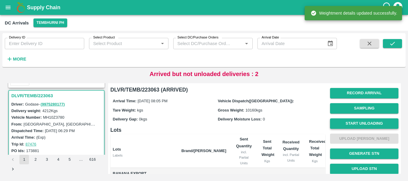
click at [358, 121] on button "Start Unloading" at bounding box center [364, 124] width 68 height 10
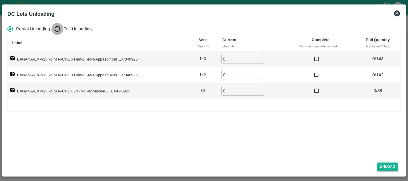
click at [55, 28] on input "Full Unloading" at bounding box center [57, 29] width 12 height 12
radio input "true"
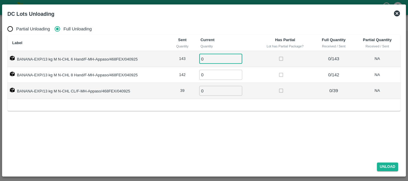
click at [216, 56] on input "0" at bounding box center [220, 59] width 43 height 10
type input "0143"
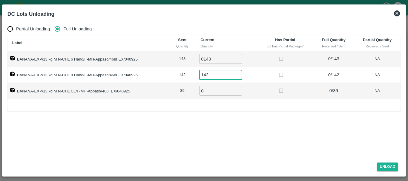
type input "142"
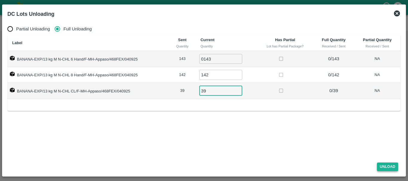
type input "39"
click at [381, 167] on button "Unload" at bounding box center [388, 167] width 22 height 9
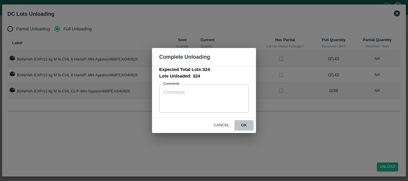
click at [248, 125] on button "ok" at bounding box center [244, 125] width 19 height 10
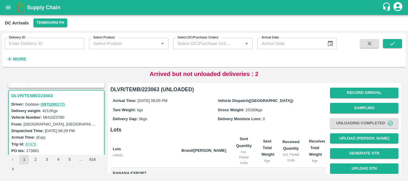
scroll to position [83, 0]
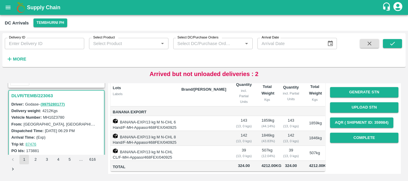
click at [274, 131] on td "1846 kg ( 43.83 %)" at bounding box center [267, 138] width 21 height 15
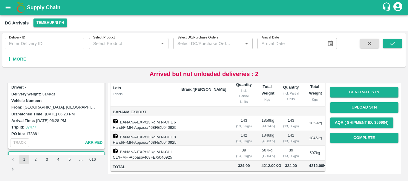
scroll to position [0, 0]
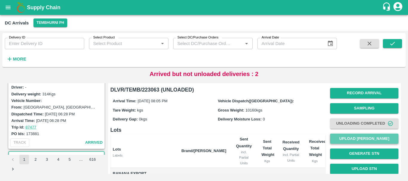
click at [346, 142] on button "Upload [PERSON_NAME]" at bounding box center [364, 139] width 68 height 10
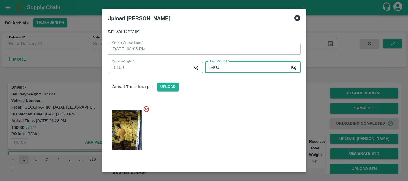
scroll to position [60, 0]
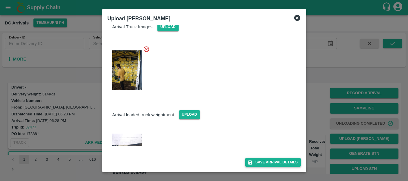
type input "5400"
click at [265, 164] on button "Save Arrival Details" at bounding box center [272, 162] width 55 height 9
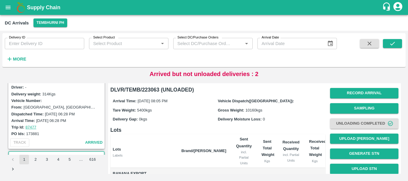
scroll to position [83, 0]
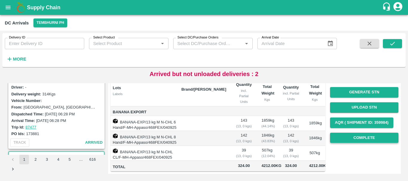
click at [348, 133] on button "Complete" at bounding box center [364, 138] width 68 height 10
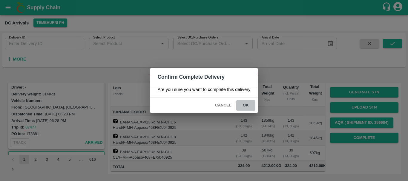
click at [243, 106] on button "ok" at bounding box center [245, 105] width 19 height 10
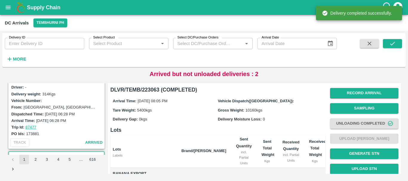
scroll to position [0, 0]
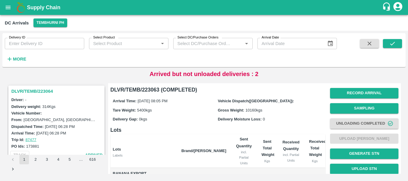
click at [39, 92] on h3 "DLVR/TEMB/223064" at bounding box center [57, 92] width 92 height 8
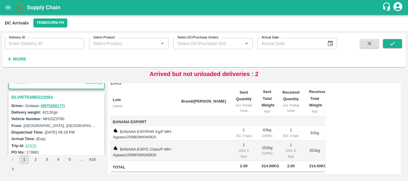
click at [42, 98] on h3 "DLVR/TEMB/223063" at bounding box center [57, 98] width 92 height 8
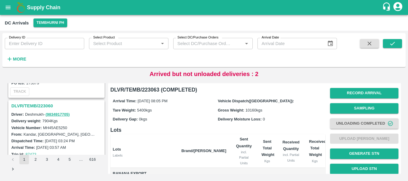
click at [42, 106] on h3 "DLVR/TEMB/223060" at bounding box center [57, 106] width 92 height 8
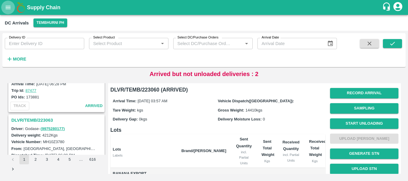
click at [9, 4] on icon "open drawer" at bounding box center [8, 7] width 7 height 7
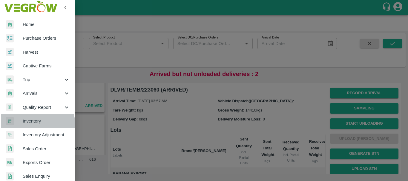
click at [35, 125] on link "Inventory" at bounding box center [37, 122] width 75 height 14
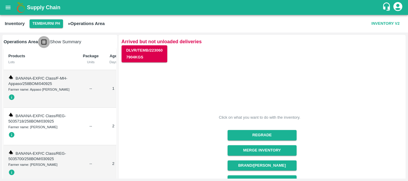
click at [46, 41] on input "checkbox" at bounding box center [44, 42] width 12 height 12
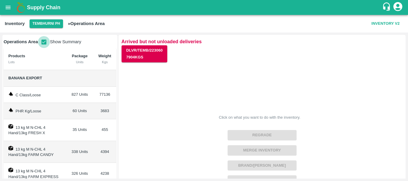
click at [43, 41] on input "checkbox" at bounding box center [44, 42] width 12 height 12
checkbox input "false"
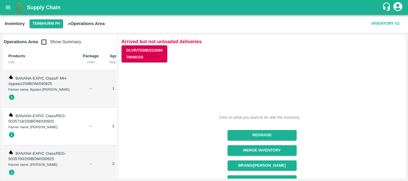
scroll to position [55, 0]
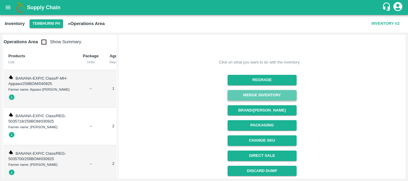
click at [254, 94] on button "Merge Inventory" at bounding box center [262, 95] width 69 height 10
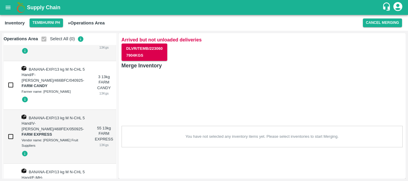
scroll to position [16336, 0]
checkbox input "true"
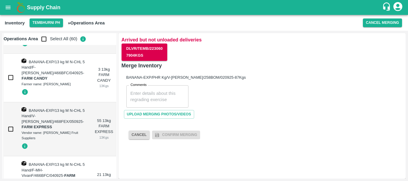
scroll to position [16319, 0]
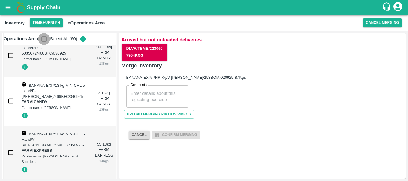
click at [47, 39] on input "checkbox" at bounding box center [44, 39] width 12 height 12
checkbox input "true"
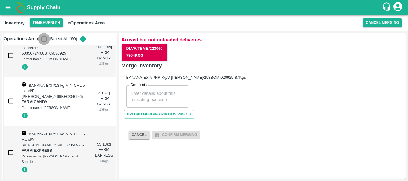
checkbox input "true"
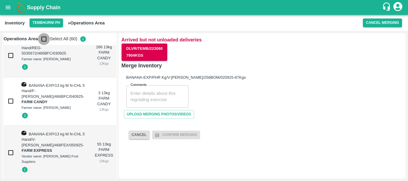
checkbox input "true"
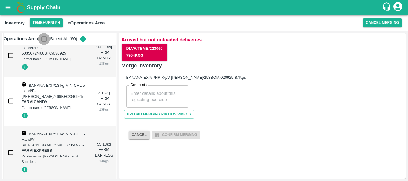
checkbox input "true"
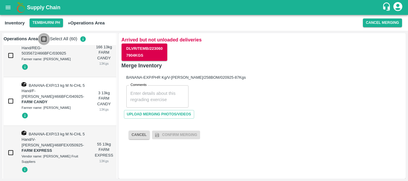
checkbox input "true"
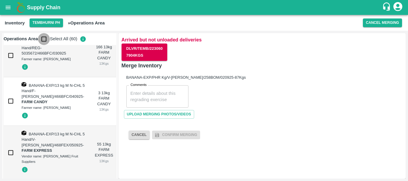
checkbox input "true"
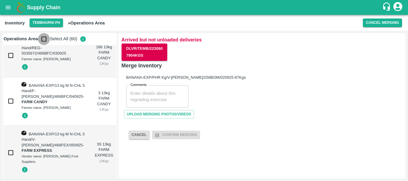
checkbox input "true"
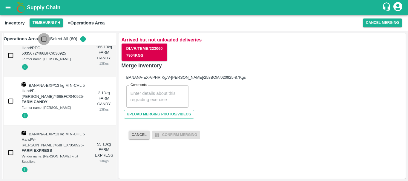
checkbox input "true"
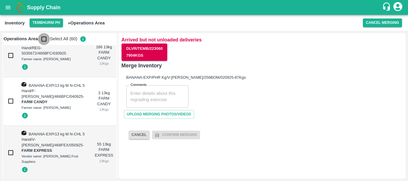
checkbox input "true"
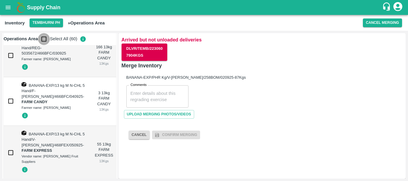
checkbox input "true"
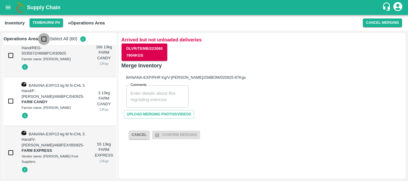
checkbox input "true"
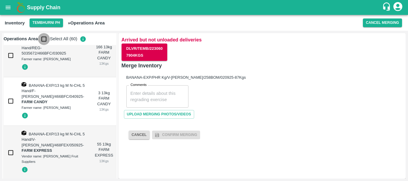
checkbox input "true"
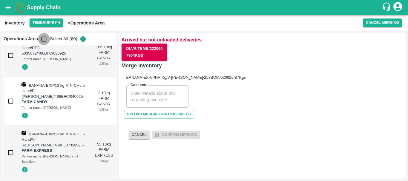
checkbox input "true"
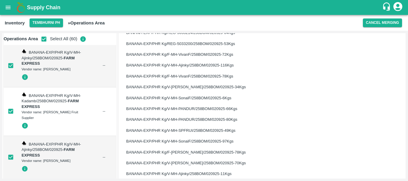
scroll to position [610, 0]
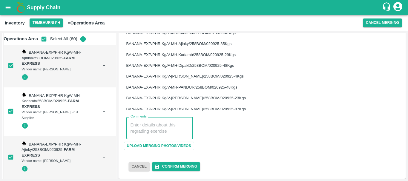
click at [161, 129] on textarea "Comments" at bounding box center [160, 128] width 58 height 13
type textarea "PHR"
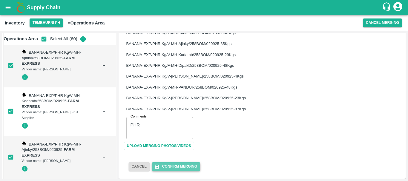
click at [173, 167] on button "Confirm Merging" at bounding box center [176, 167] width 48 height 9
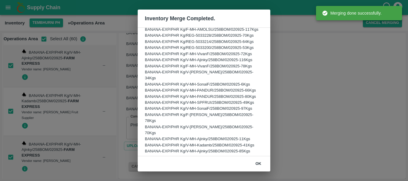
scroll to position [270, 0]
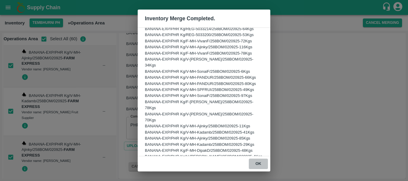
click at [255, 162] on button "ok" at bounding box center [258, 164] width 19 height 10
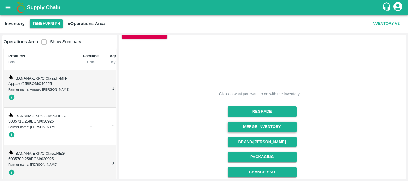
scroll to position [40, 0]
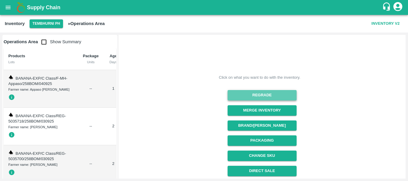
click at [252, 97] on button "Regrade" at bounding box center [262, 95] width 69 height 10
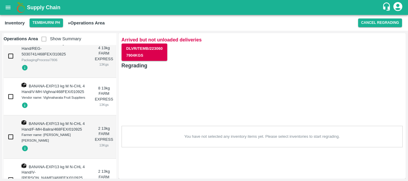
scroll to position [13163, 0]
checkbox input "true"
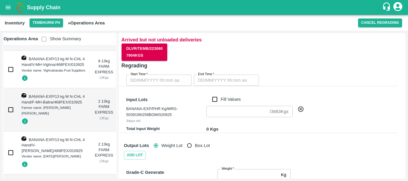
scroll to position [13185, 0]
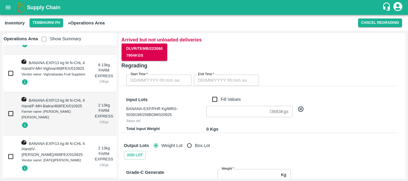
type input "DD/MM/YYYY hh:mm aa"
click at [166, 76] on input "DD/MM/YYYY hh:mm aa" at bounding box center [156, 80] width 61 height 11
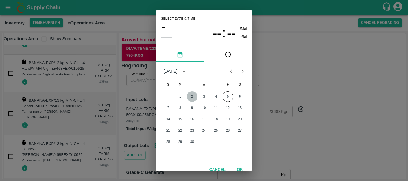
click at [195, 96] on button "2" at bounding box center [192, 96] width 11 height 11
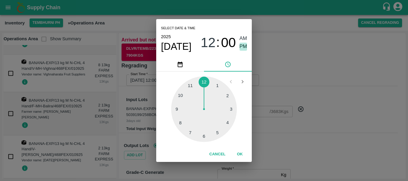
click at [241, 43] on span "PM" at bounding box center [244, 47] width 8 height 8
type input "[DATE] 12:00 PM"
click at [236, 152] on button "OK" at bounding box center [240, 154] width 19 height 10
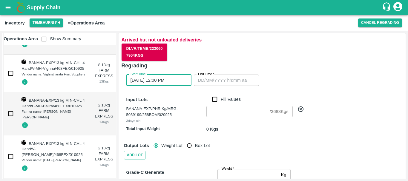
type input "DD/MM/YYYY hh:mm aa"
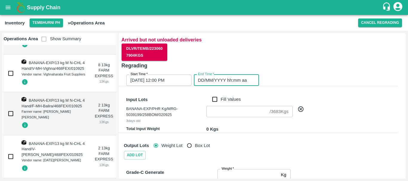
click at [218, 82] on input "DD/MM/YYYY hh:mm aa" at bounding box center [224, 80] width 61 height 11
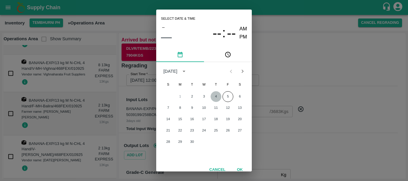
click at [216, 96] on button "4" at bounding box center [216, 96] width 11 height 11
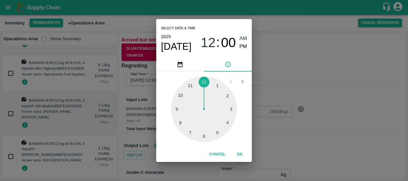
click at [191, 86] on div at bounding box center [204, 110] width 66 height 66
click at [240, 45] on span "PM" at bounding box center [244, 47] width 8 height 8
type input "[DATE] 11:00 PM"
click at [265, 72] on div "Select date & time [DATE] 11 : 00 AM PM 05 10 15 20 25 30 35 40 45 50 55 00 Can…" at bounding box center [204, 90] width 408 height 181
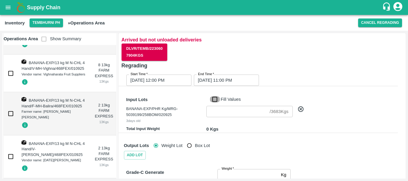
click at [216, 100] on input "Fill Values" at bounding box center [214, 99] width 11 height 7
checkbox input "true"
type input "3683"
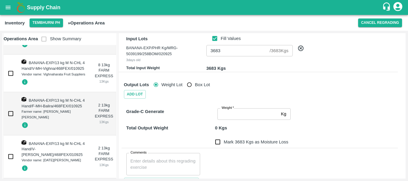
scroll to position [61, 0]
click at [236, 117] on input "Weight   *" at bounding box center [248, 113] width 61 height 11
type input "3683"
click at [218, 144] on input "Mark 0 Kgs as Moisture Loss" at bounding box center [218, 142] width 12 height 12
checkbox input "true"
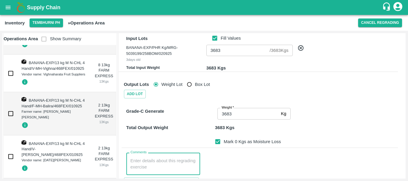
click at [155, 162] on textarea "Comments" at bounding box center [164, 164] width 66 height 13
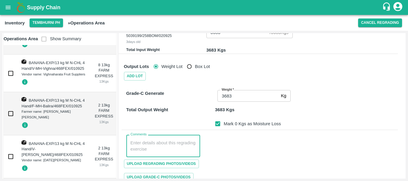
scroll to position [80, 0]
click at [137, 143] on textarea "PHR WT- [DATE] to [DATE], Dump" at bounding box center [164, 146] width 66 height 13
type textarea "PHR WT- [DATE] to [DATE], Dump"
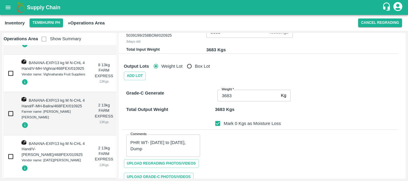
click at [231, 147] on div "Comments PHR WT- [DATE] to [DATE], Dump x Comments" at bounding box center [260, 143] width 277 height 27
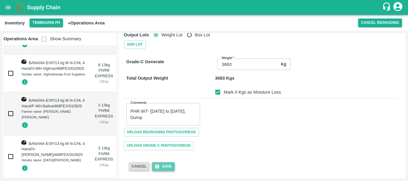
click at [166, 166] on button "Save" at bounding box center [163, 167] width 23 height 9
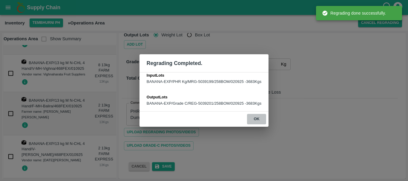
click at [258, 118] on button "ok" at bounding box center [256, 119] width 19 height 10
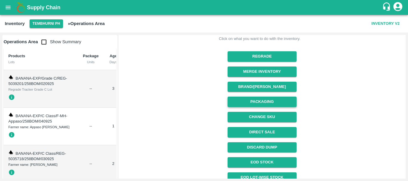
scroll to position [81, 0]
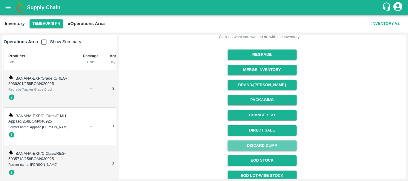
click at [256, 143] on button "Discard Dump" at bounding box center [262, 146] width 69 height 10
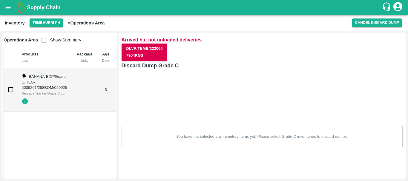
scroll to position [0, 0]
click at [12, 87] on input "checkbox" at bounding box center [11, 90] width 12 height 12
checkbox input "true"
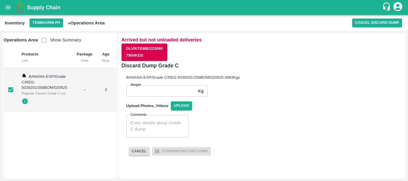
scroll to position [0, 51]
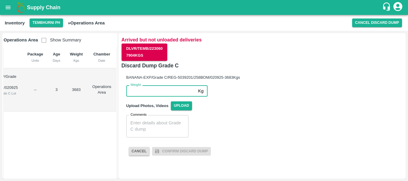
click at [154, 89] on input "Weight" at bounding box center [161, 91] width 70 height 11
type input "3683"
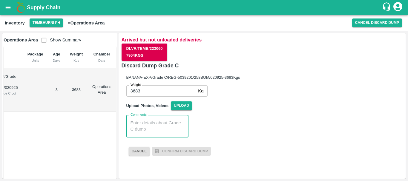
click at [164, 131] on textarea "Comments" at bounding box center [158, 126] width 54 height 13
paste textarea "PHR WT- [DATE] to [DATE], Dump"
type textarea "PHR WT- [DATE] to [DATE], Dump"
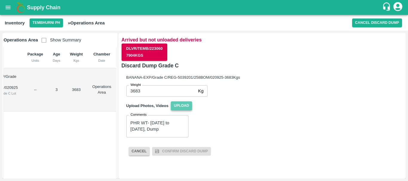
click at [187, 107] on span "Upload" at bounding box center [181, 106] width 21 height 9
click at [0, 0] on input "Upload" at bounding box center [0, 0] width 0 height 0
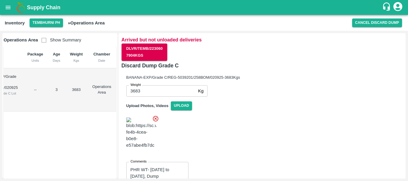
scroll to position [67, 0]
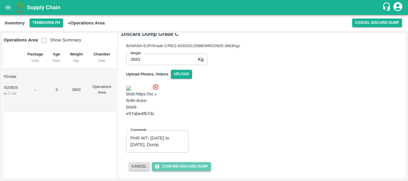
click at [186, 164] on button "Confirm Discard Dump" at bounding box center [181, 167] width 59 height 9
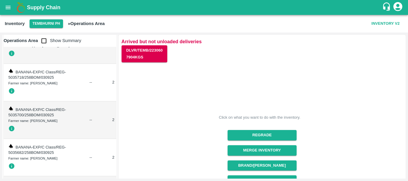
scroll to position [0, 0]
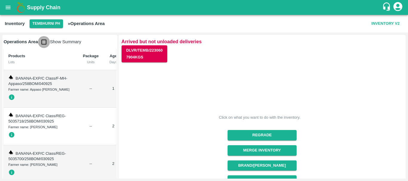
click at [44, 38] on input "checkbox" at bounding box center [44, 42] width 12 height 12
checkbox input "true"
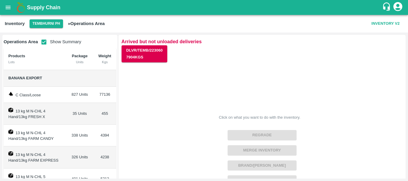
click at [54, 121] on td "13 kg M N-CHL 4 Hand/13kg FRESH X" at bounding box center [35, 114] width 62 height 22
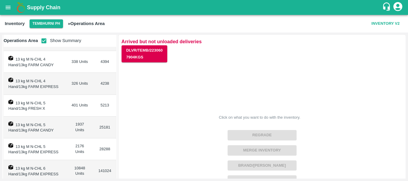
scroll to position [94, 0]
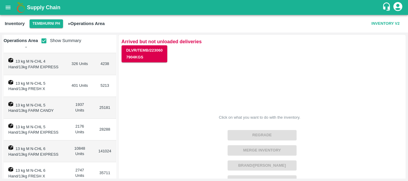
click at [53, 110] on td "13 kg M N-CHL 5 Hand/13kg FARM CANDY" at bounding box center [35, 108] width 62 height 22
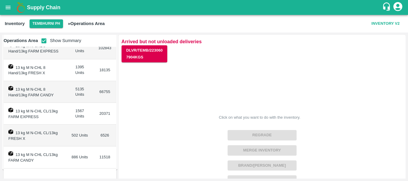
scroll to position [286, 0]
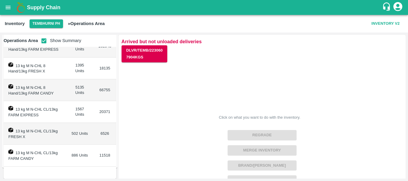
click at [66, 133] on td "502 Units" at bounding box center [80, 134] width 28 height 22
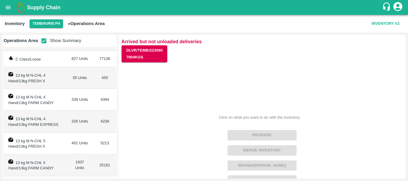
scroll to position [0, 0]
